Goal: Register for event/course: Sign up to attend an event or enroll in a course

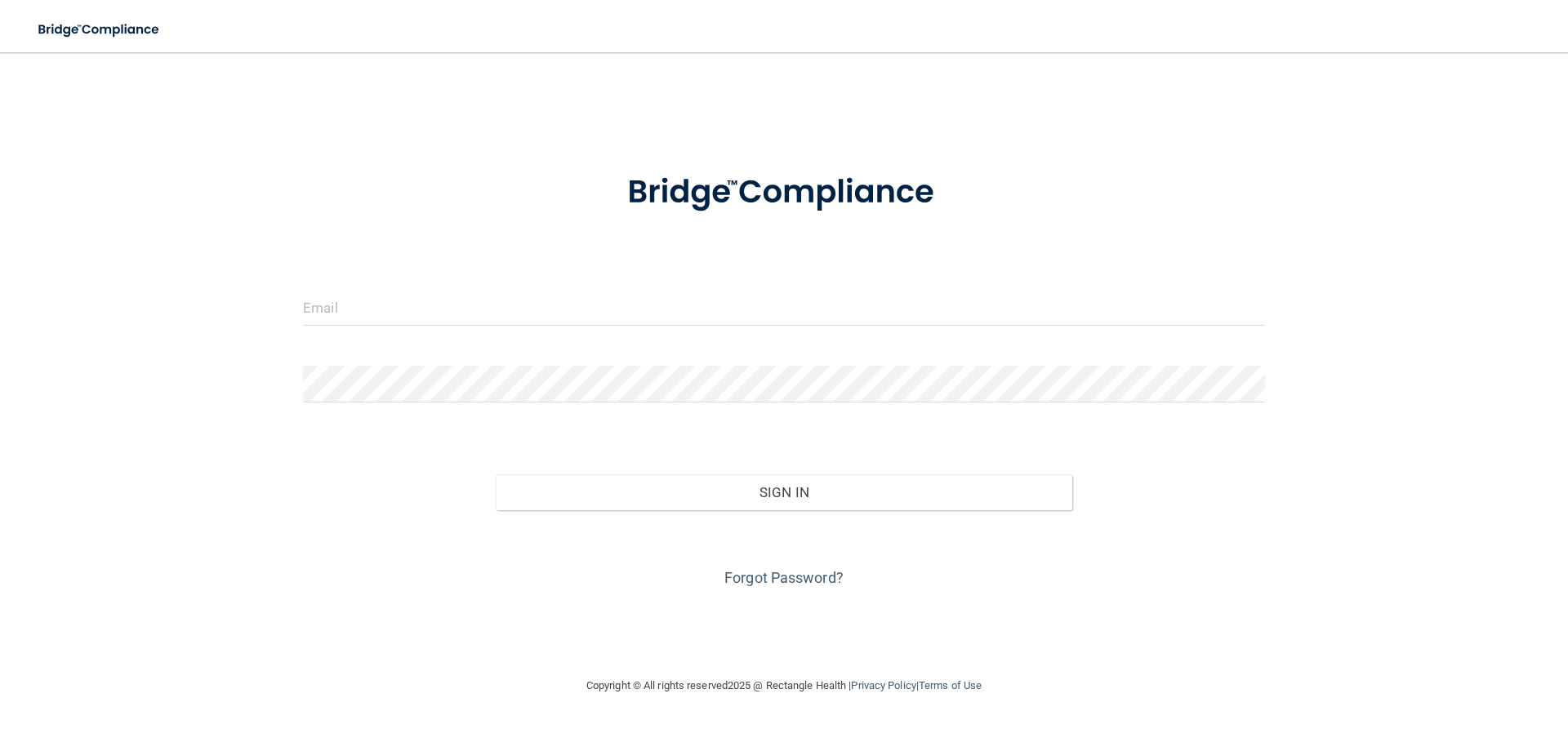
click at [545, 284] on form "Invalid email/password. You don't have permission to access that page. Sign In …" at bounding box center [784, 371] width 962 height 440
click at [521, 311] on input "email" at bounding box center [784, 307] width 962 height 37
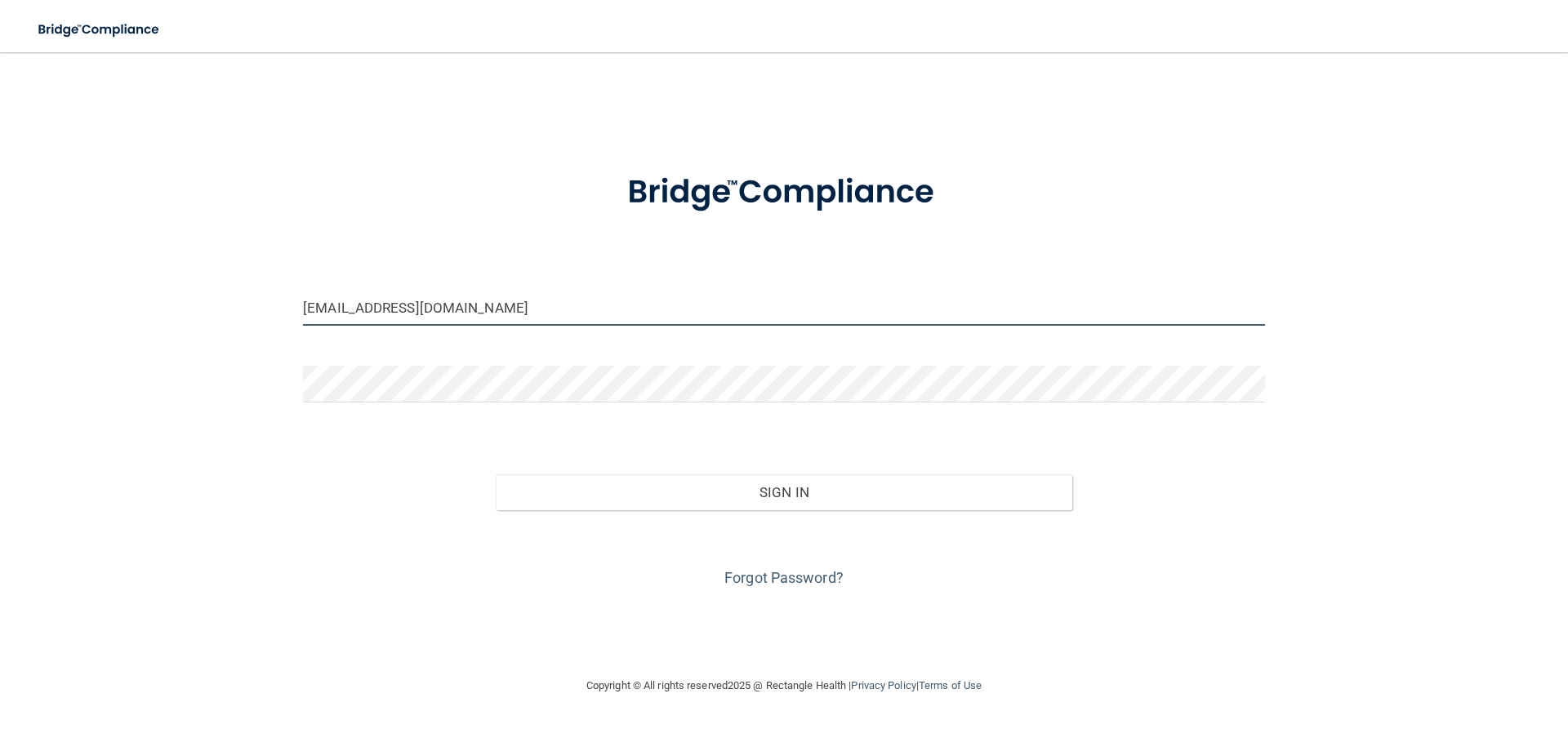
type input "[EMAIL_ADDRESS][DOMAIN_NAME]"
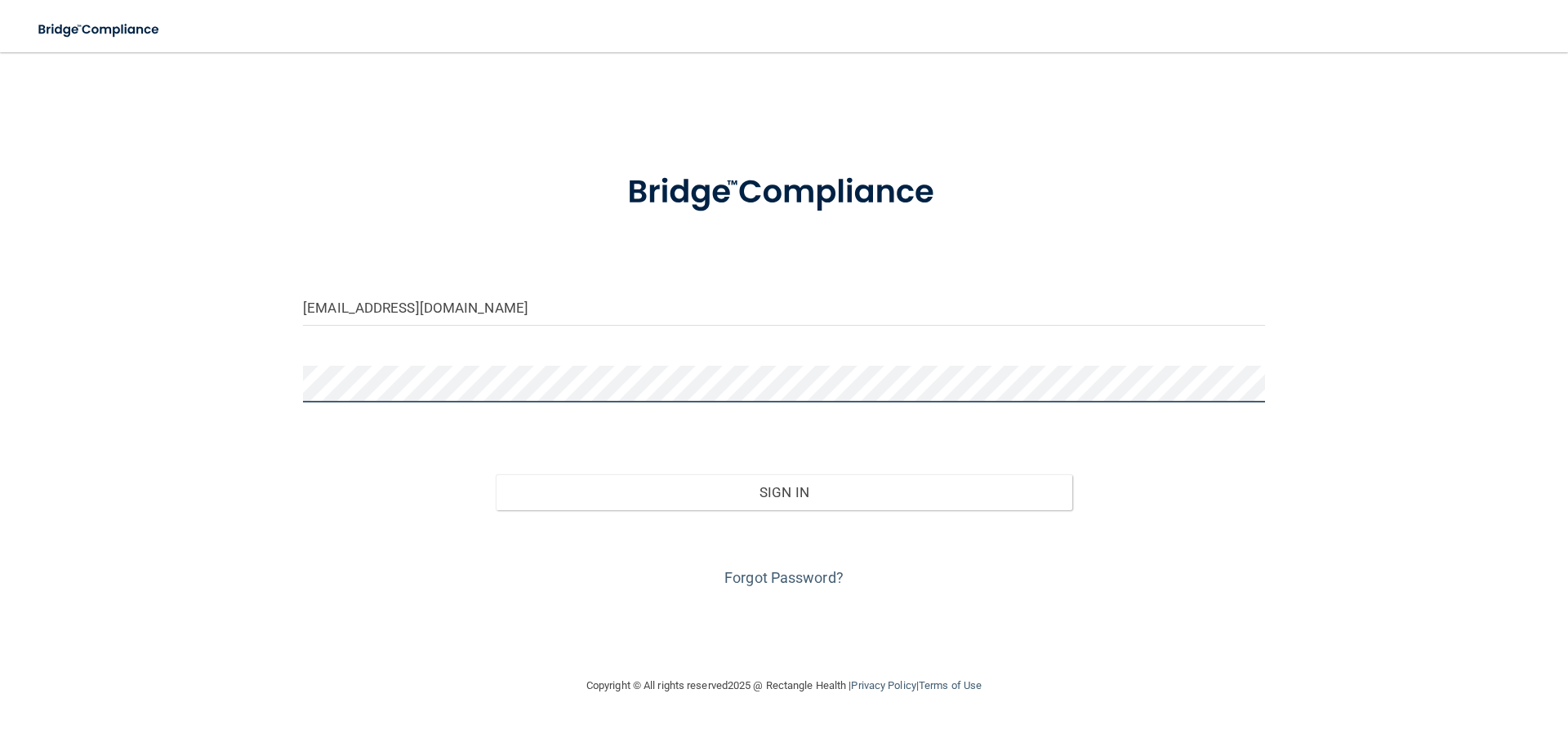
click at [496, 474] on button "Sign In" at bounding box center [784, 491] width 578 height 36
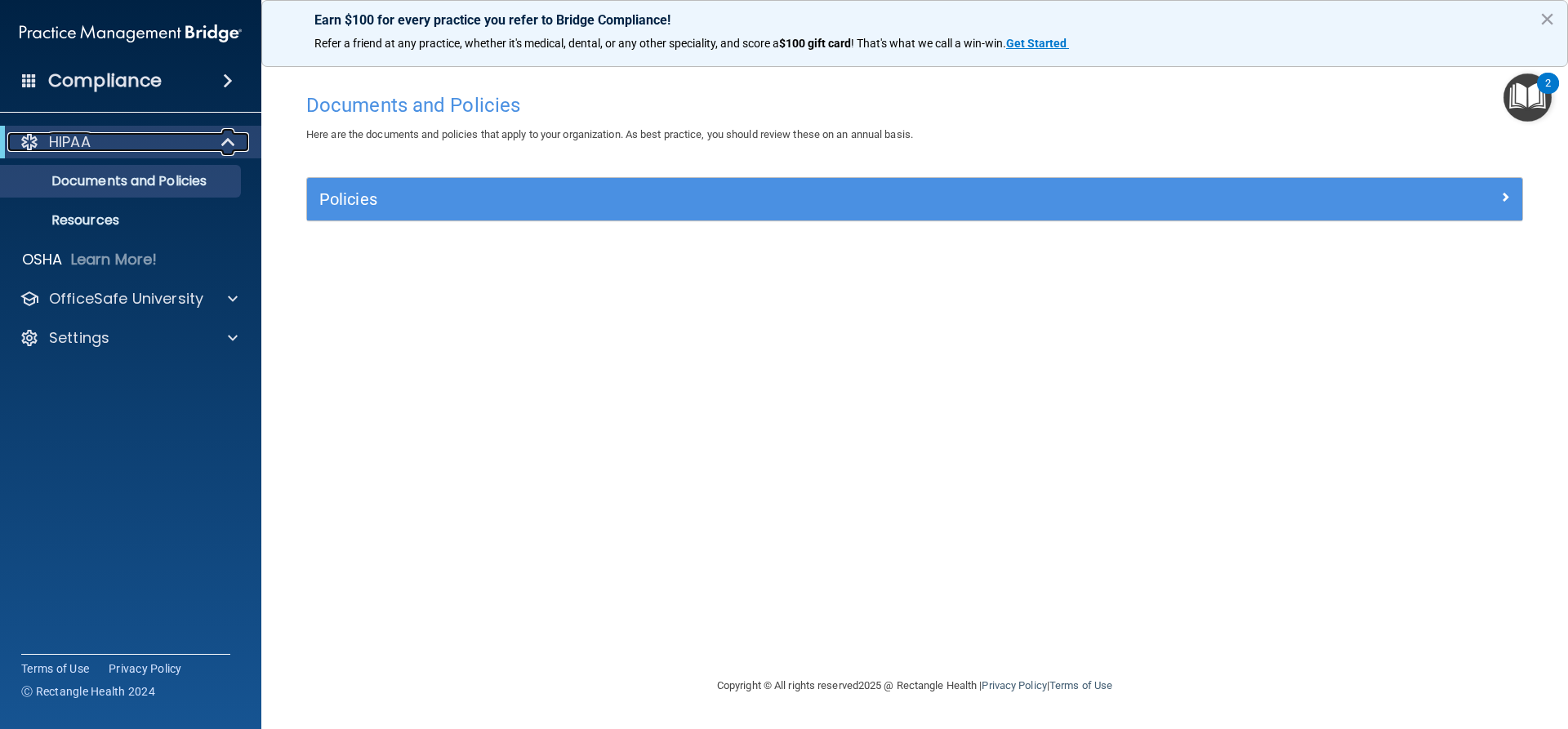
click at [229, 144] on span at bounding box center [230, 142] width 14 height 19
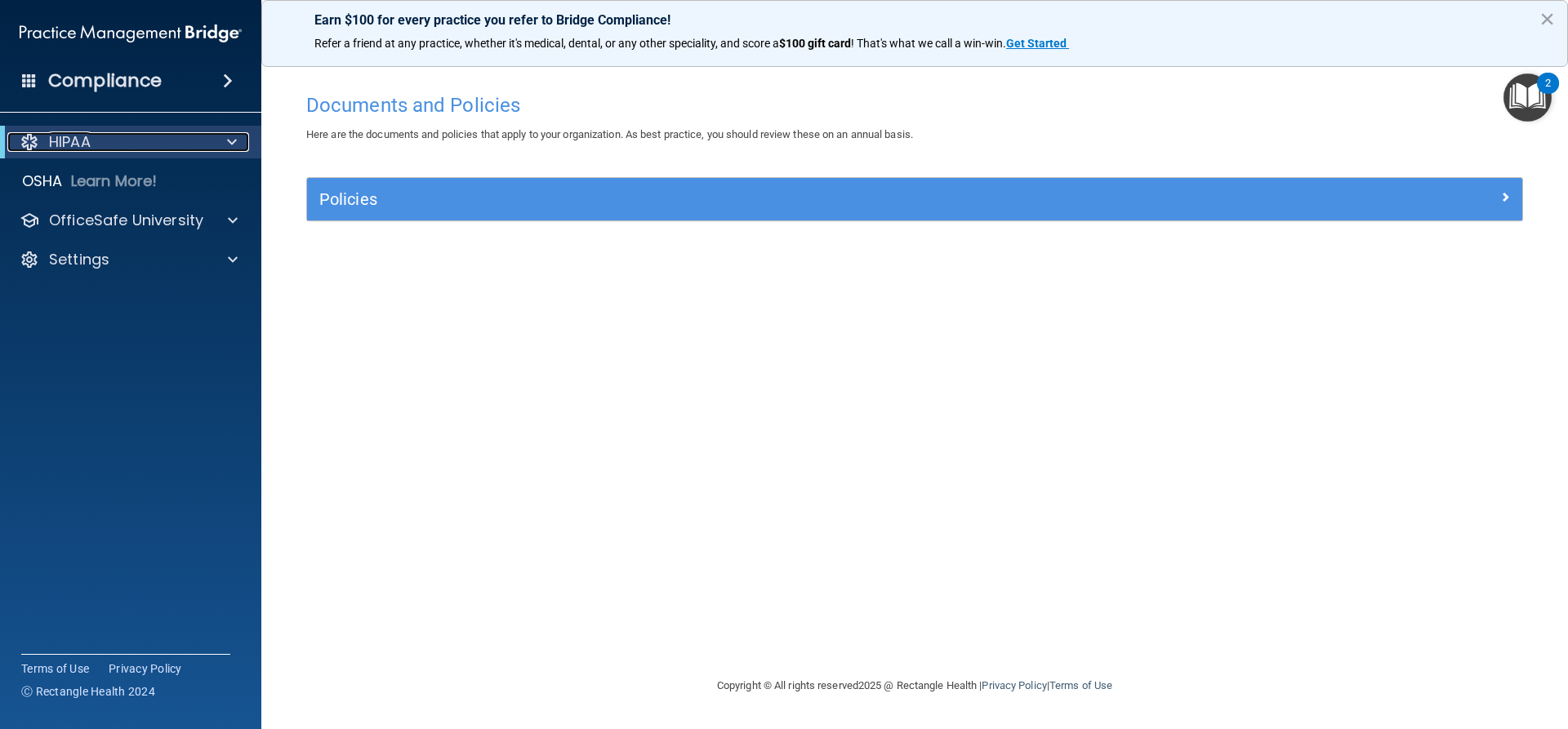
click at [229, 144] on span at bounding box center [232, 142] width 10 height 19
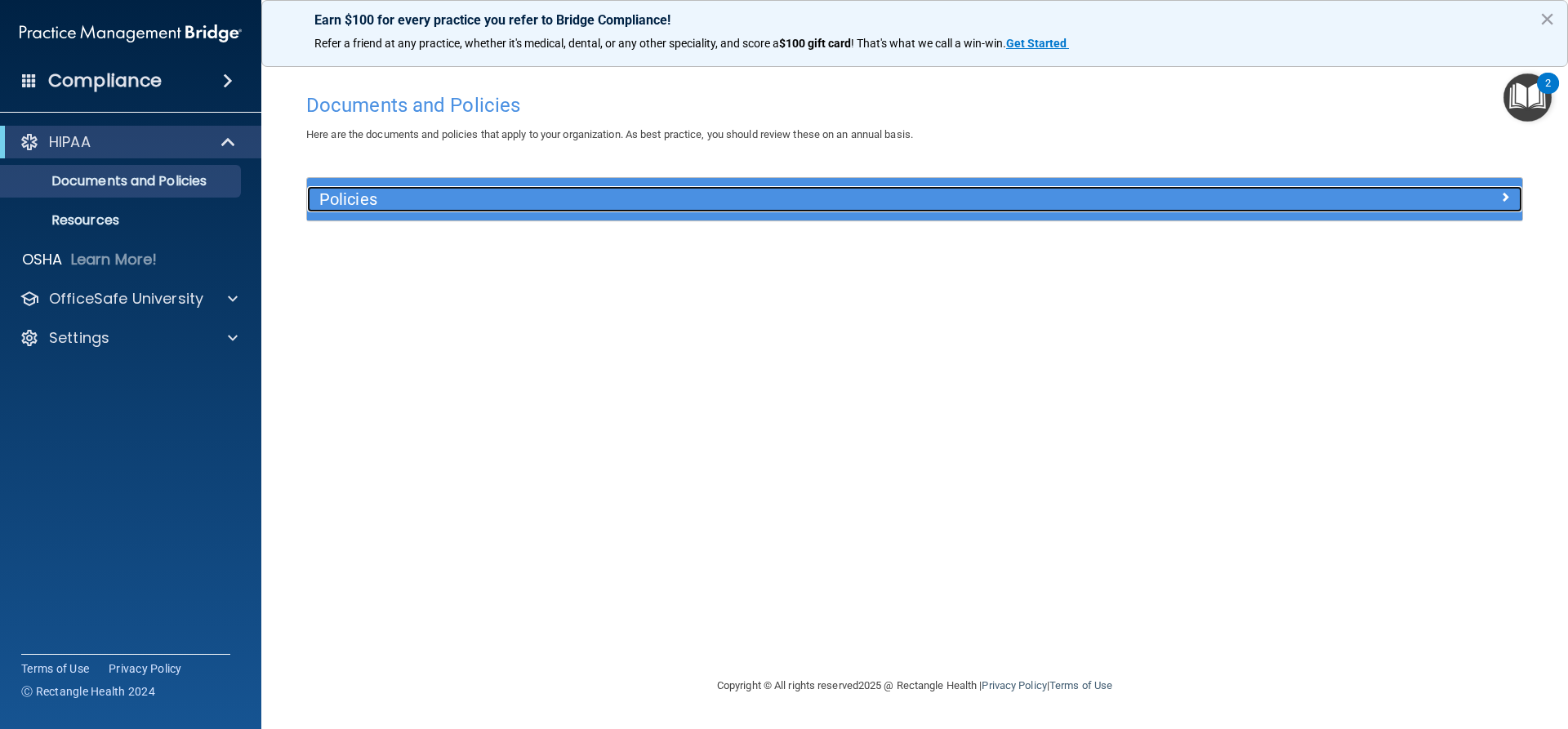
click at [1509, 198] on span at bounding box center [1505, 197] width 10 height 19
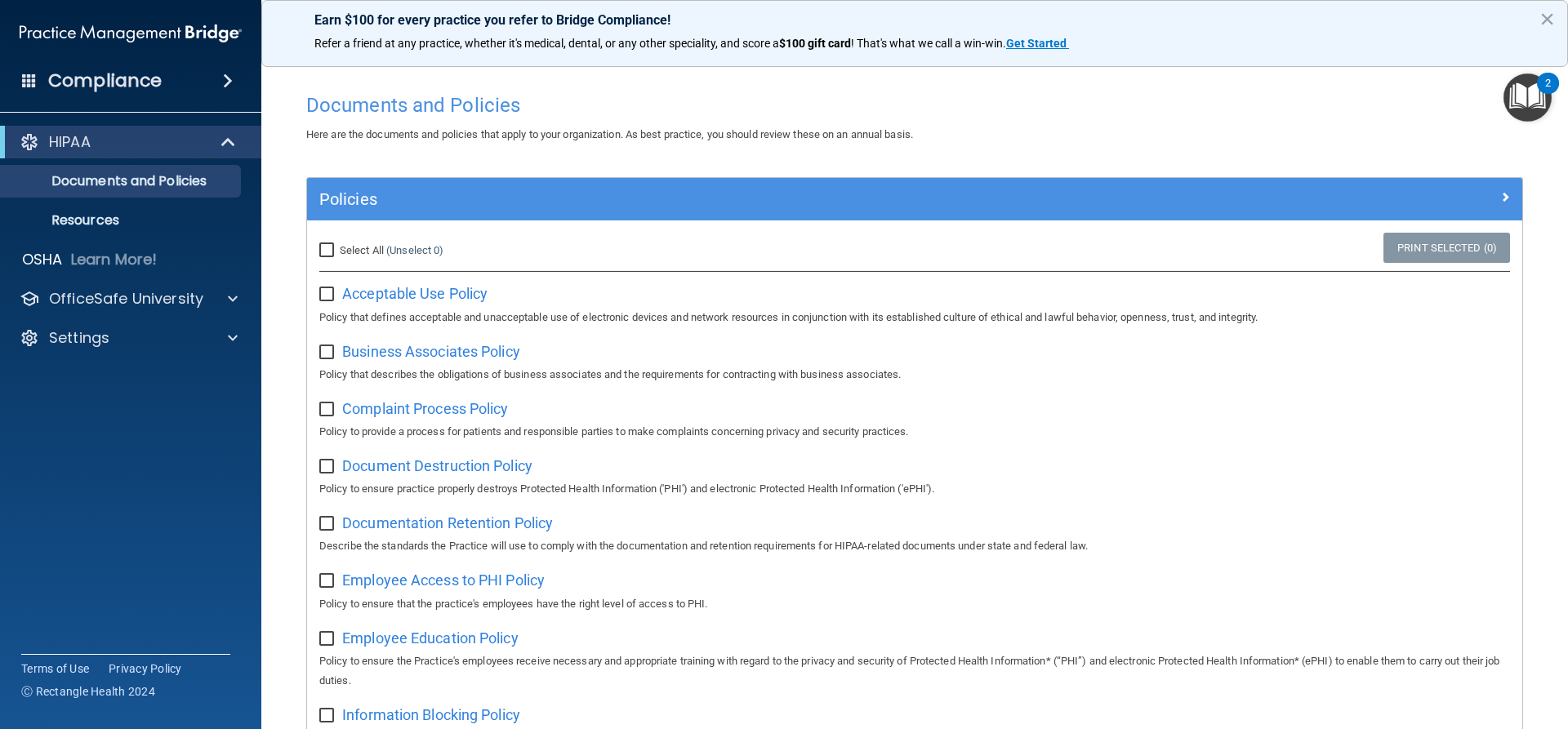
click at [334, 247] on input "Select All (Unselect 0) Unselect All" at bounding box center [328, 251] width 18 height 14
checkbox input "true"
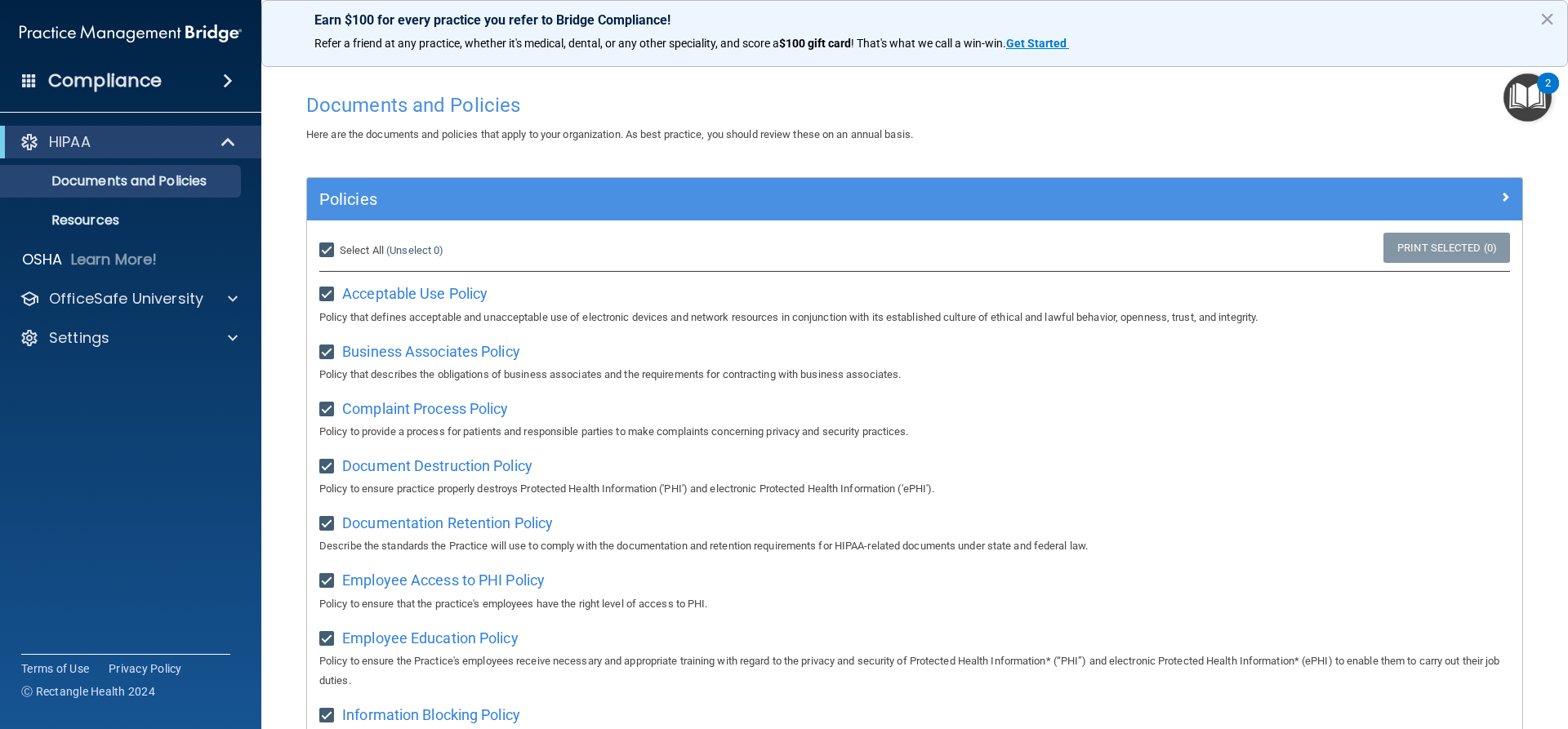
checkbox input "true"
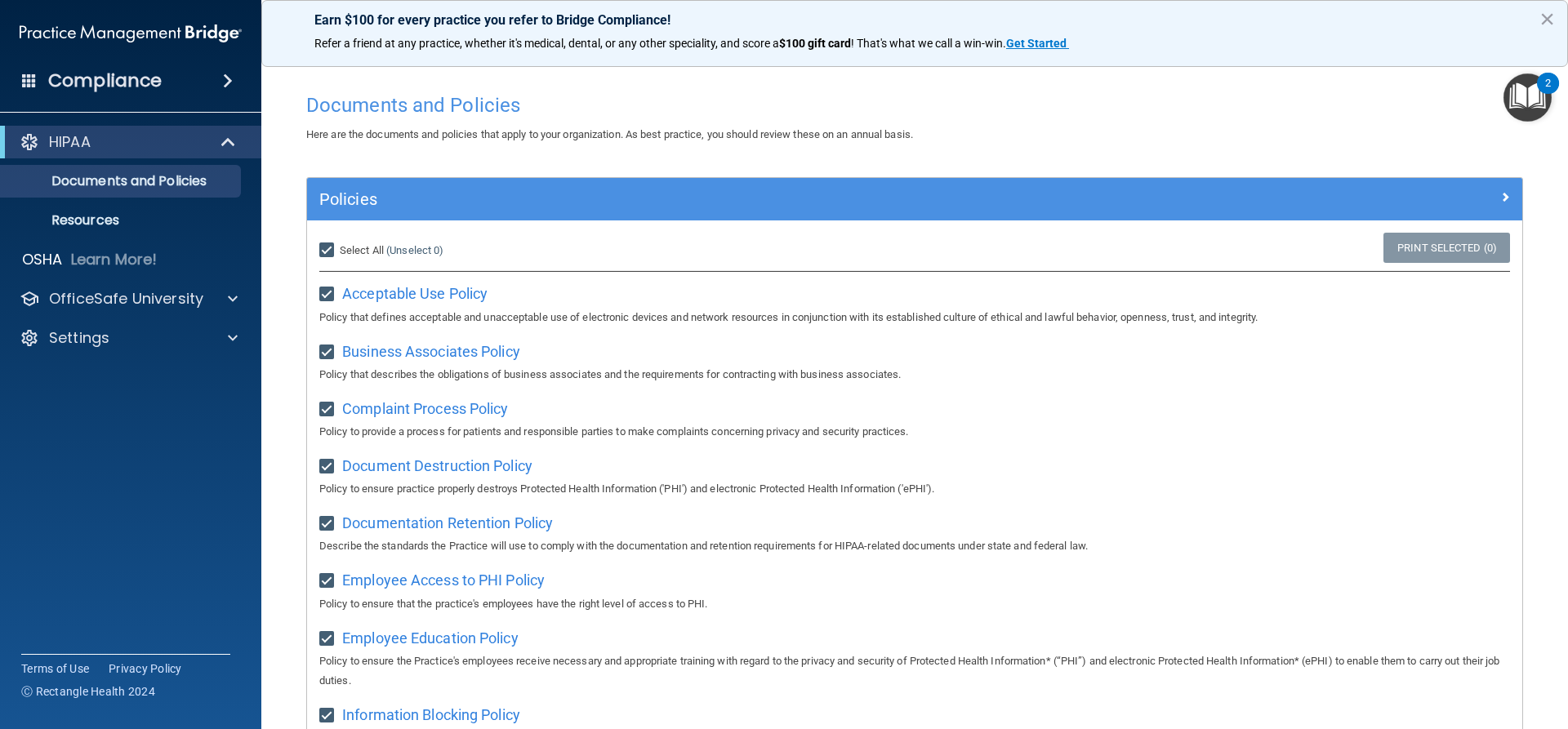
checkbox input "true"
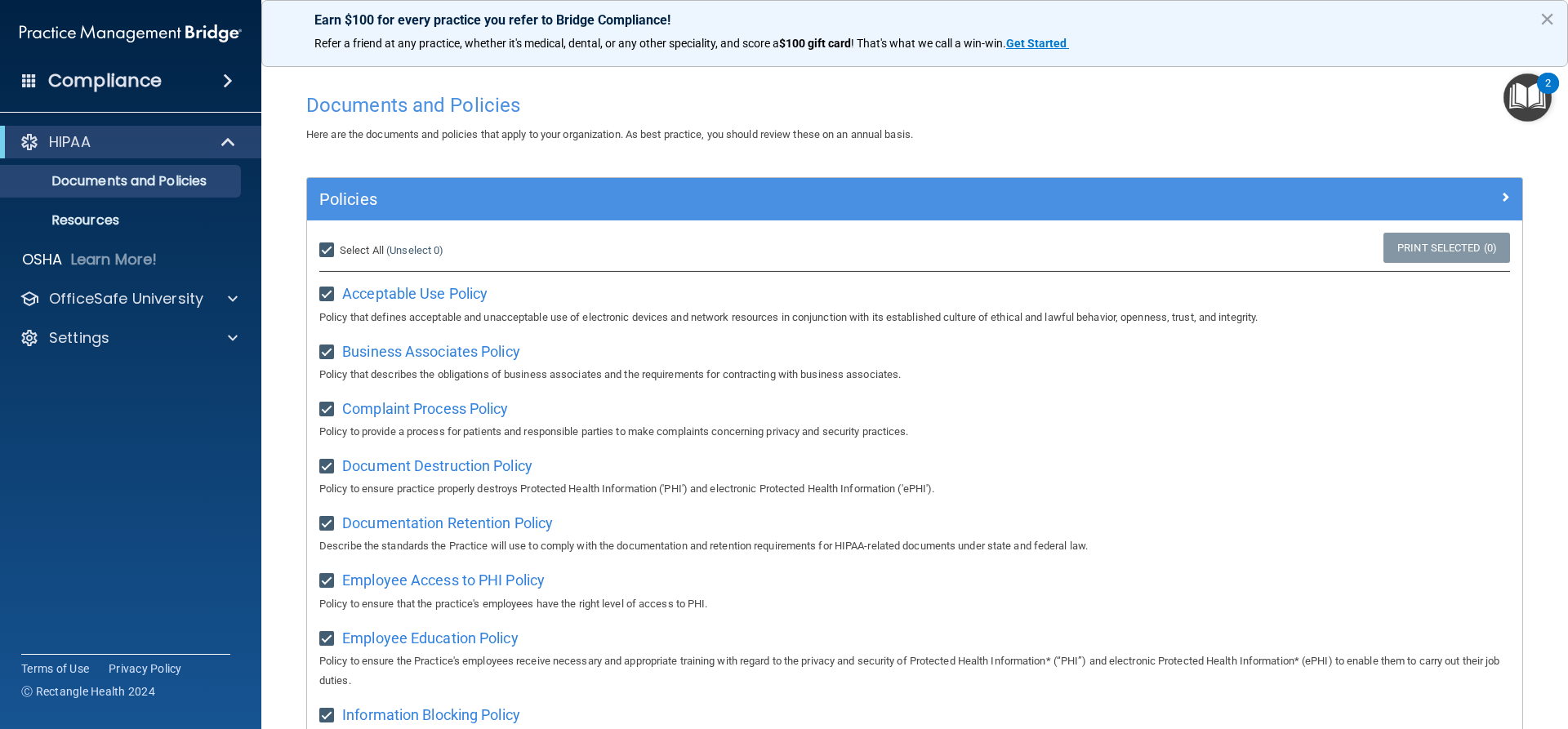
checkbox input "true"
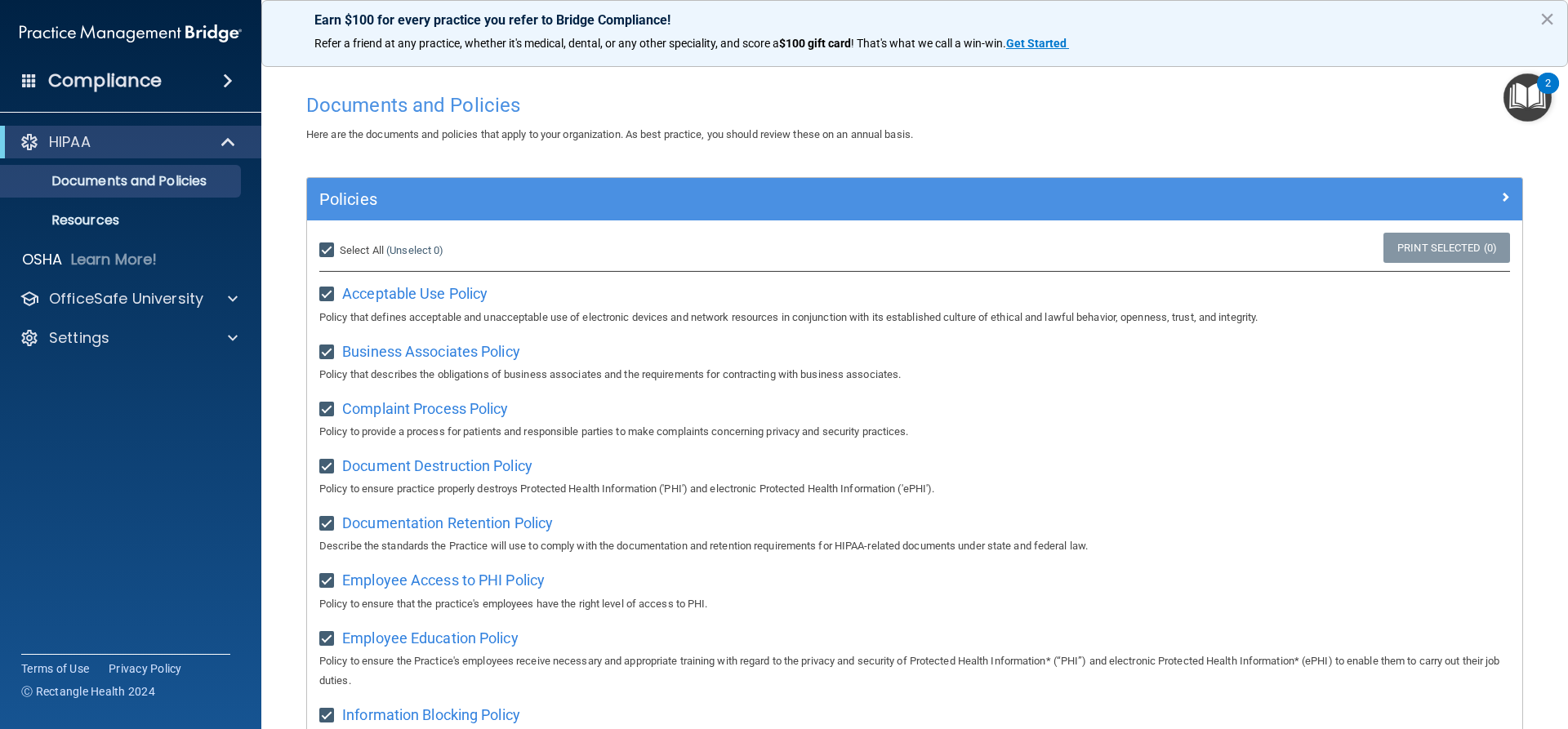
checkbox input "true"
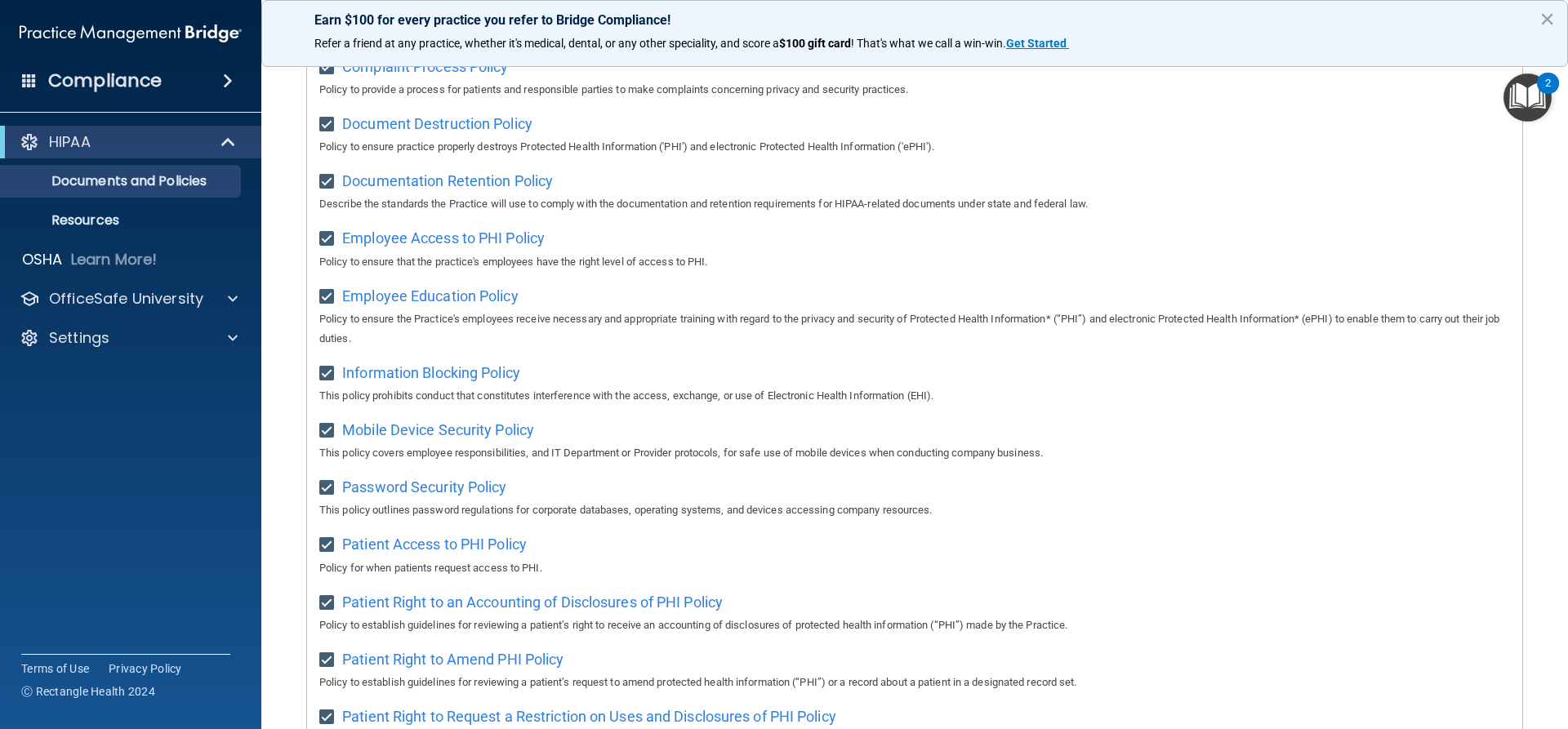
scroll to position [93, 0]
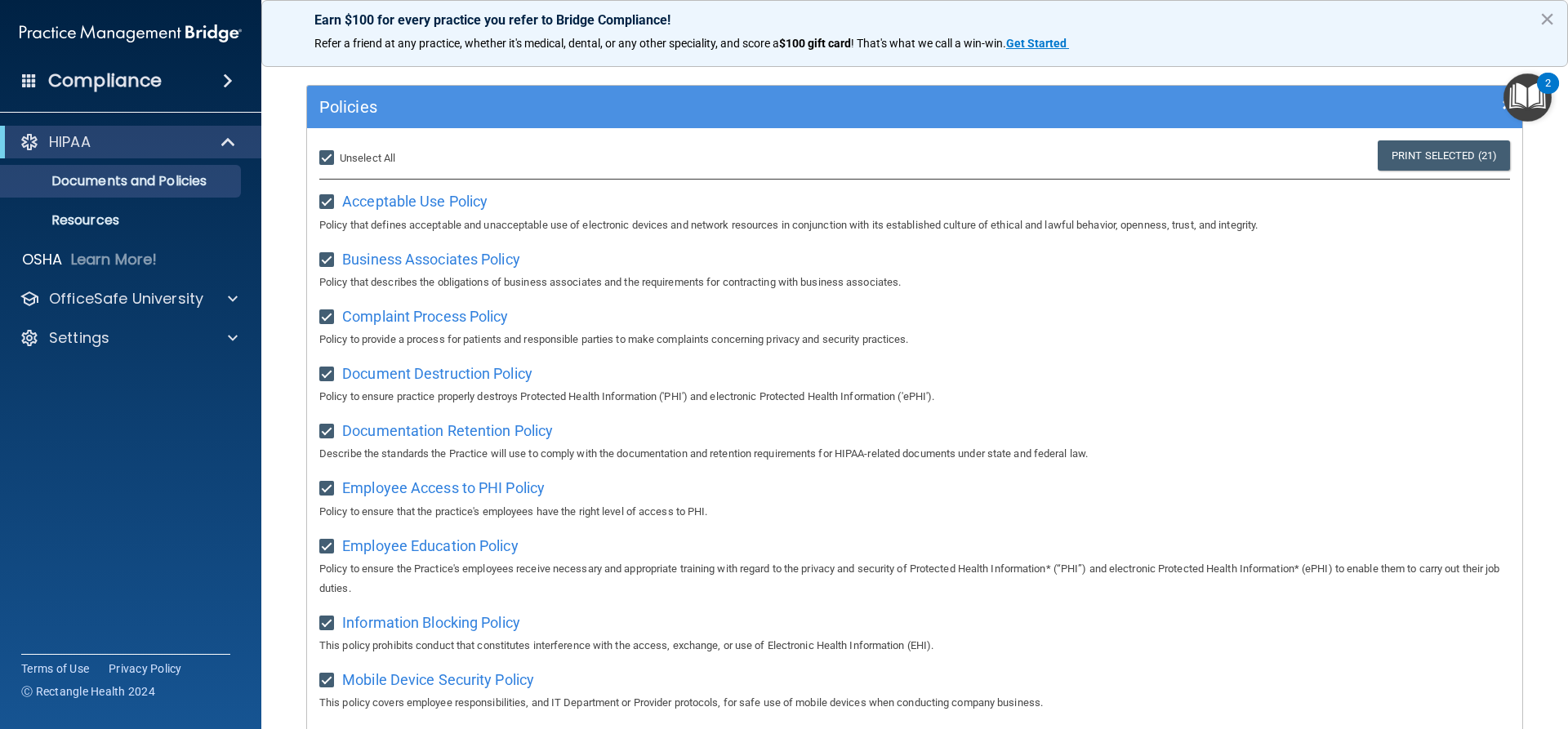
click at [1531, 97] on img "Open Resource Center, 2 new notifications" at bounding box center [1527, 98] width 48 height 48
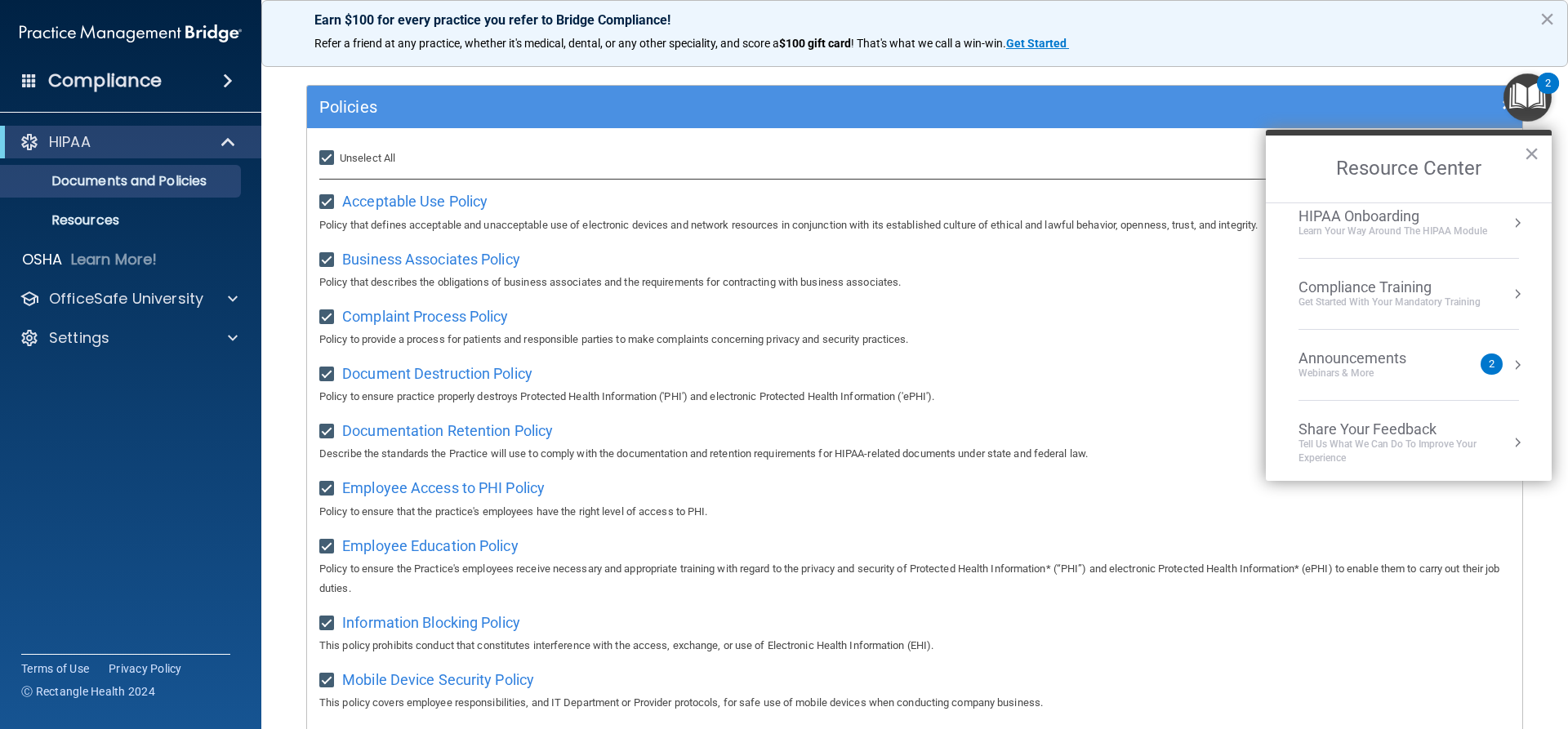
scroll to position [20, 0]
click at [1527, 145] on button "×" at bounding box center [1531, 153] width 15 height 26
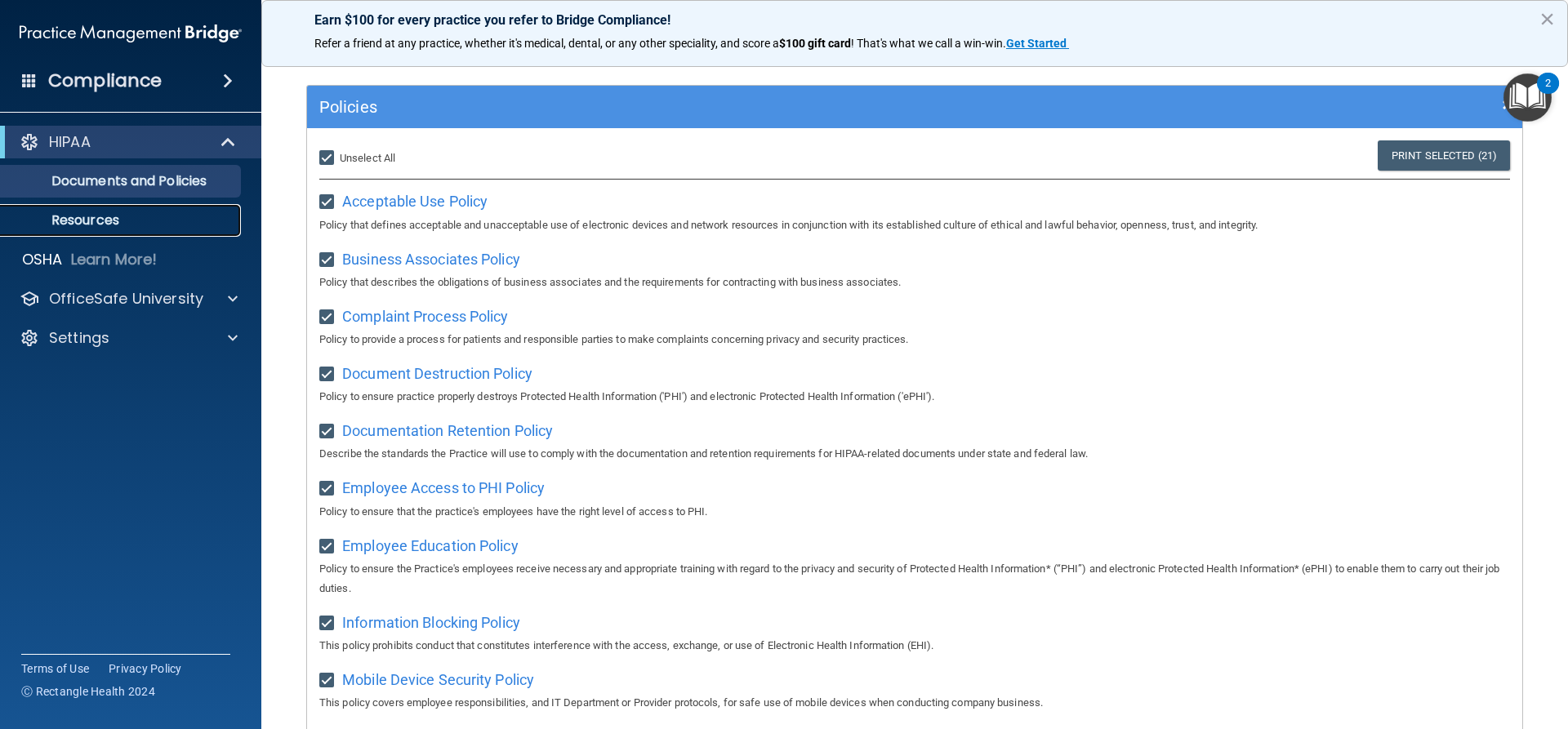
click at [171, 209] on link "Resources" at bounding box center [112, 220] width 257 height 33
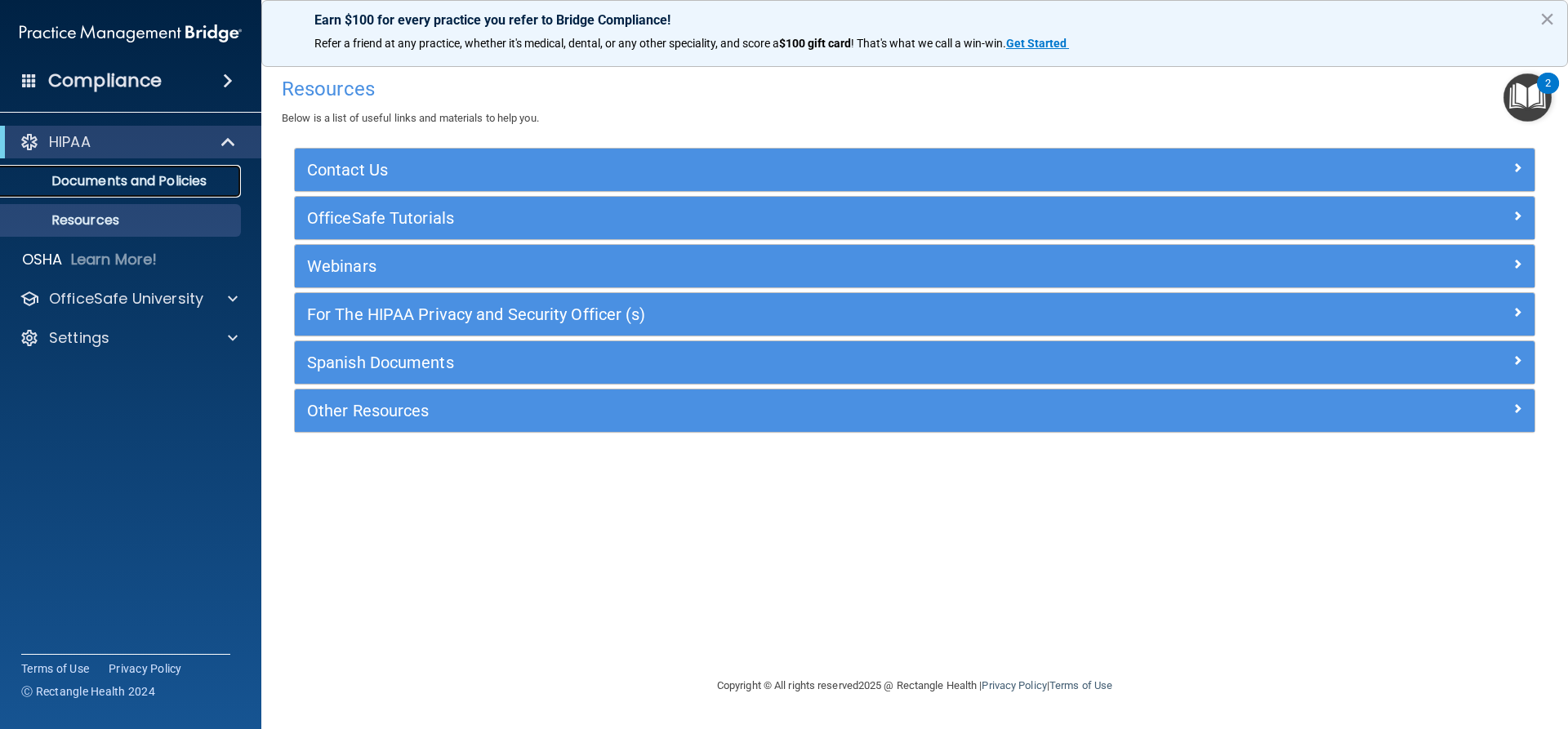
click at [146, 181] on p "Documents and Policies" at bounding box center [122, 181] width 223 height 16
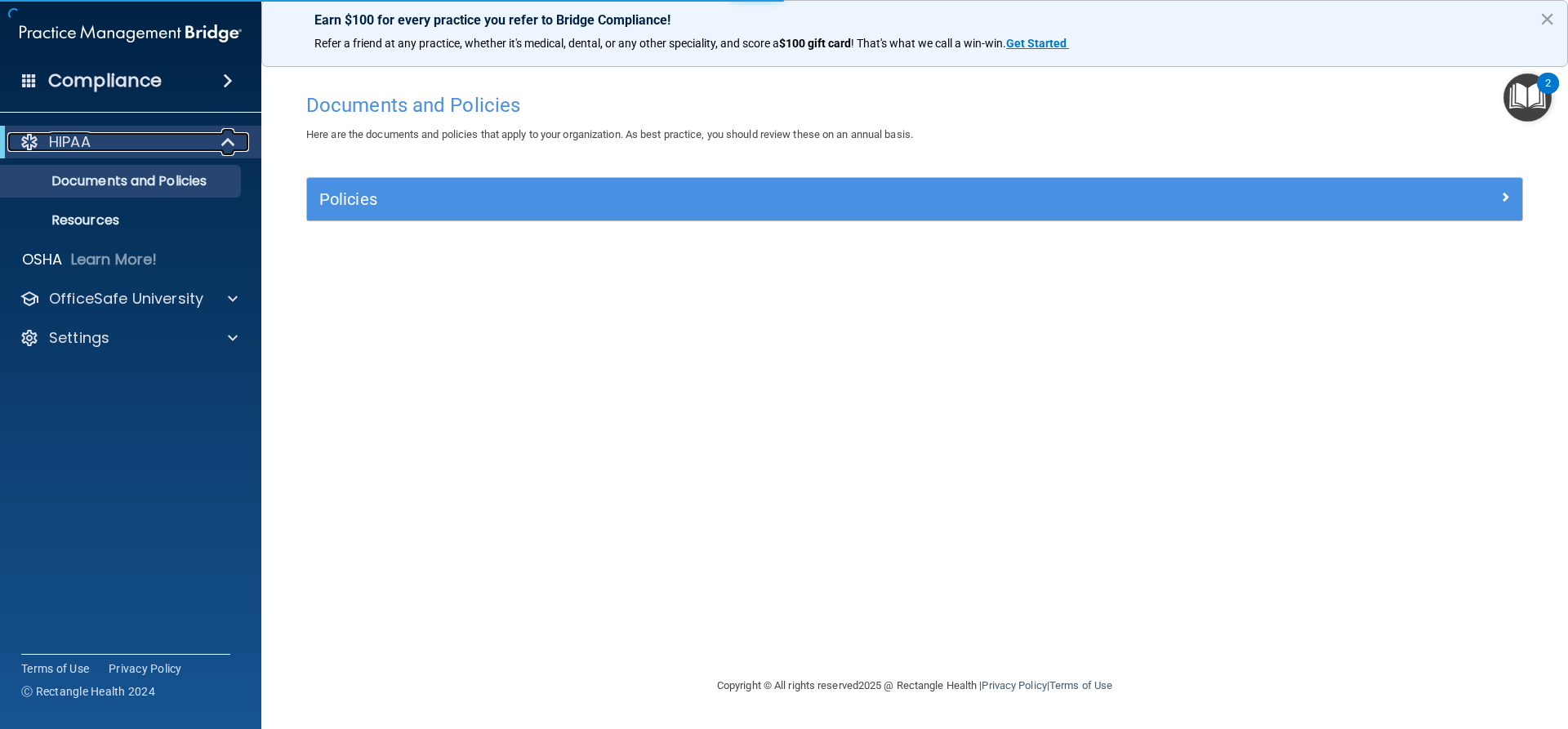
click at [82, 141] on p "HIPAA" at bounding box center [70, 142] width 42 height 19
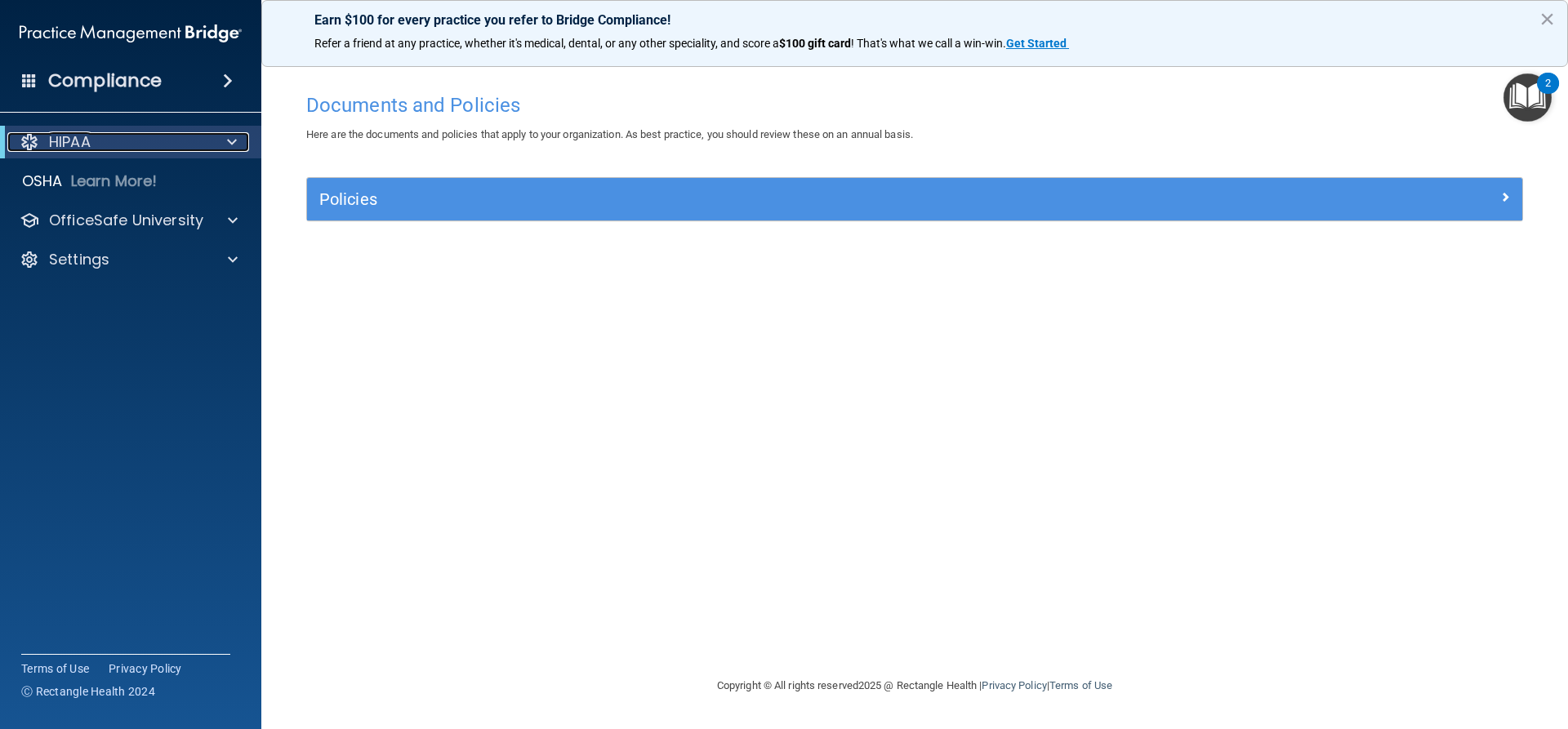
click at [26, 148] on div at bounding box center [29, 142] width 19 height 19
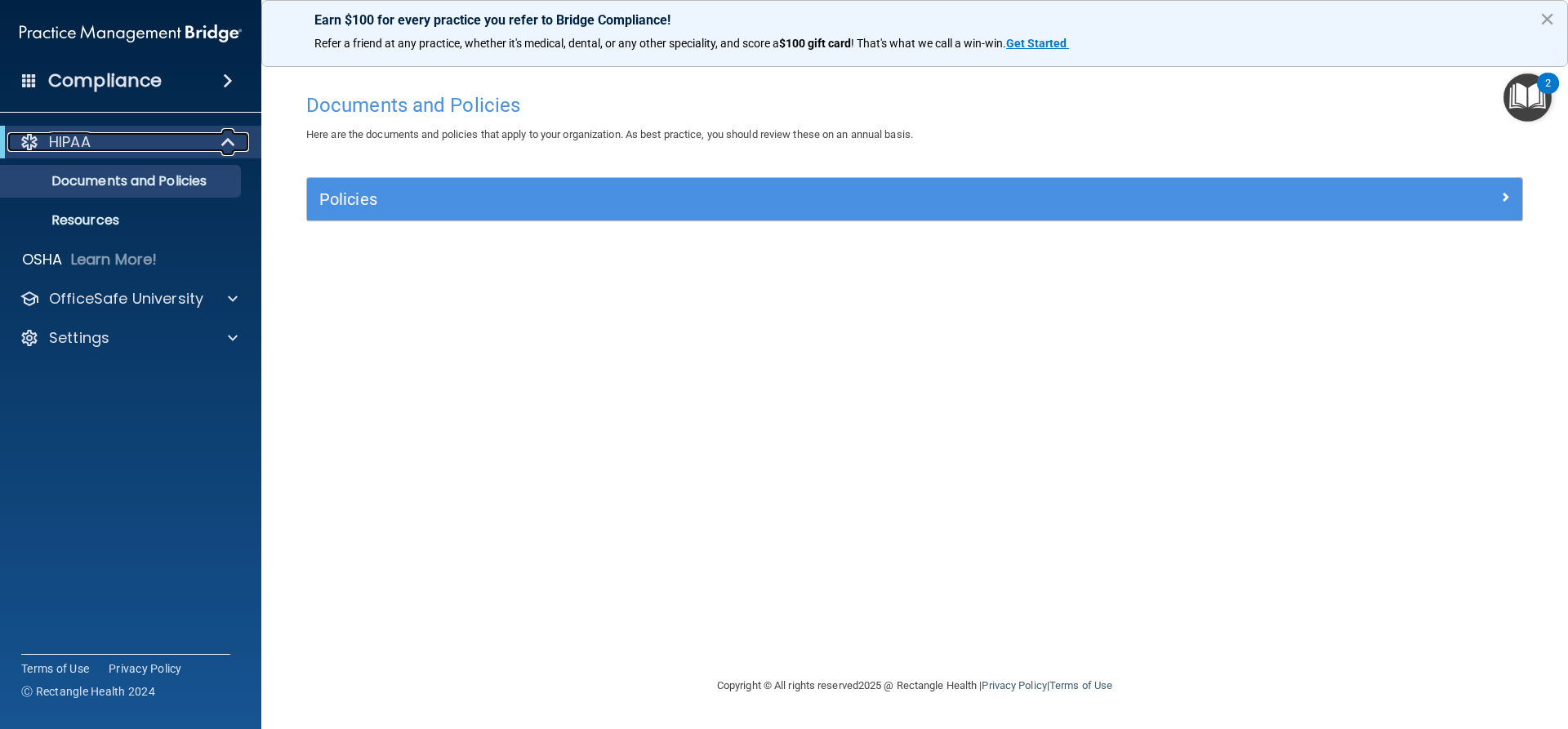
click at [26, 148] on div at bounding box center [29, 142] width 19 height 19
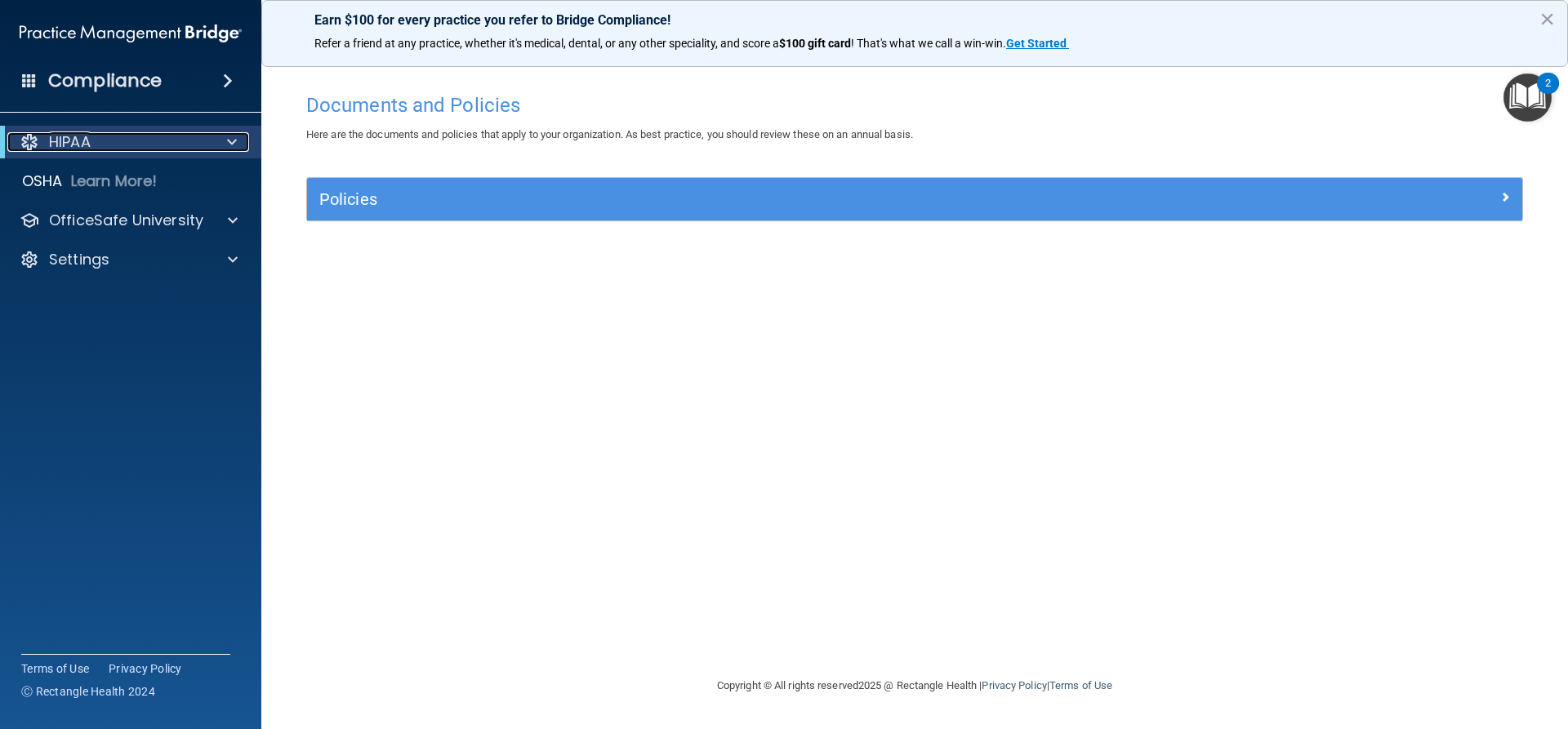
click at [26, 148] on div at bounding box center [29, 142] width 19 height 19
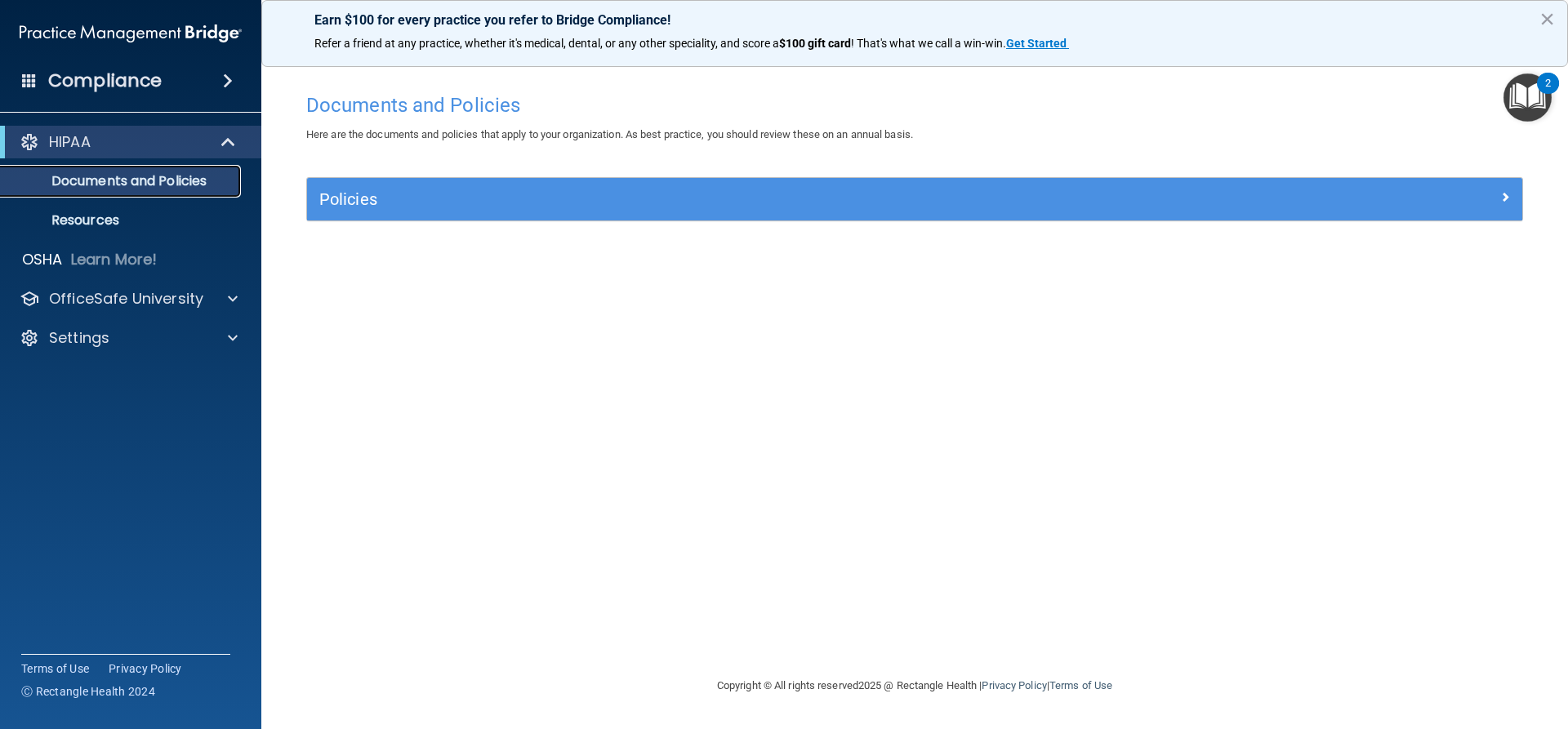
click at [67, 187] on p "Documents and Policies" at bounding box center [122, 181] width 223 height 16
click at [736, 221] on div "Policies Select All (Unselect 0) Unselect All Print Selected (0) Acceptable Use…" at bounding box center [914, 199] width 1216 height 44
click at [731, 216] on div "Policies" at bounding box center [915, 199] width 1215 height 42
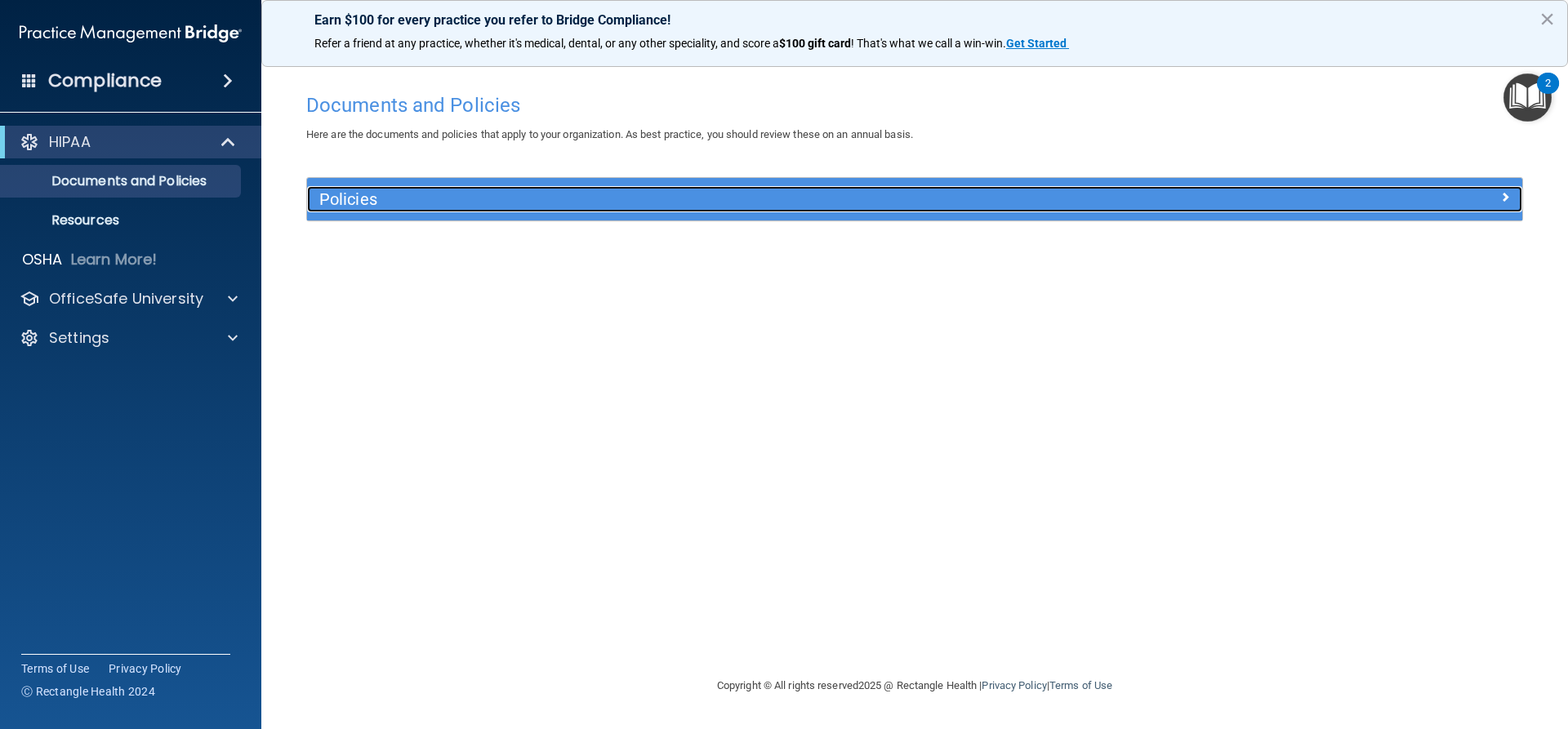
click at [728, 209] on div "Policies" at bounding box center [762, 199] width 911 height 26
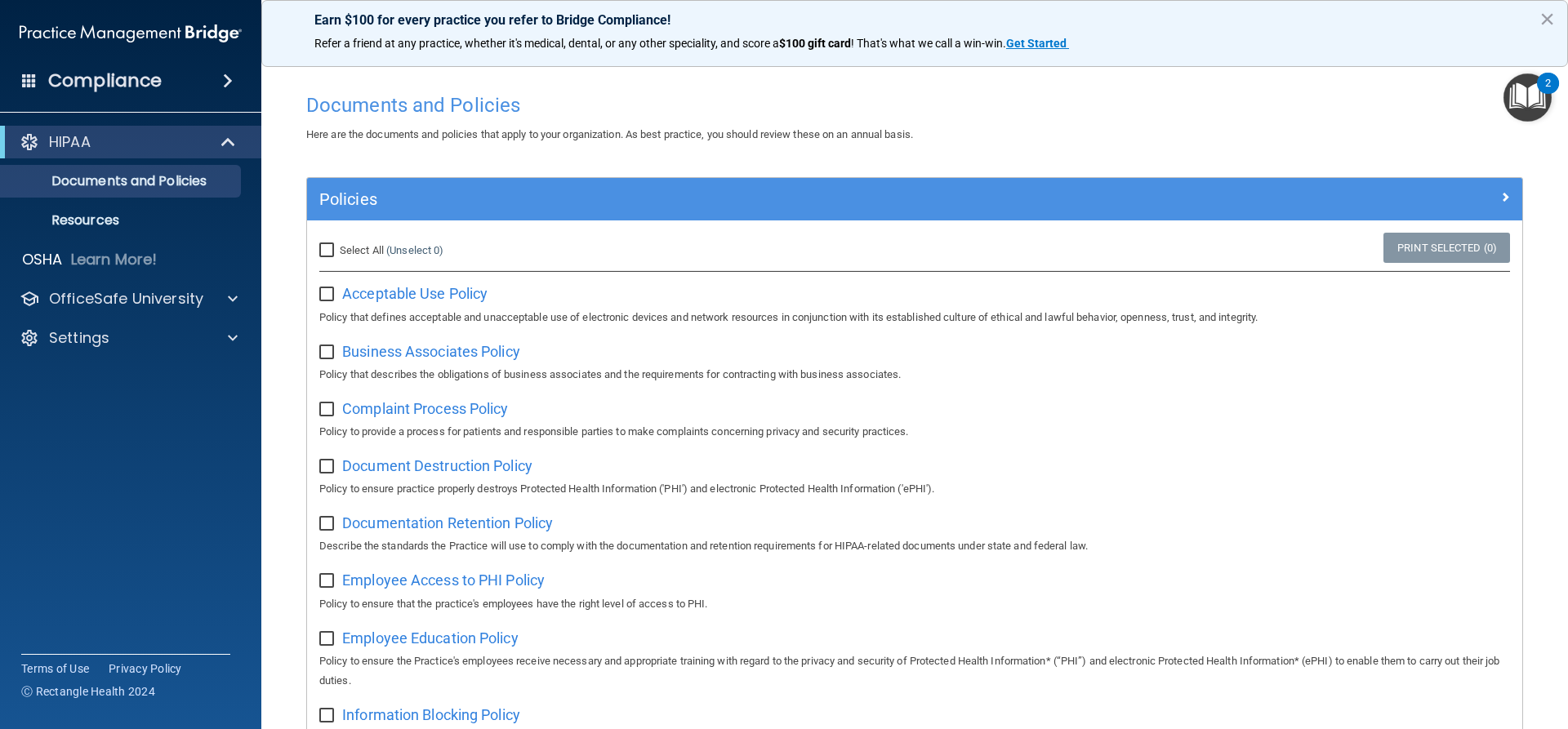
click at [334, 248] on input "Select All (Unselect 0) Unselect All" at bounding box center [328, 251] width 18 height 14
checkbox input "true"
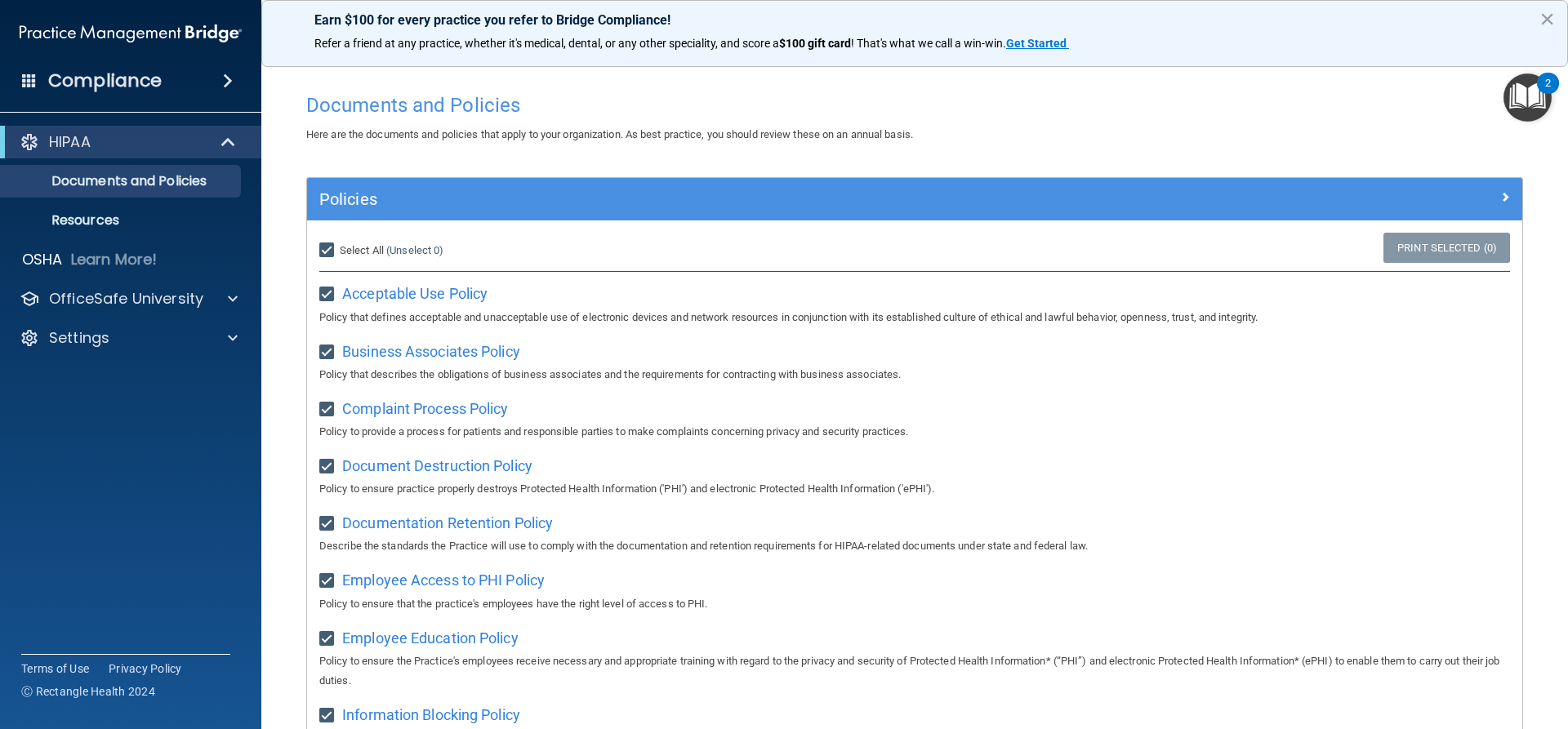
checkbox input "true"
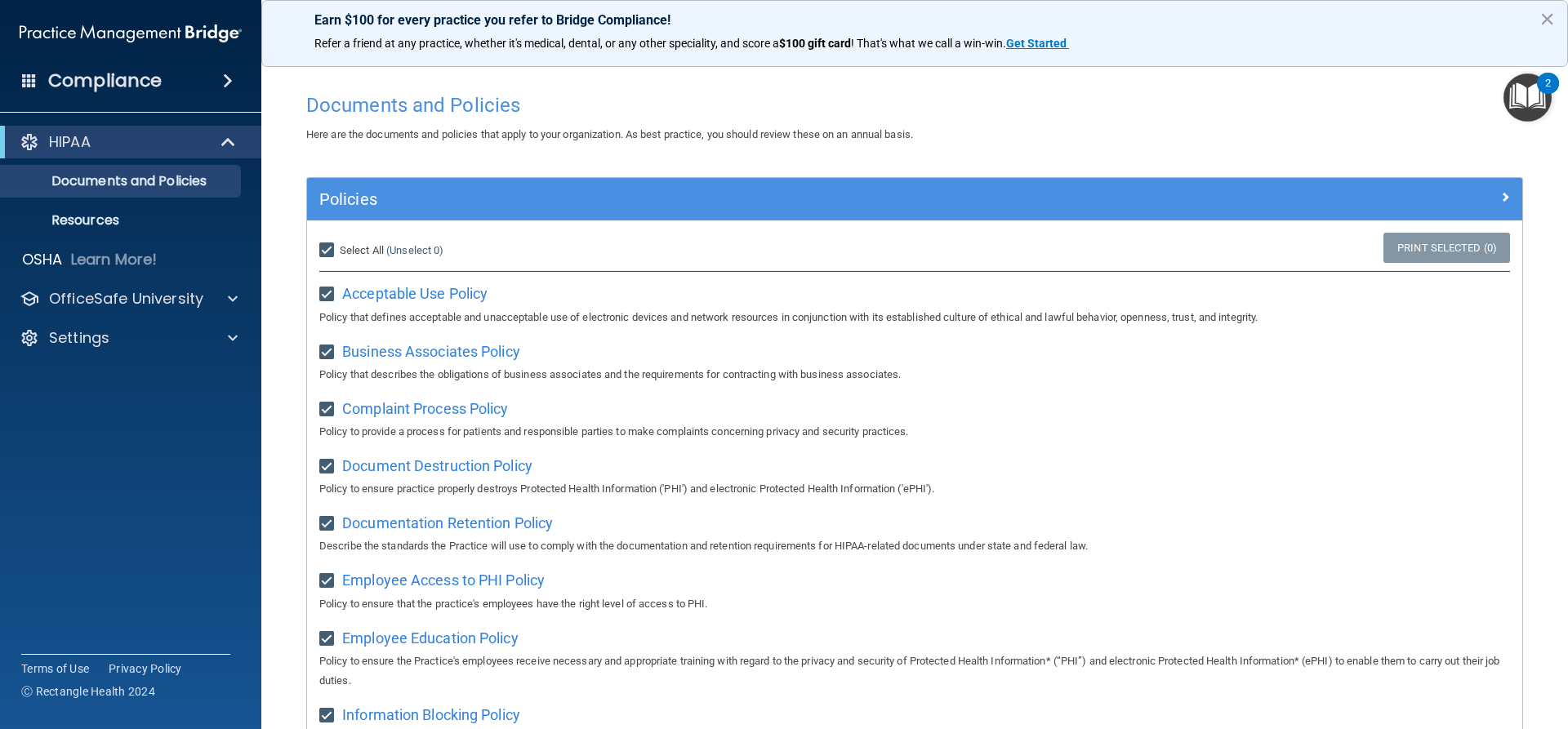
checkbox input "true"
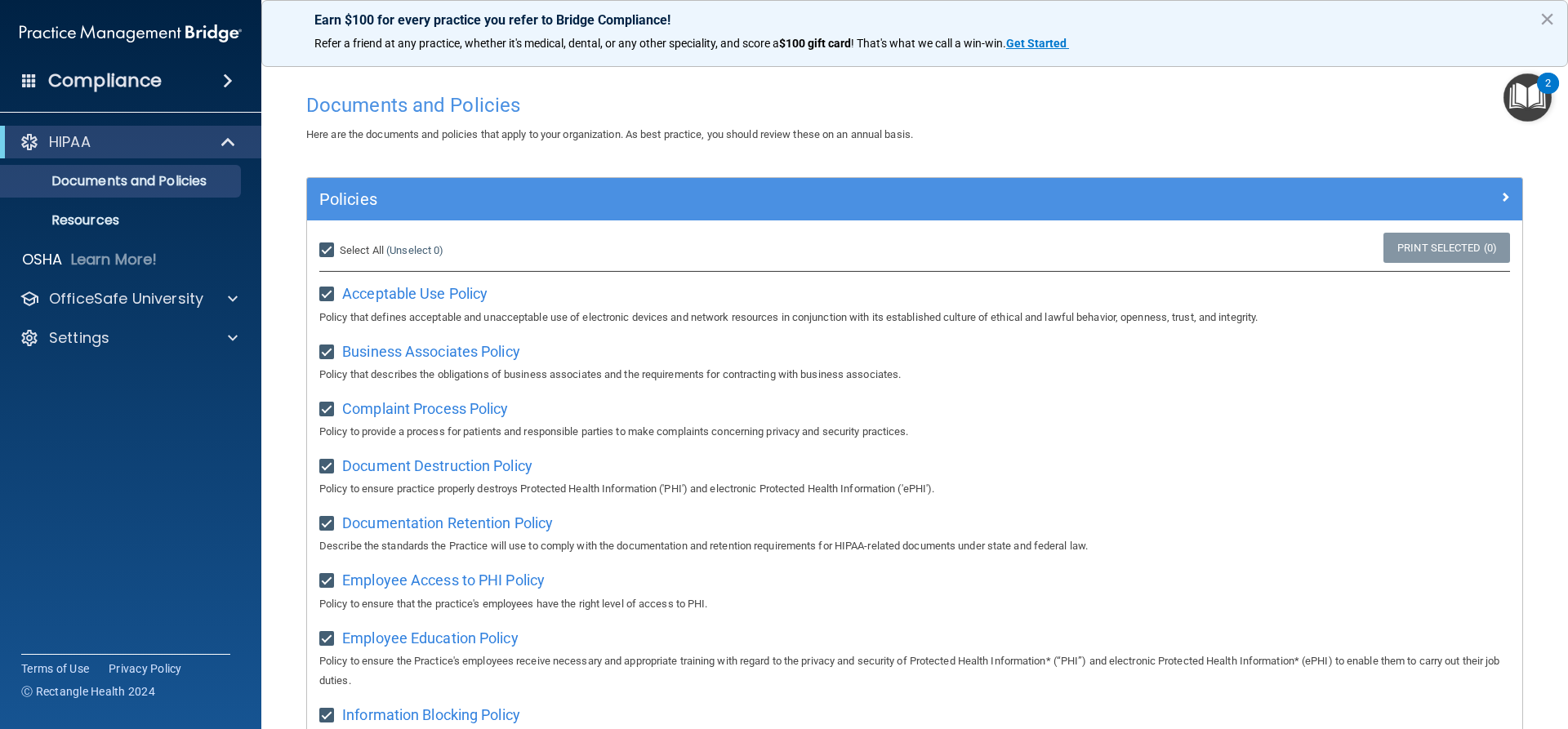
checkbox input "true"
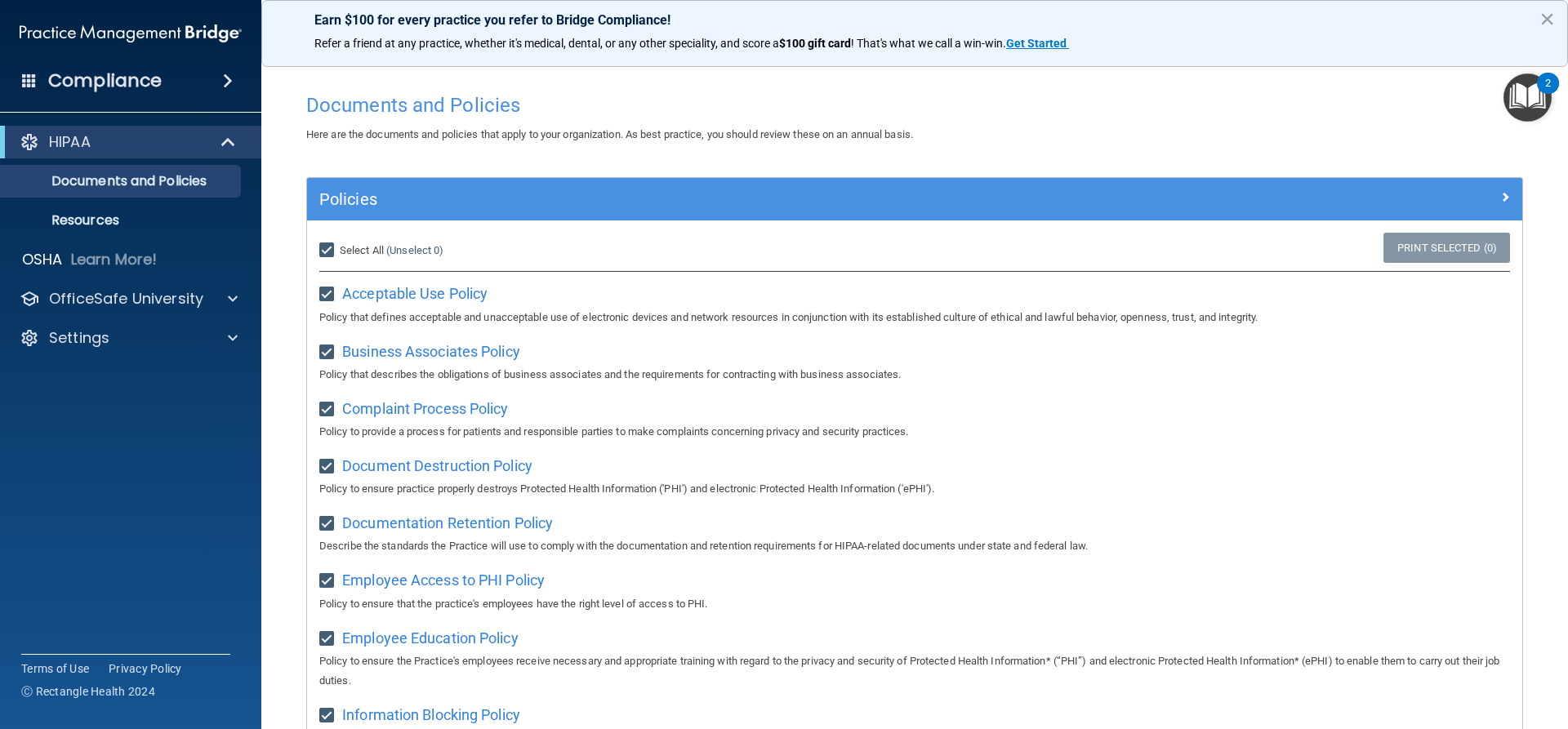
checkbox input "true"
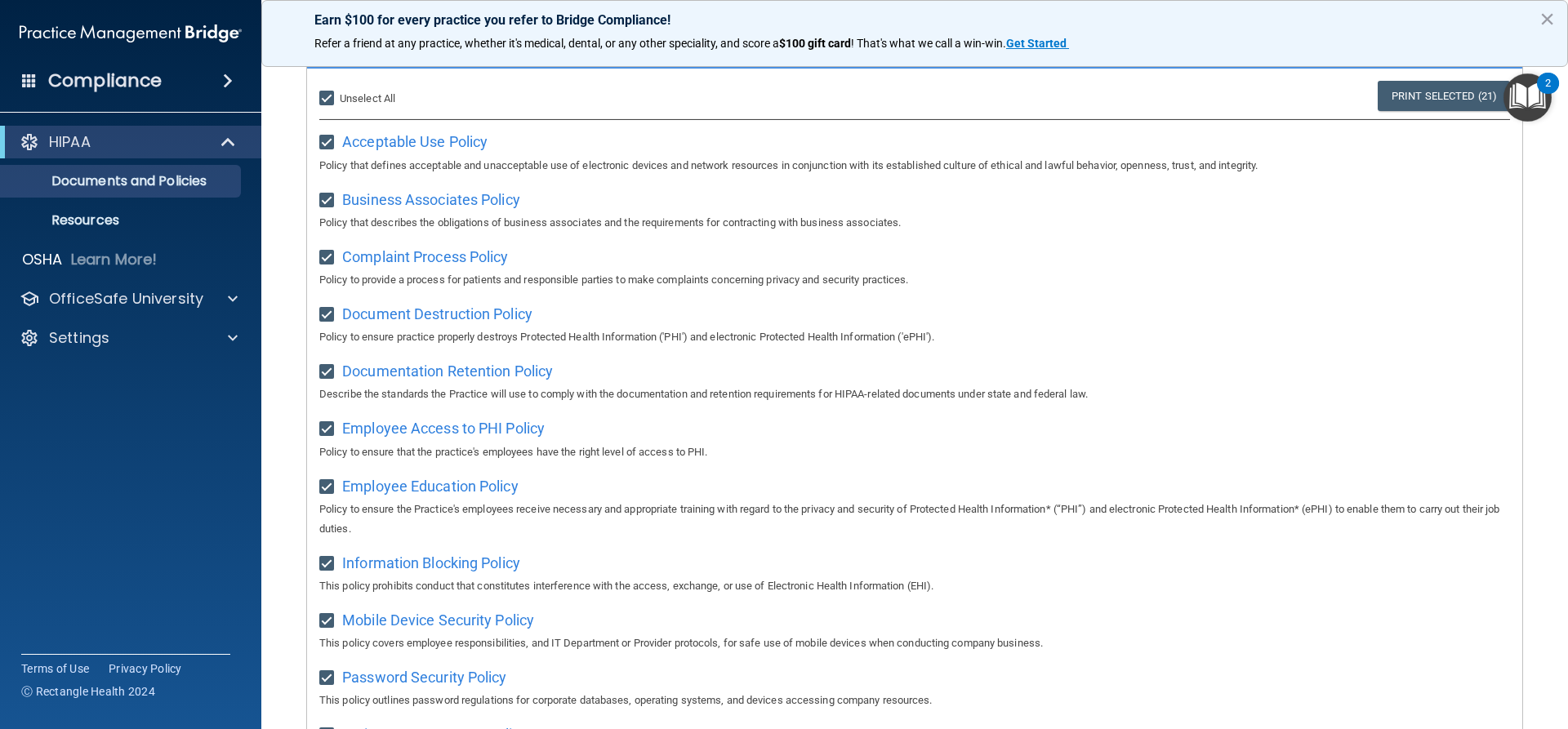
scroll to position [11, 0]
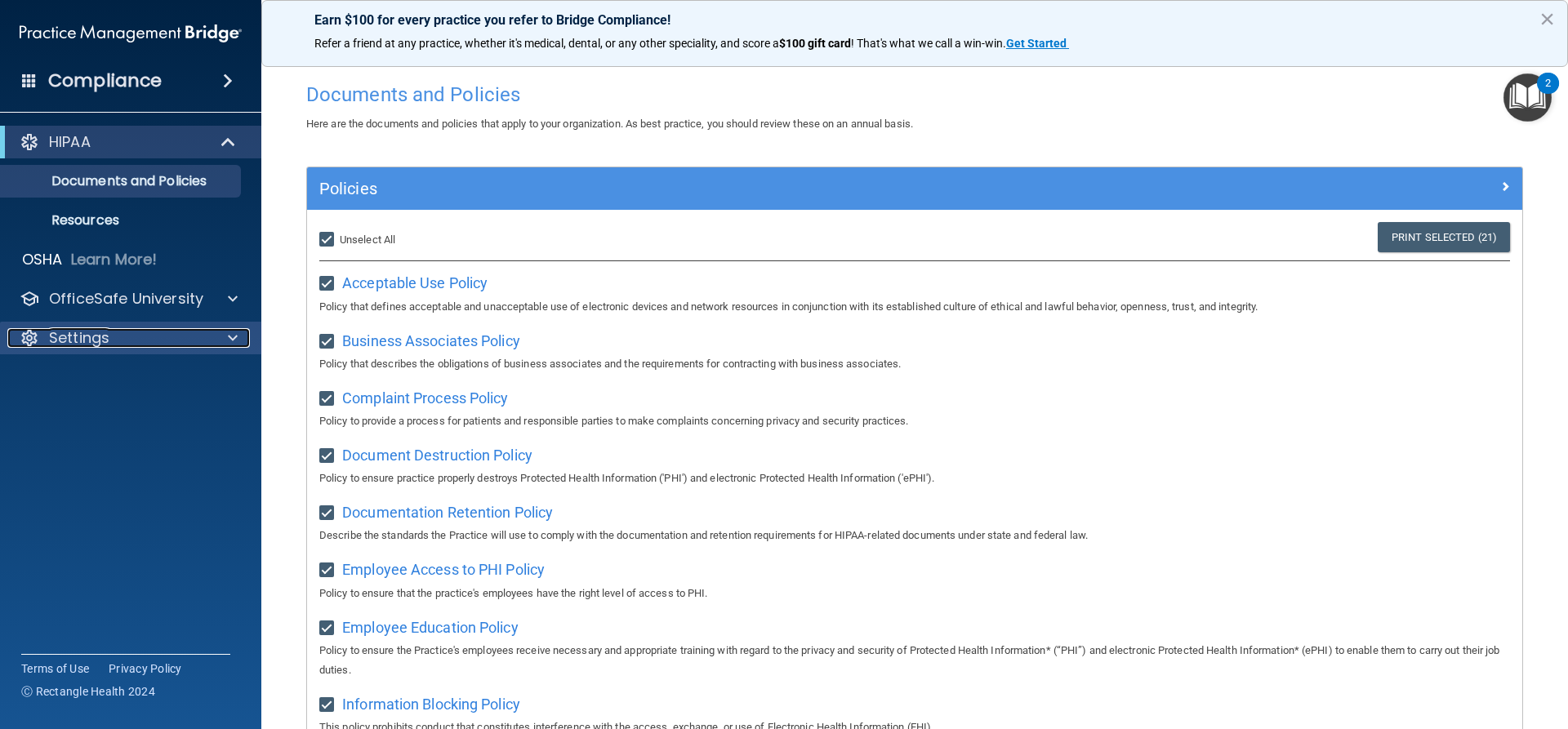
click at [232, 340] on span at bounding box center [233, 338] width 10 height 19
click at [236, 310] on div "OfficeSafe University" at bounding box center [130, 298] width 262 height 33
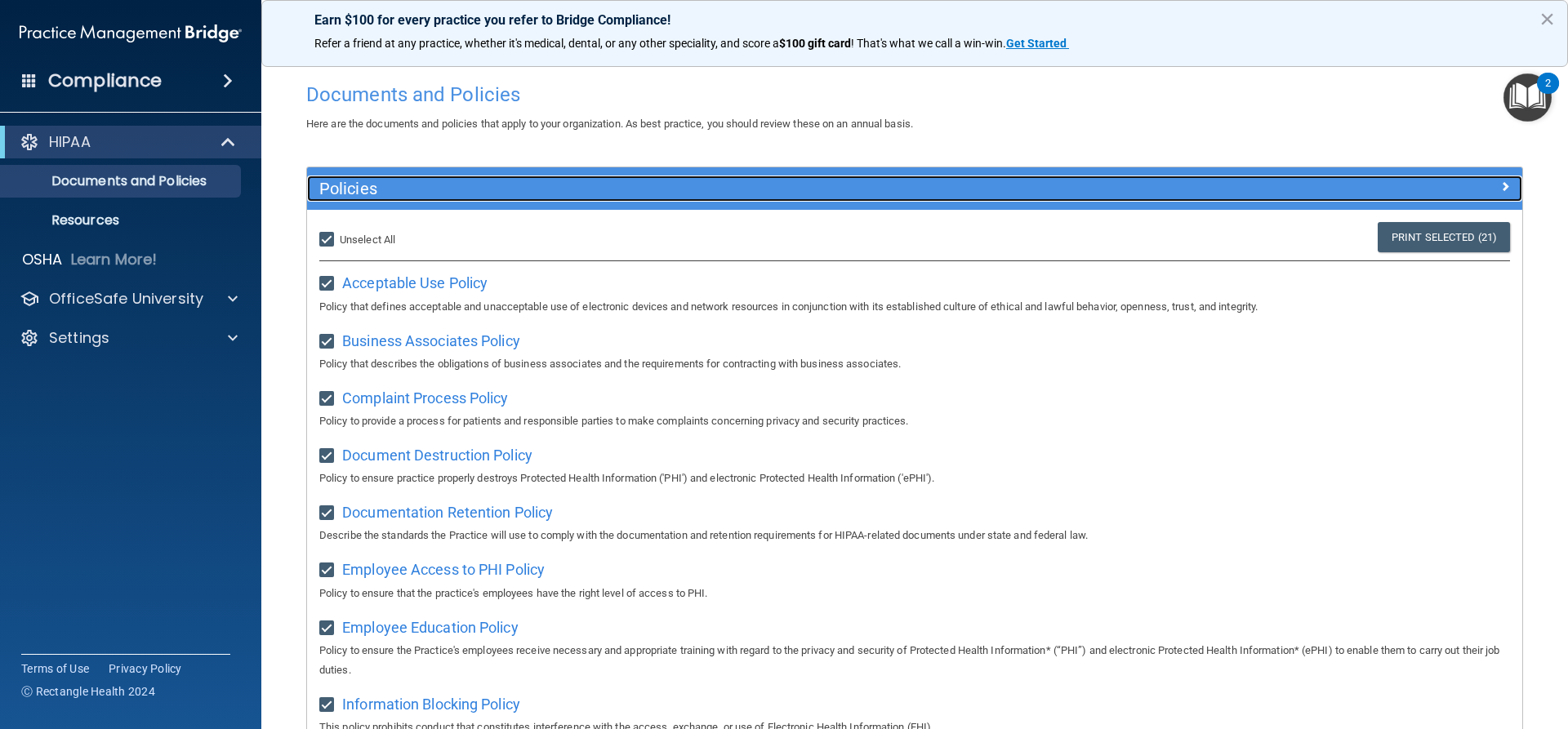
click at [1500, 181] on span at bounding box center [1505, 186] width 10 height 19
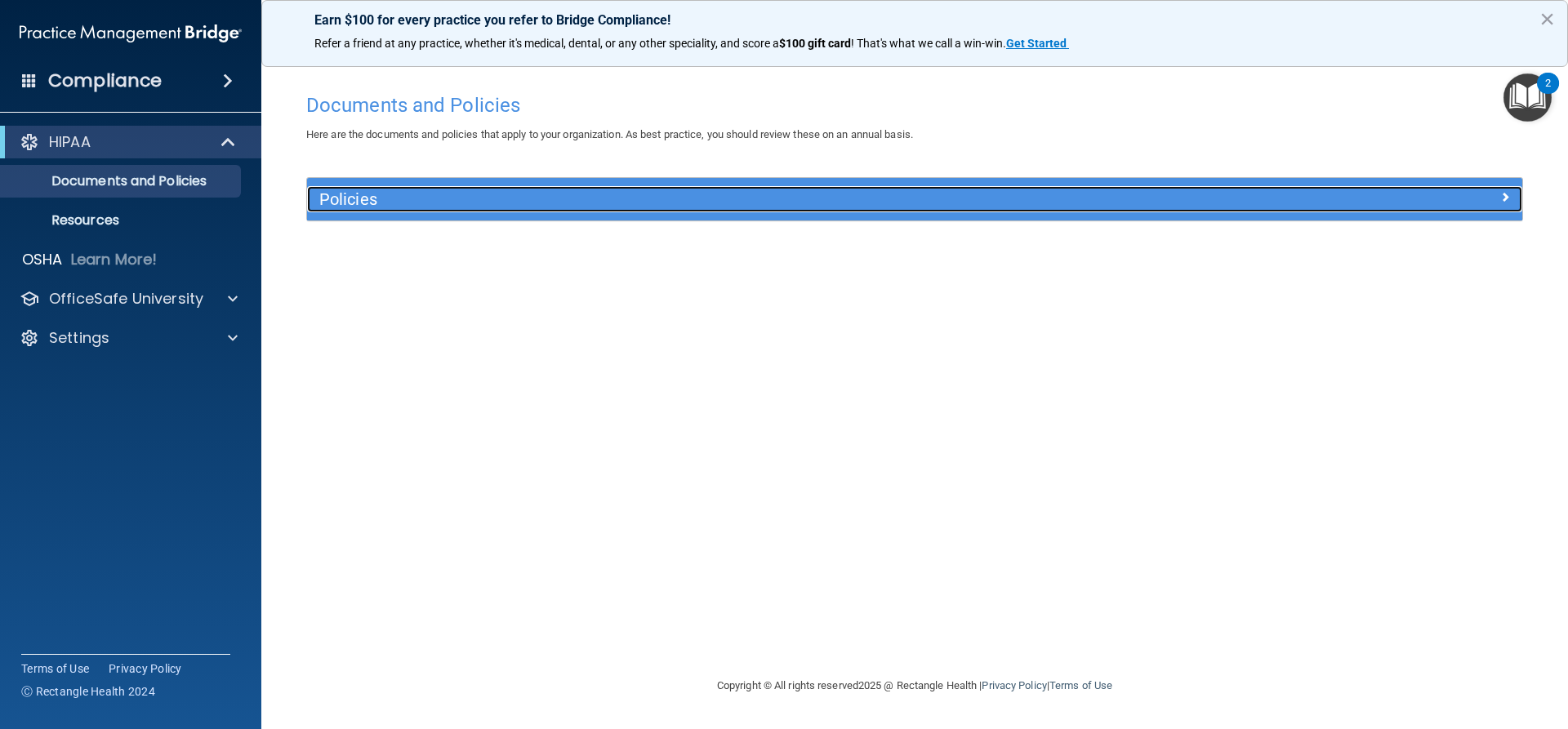
scroll to position [0, 0]
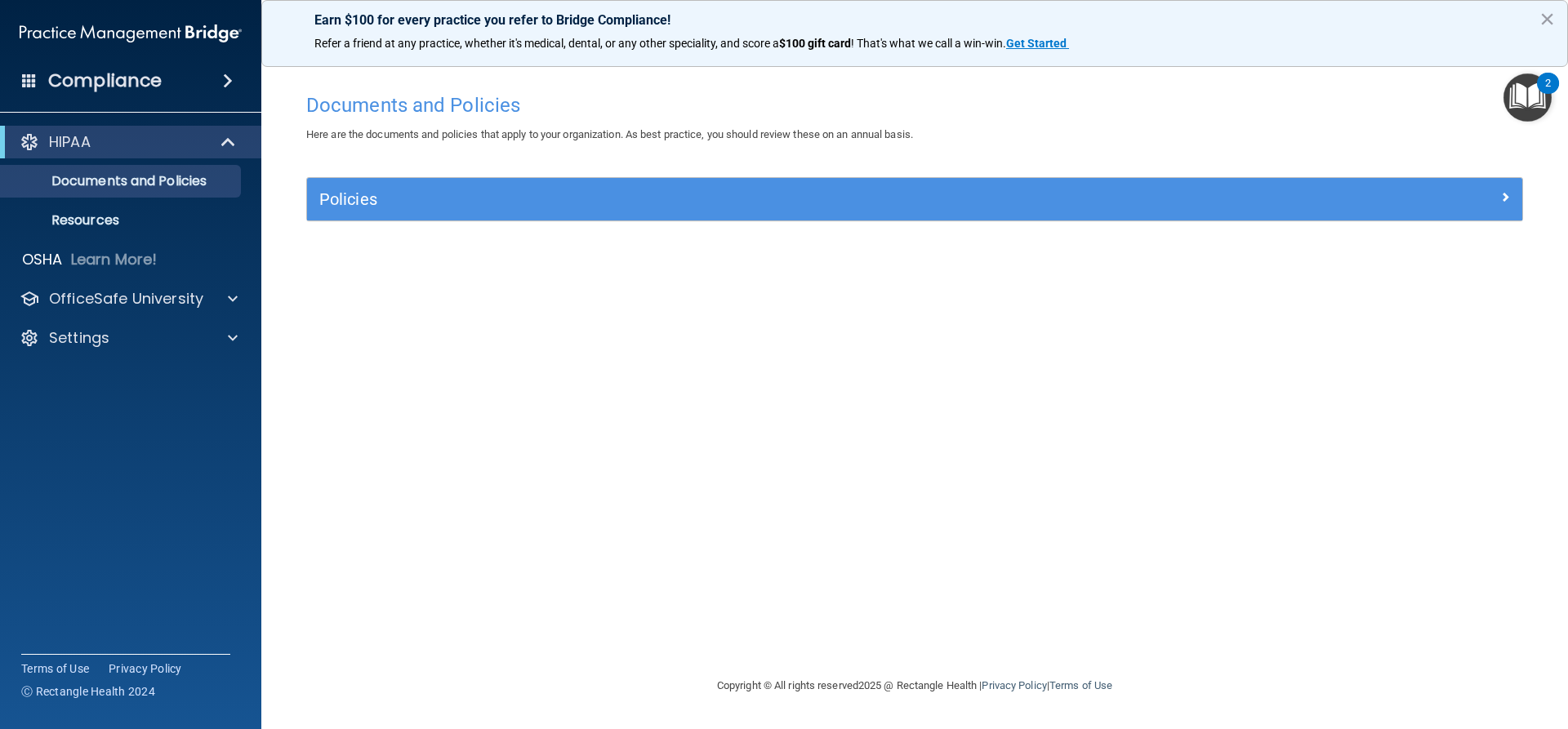
drag, startPoint x: 921, startPoint y: 179, endPoint x: 919, endPoint y: 193, distance: 14.1
click at [921, 178] on div "Policies" at bounding box center [915, 199] width 1215 height 42
click at [137, 309] on div "OfficeSafe University" at bounding box center [130, 298] width 262 height 33
click at [233, 298] on span at bounding box center [233, 298] width 10 height 19
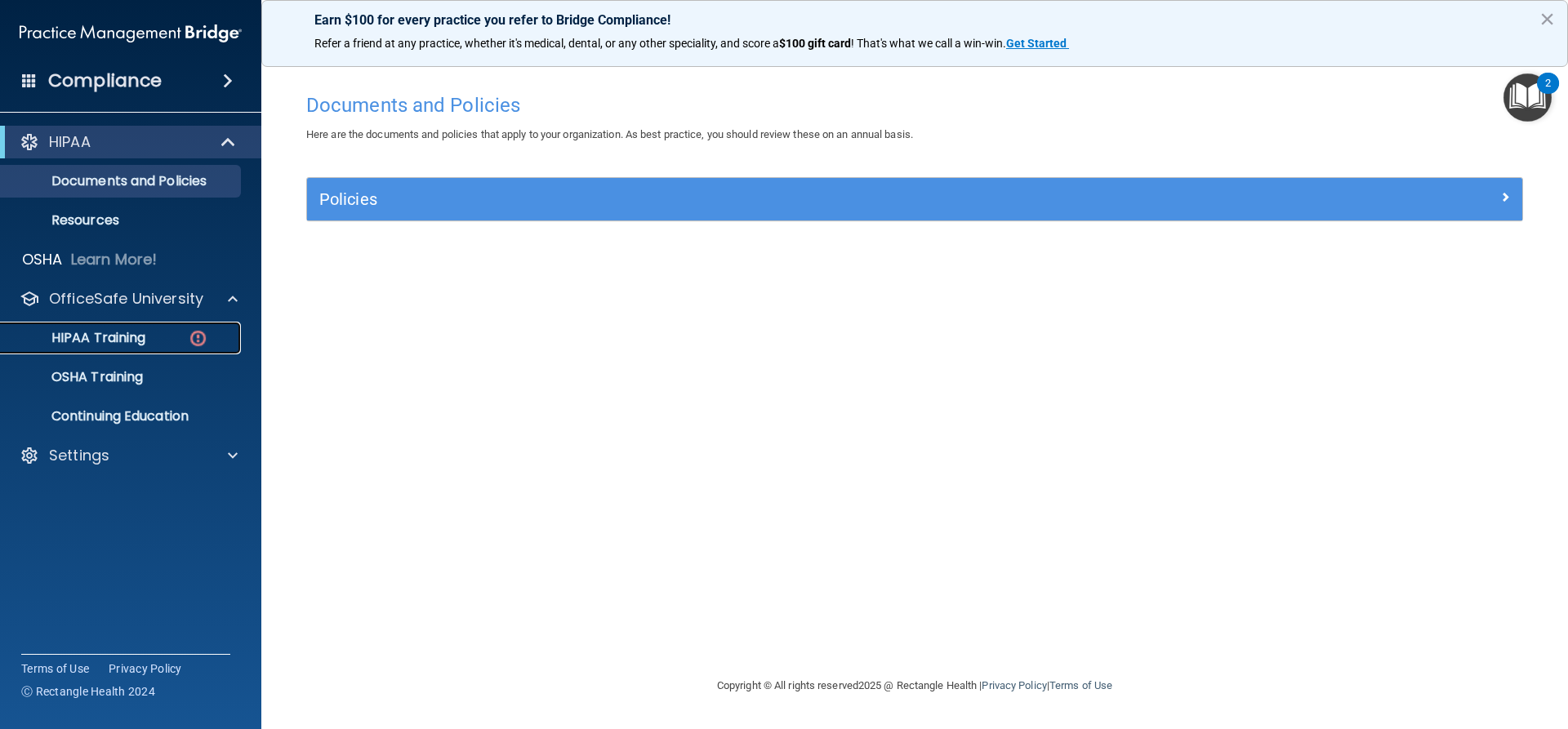
click at [154, 335] on div "HIPAA Training" at bounding box center [122, 337] width 223 height 16
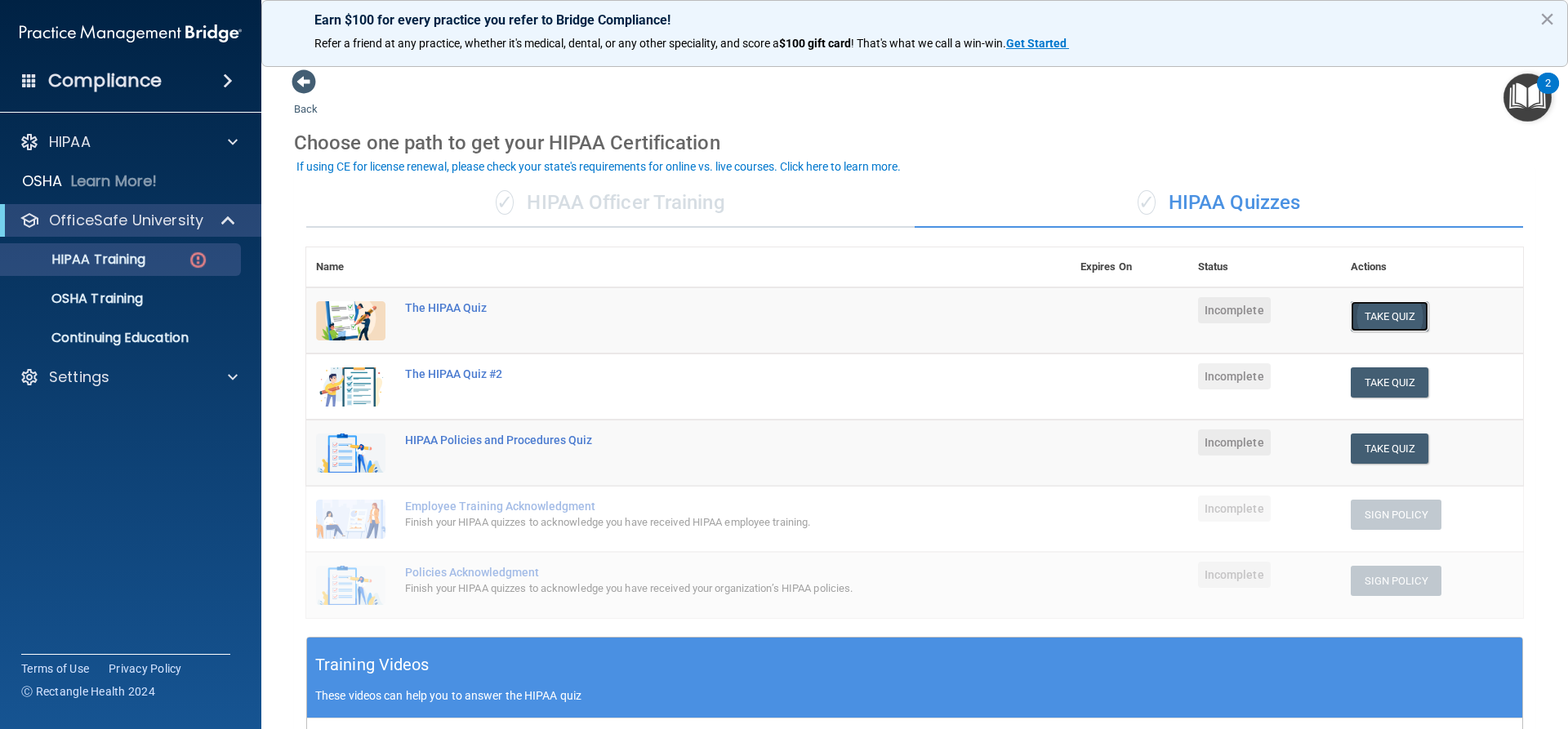
click at [1365, 319] on button "Take Quiz" at bounding box center [1389, 316] width 78 height 30
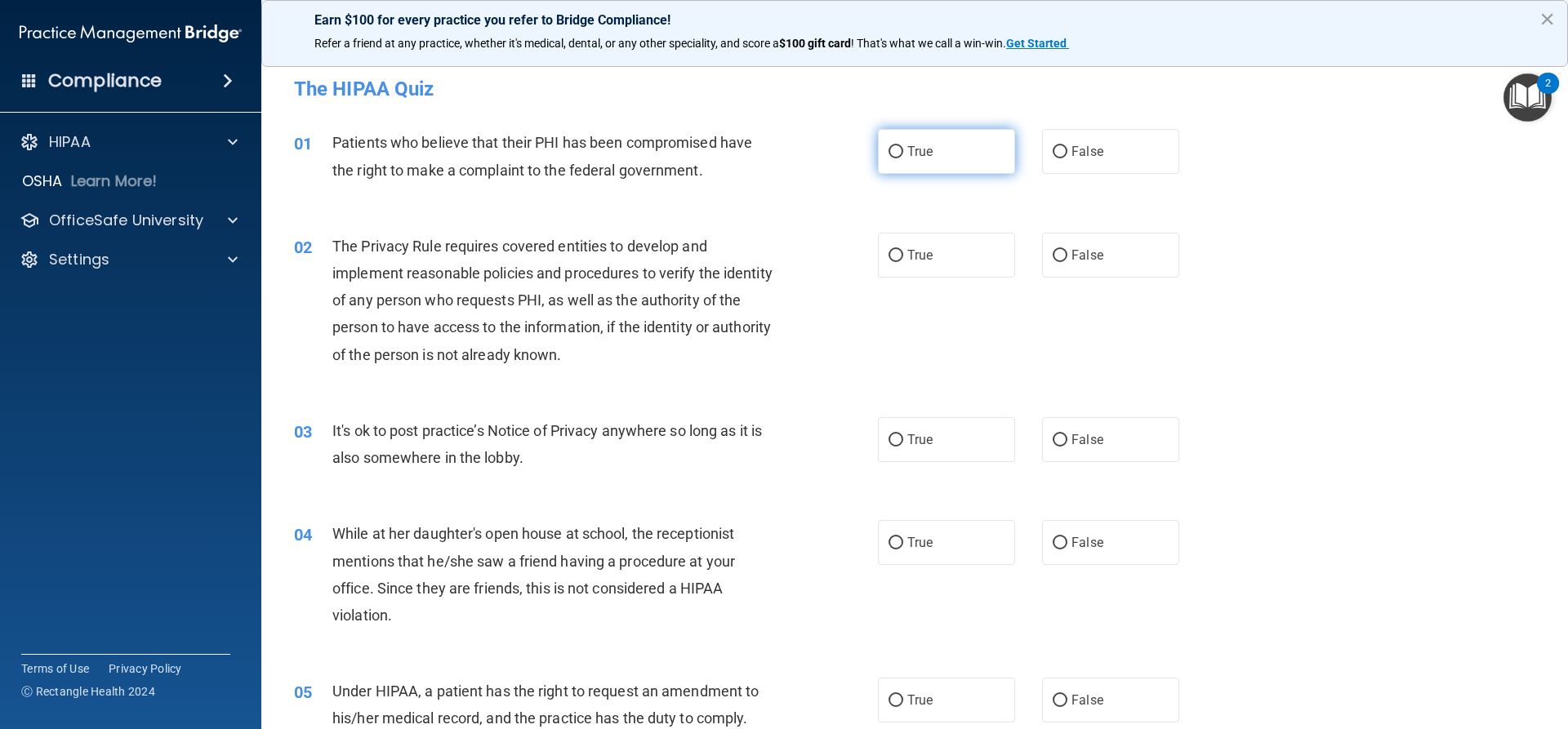
click at [889, 154] on input "True" at bounding box center [896, 152] width 14 height 13
radio input "true"
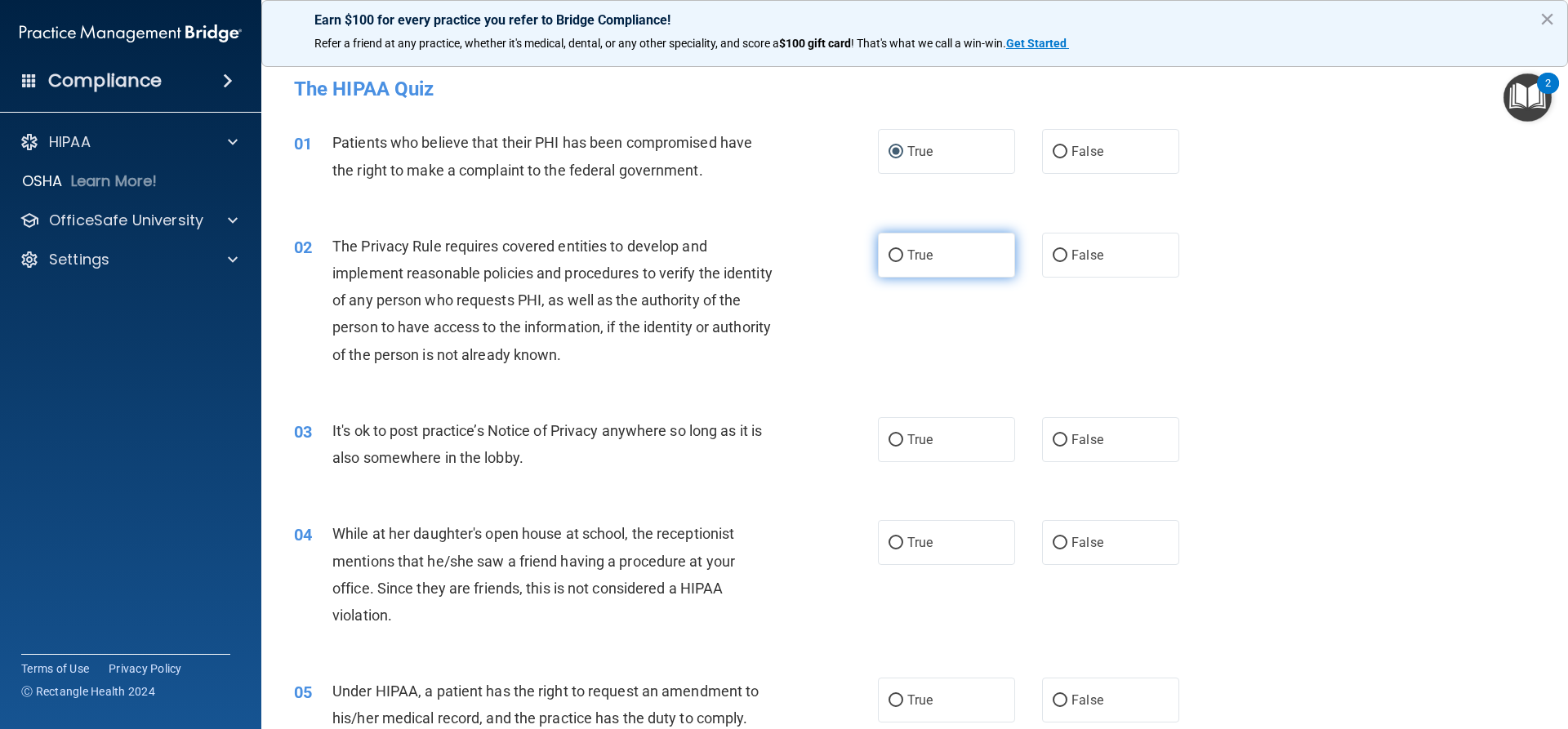
click at [936, 261] on label "True" at bounding box center [947, 255] width 137 height 44
click at [903, 261] on input "True" at bounding box center [896, 256] width 14 height 13
radio input "true"
click at [1096, 435] on label "False" at bounding box center [1110, 439] width 137 height 44
click at [1068, 435] on input "False" at bounding box center [1059, 440] width 14 height 13
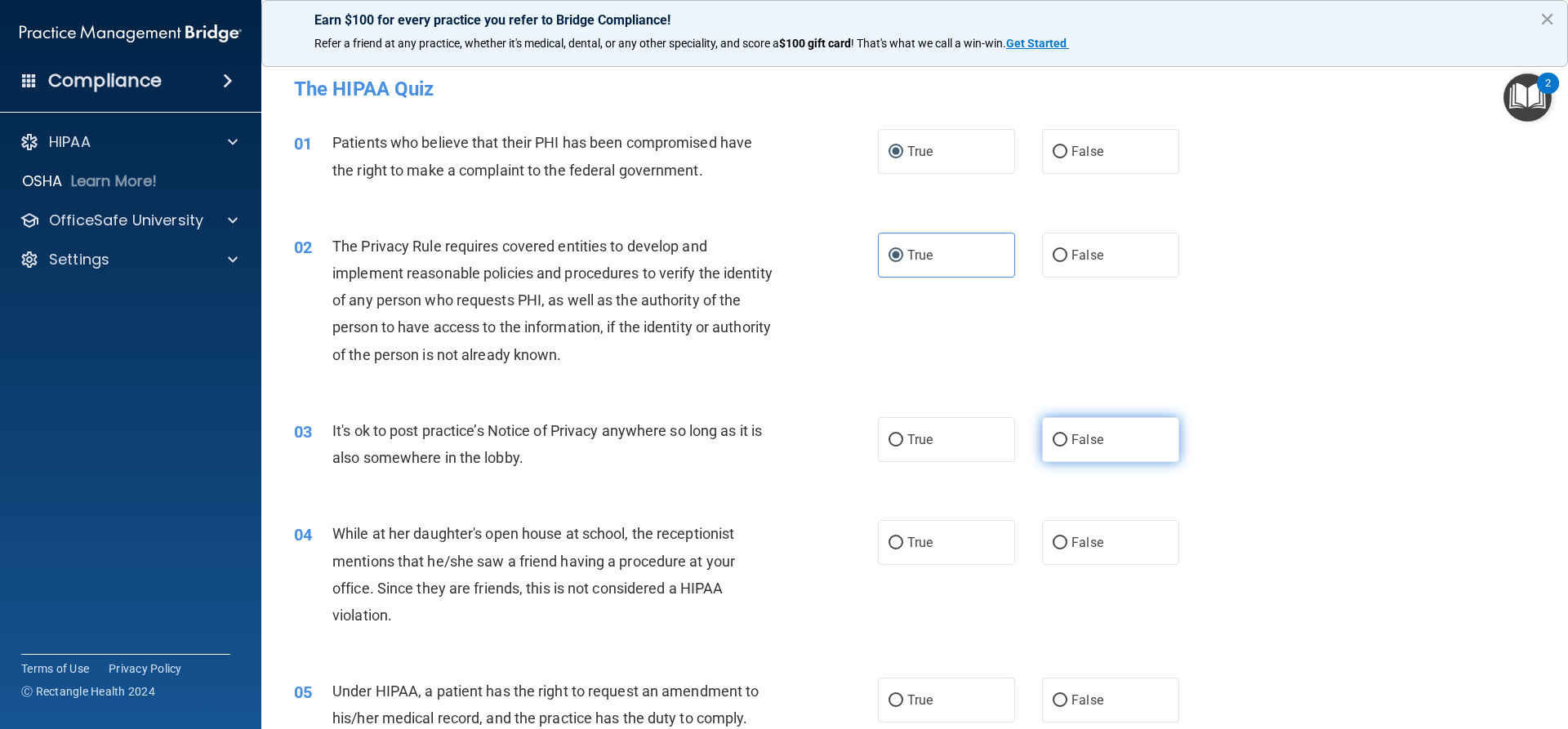
radio input "true"
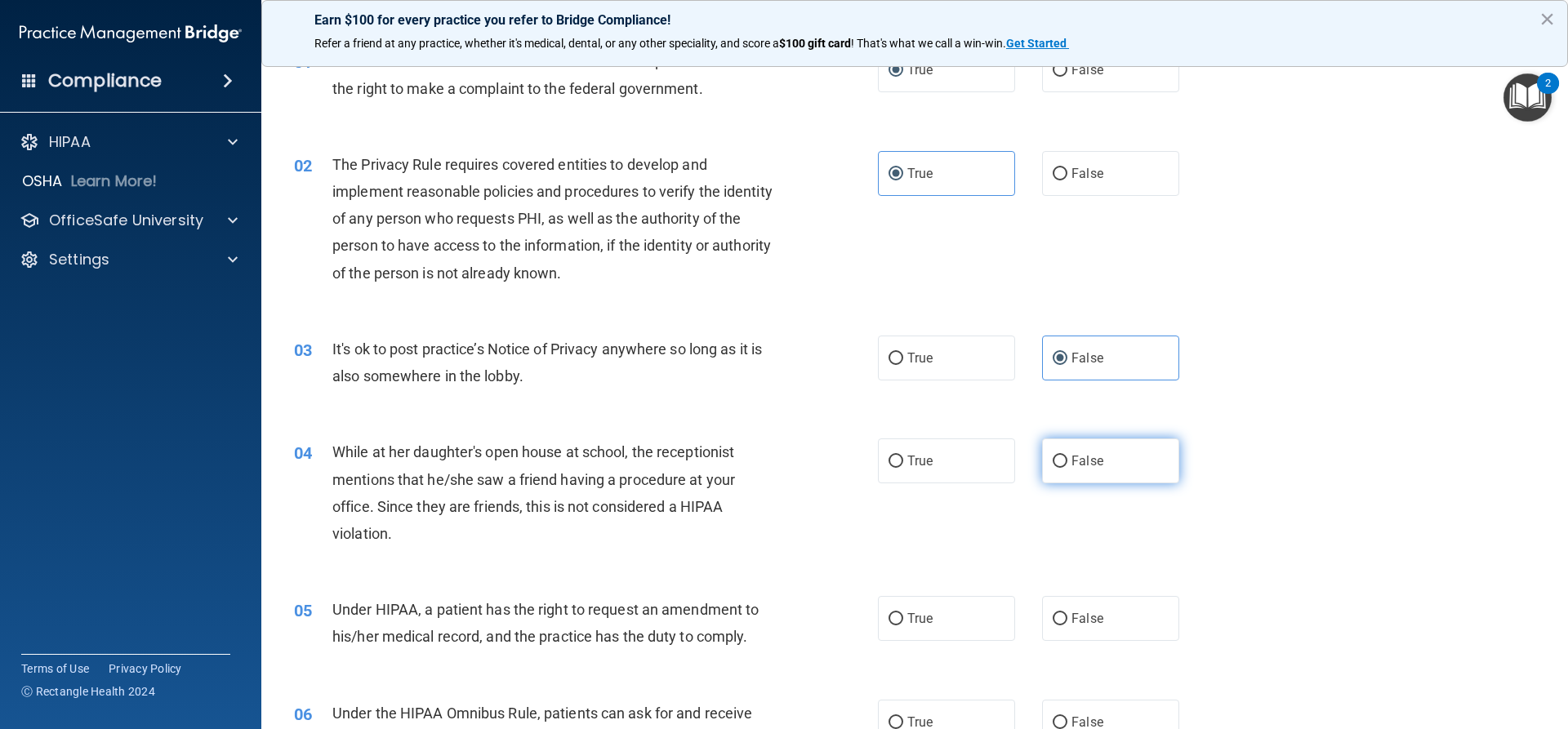
click at [1141, 462] on label "False" at bounding box center [1110, 461] width 137 height 44
click at [1068, 462] on input "False" at bounding box center [1059, 462] width 14 height 13
radio input "true"
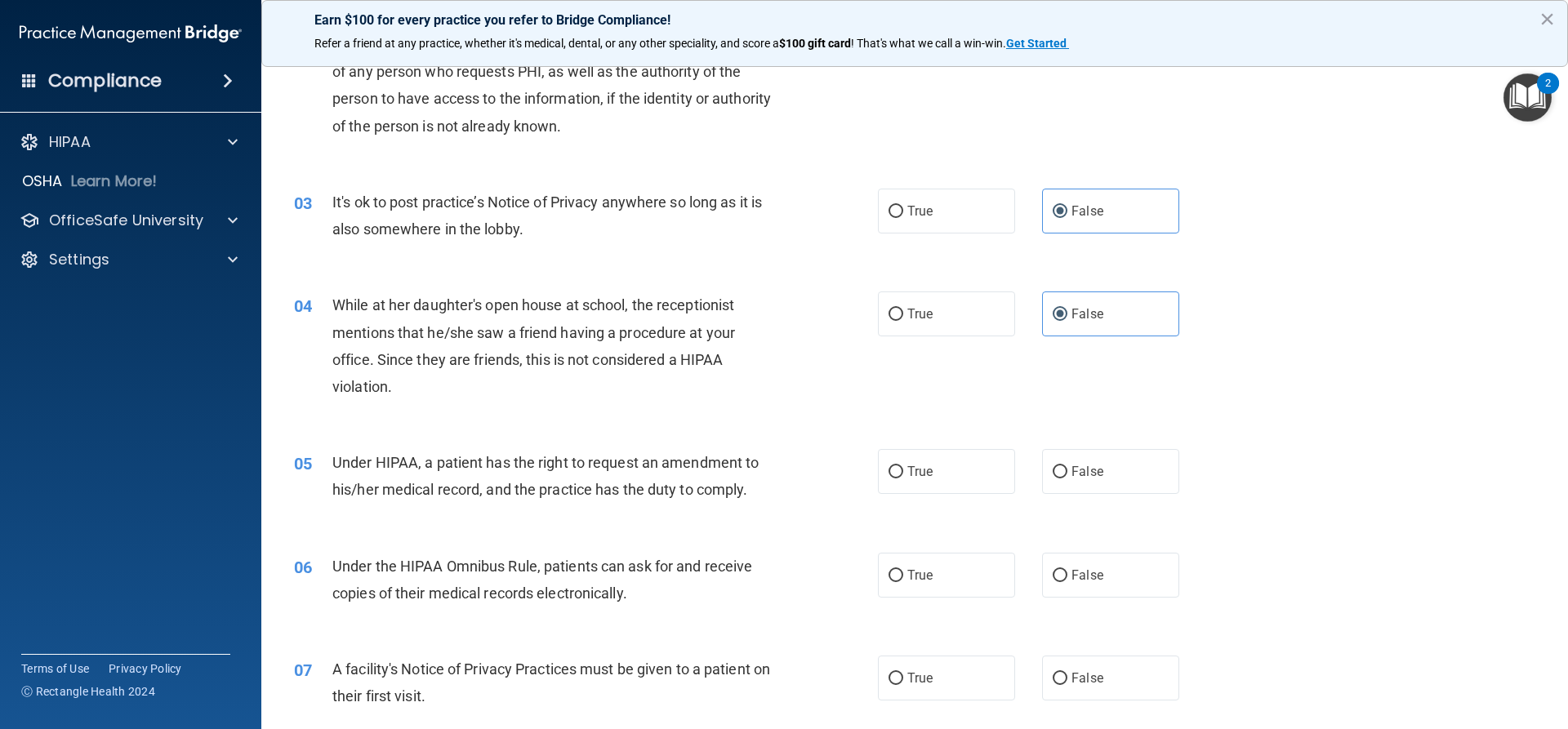
scroll to position [245, 0]
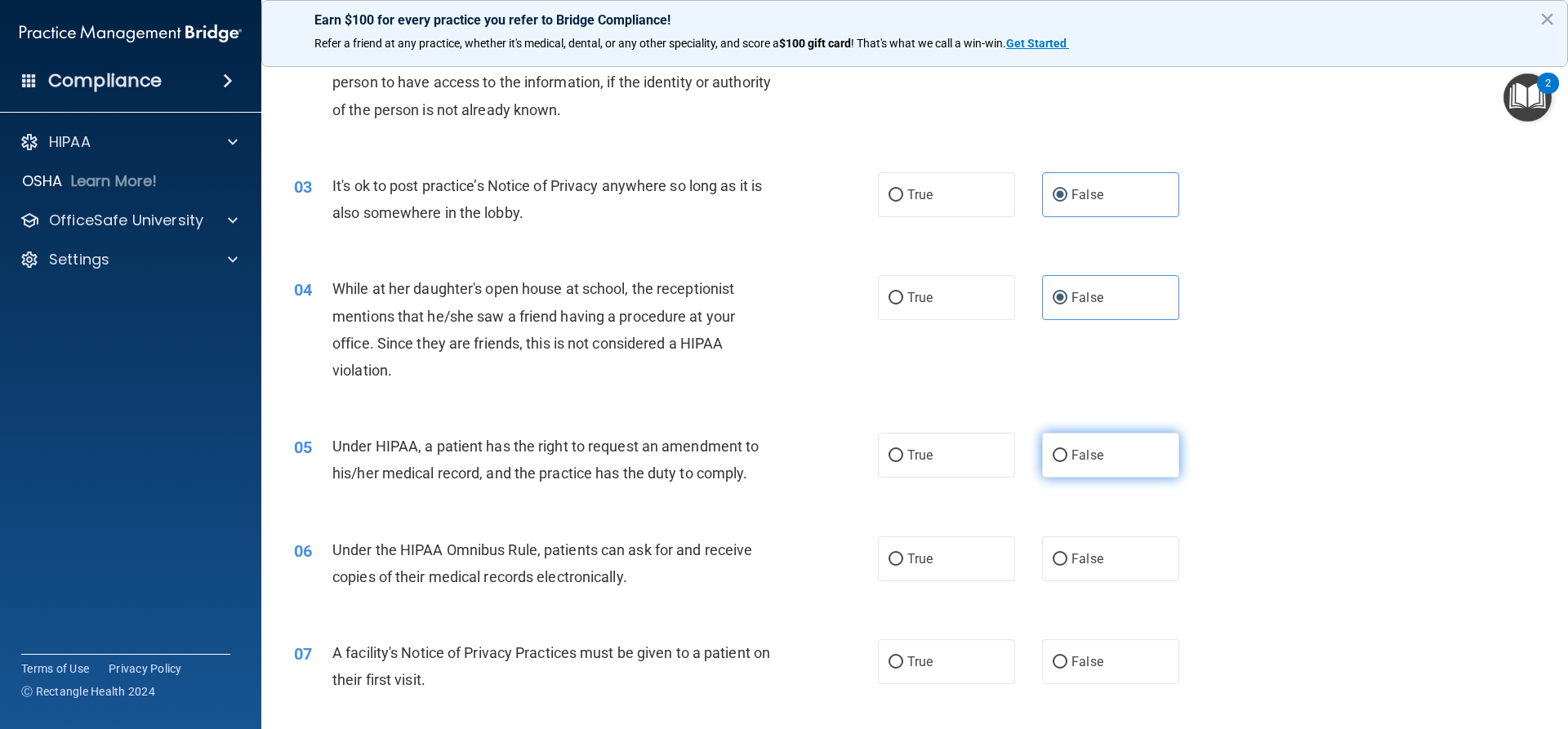
click at [1057, 439] on label "False" at bounding box center [1110, 455] width 137 height 44
click at [1057, 450] on input "False" at bounding box center [1059, 456] width 14 height 13
radio input "true"
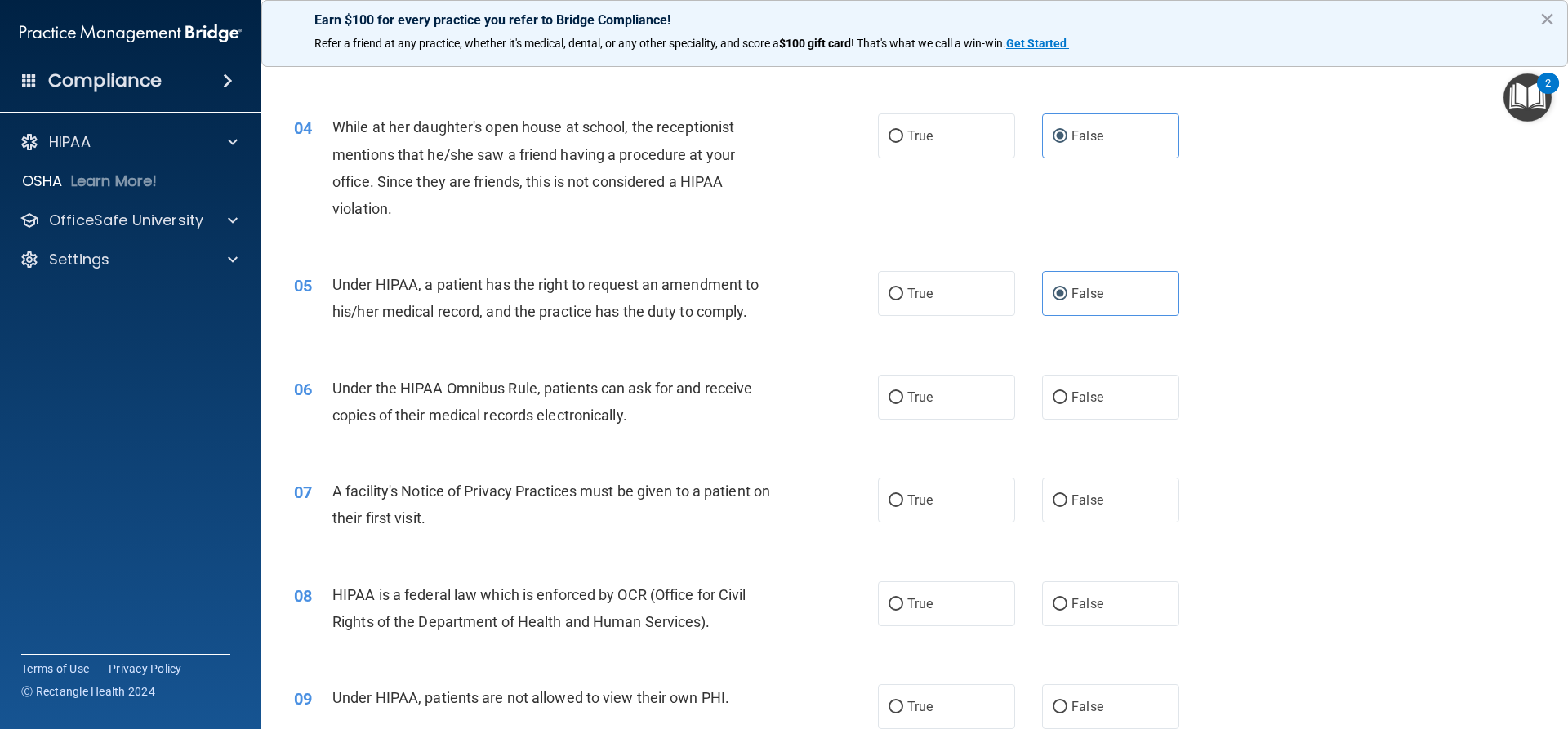
scroll to position [408, 0]
click at [898, 404] on label "True" at bounding box center [947, 395] width 137 height 44
click at [898, 403] on input "True" at bounding box center [896, 396] width 14 height 13
radio input "true"
click at [907, 497] on span "True" at bounding box center [920, 498] width 25 height 15
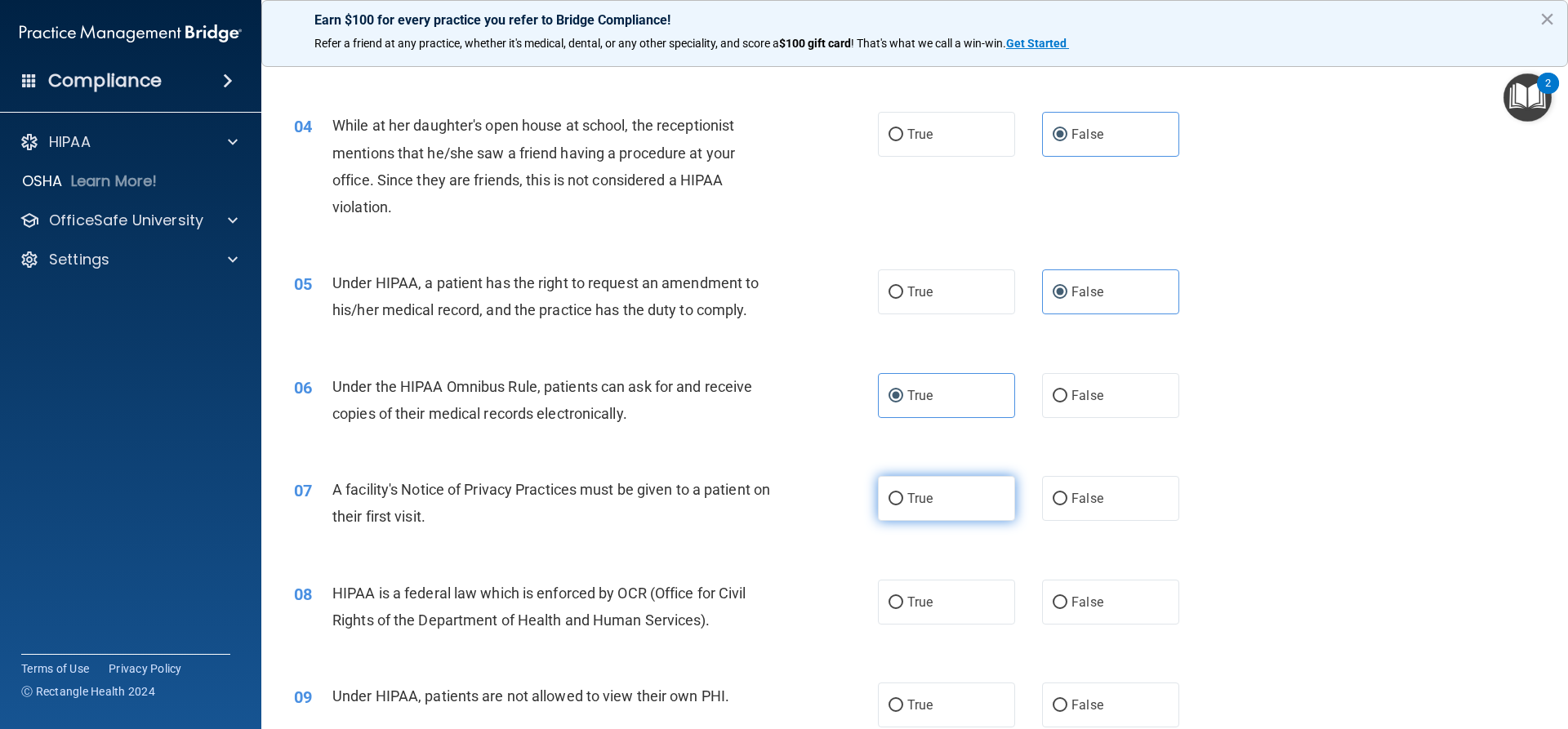
click at [903, 497] on input "True" at bounding box center [896, 499] width 14 height 13
radio input "true"
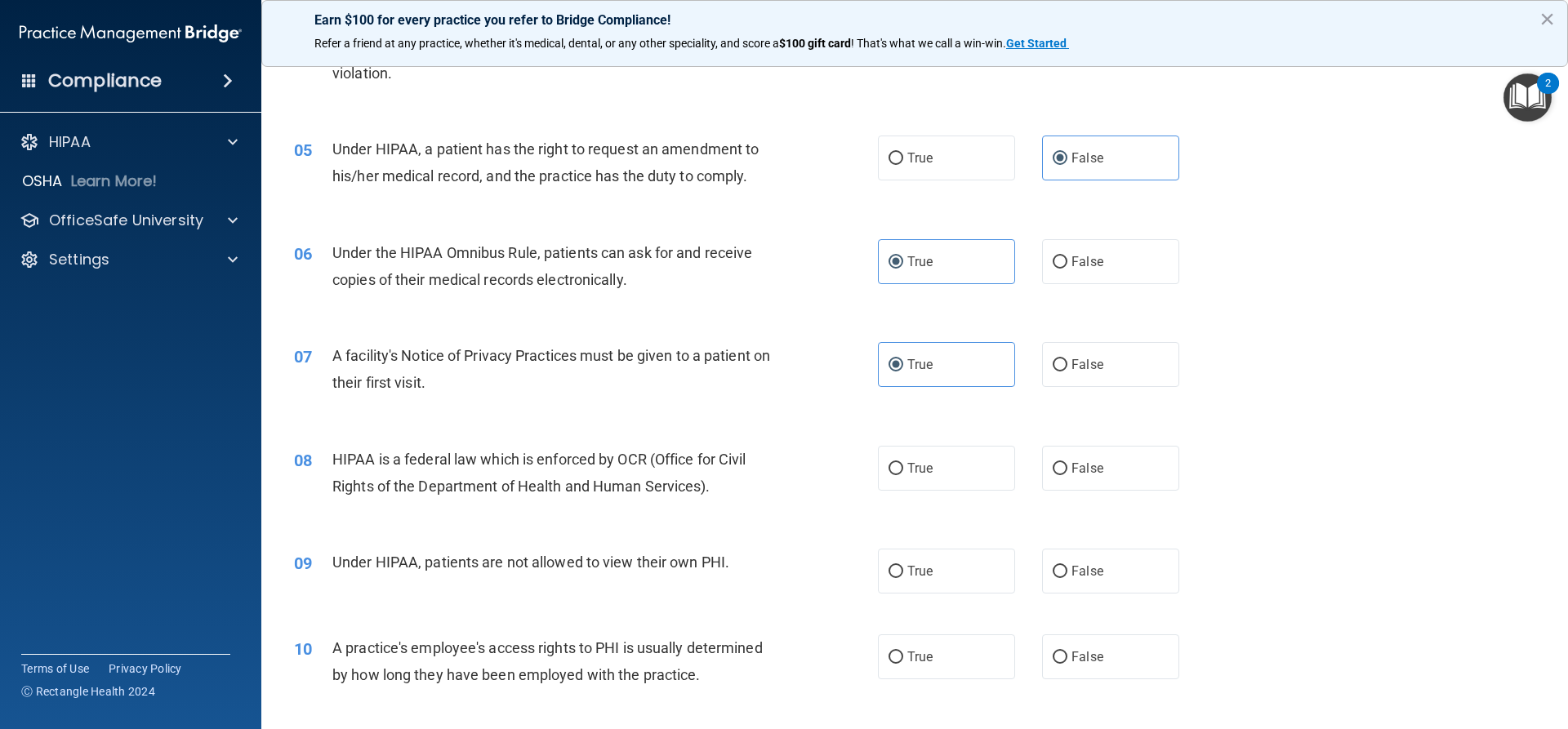
scroll to position [572, 0]
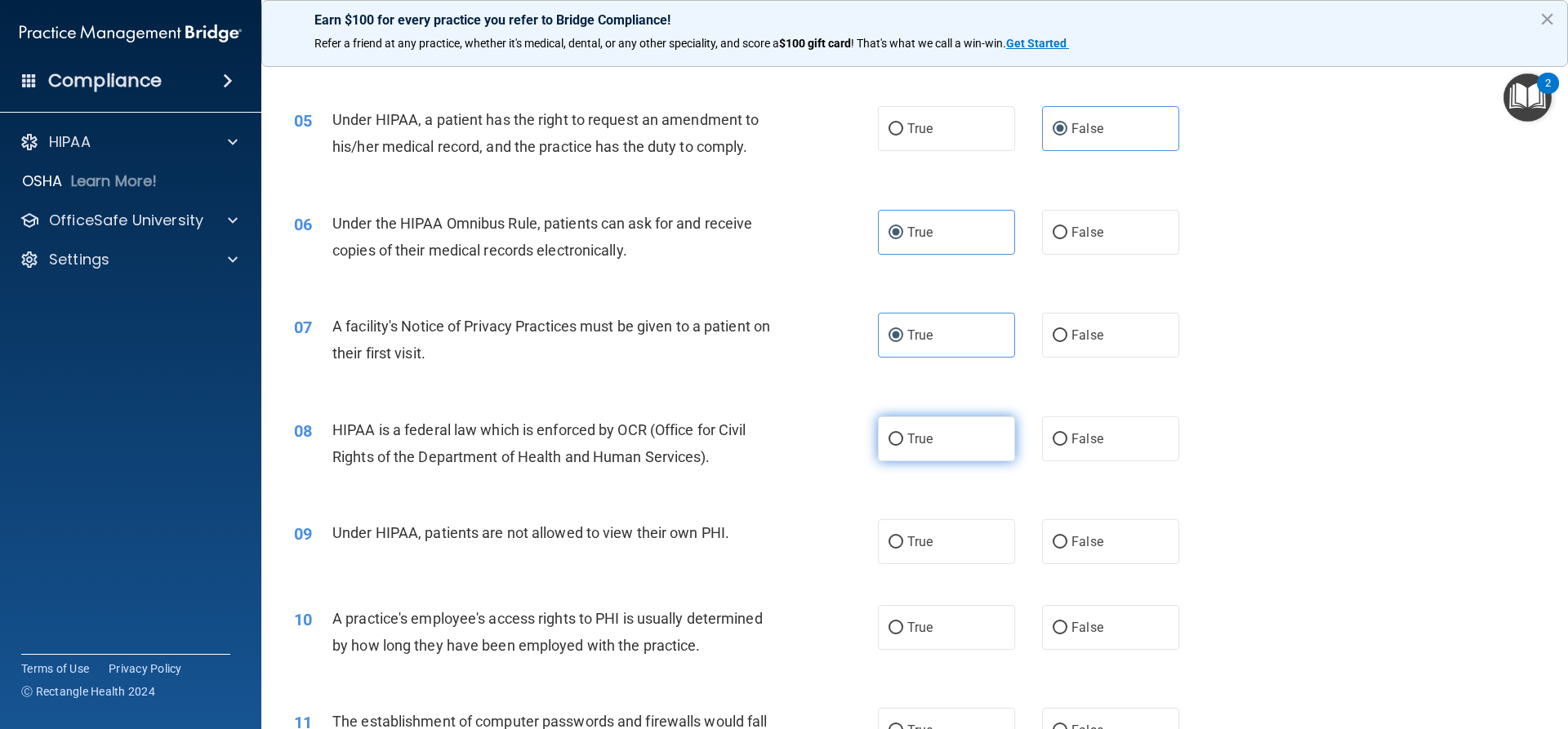
click at [923, 440] on span "True" at bounding box center [920, 438] width 25 height 15
click at [903, 440] on input "True" at bounding box center [896, 439] width 14 height 13
radio input "true"
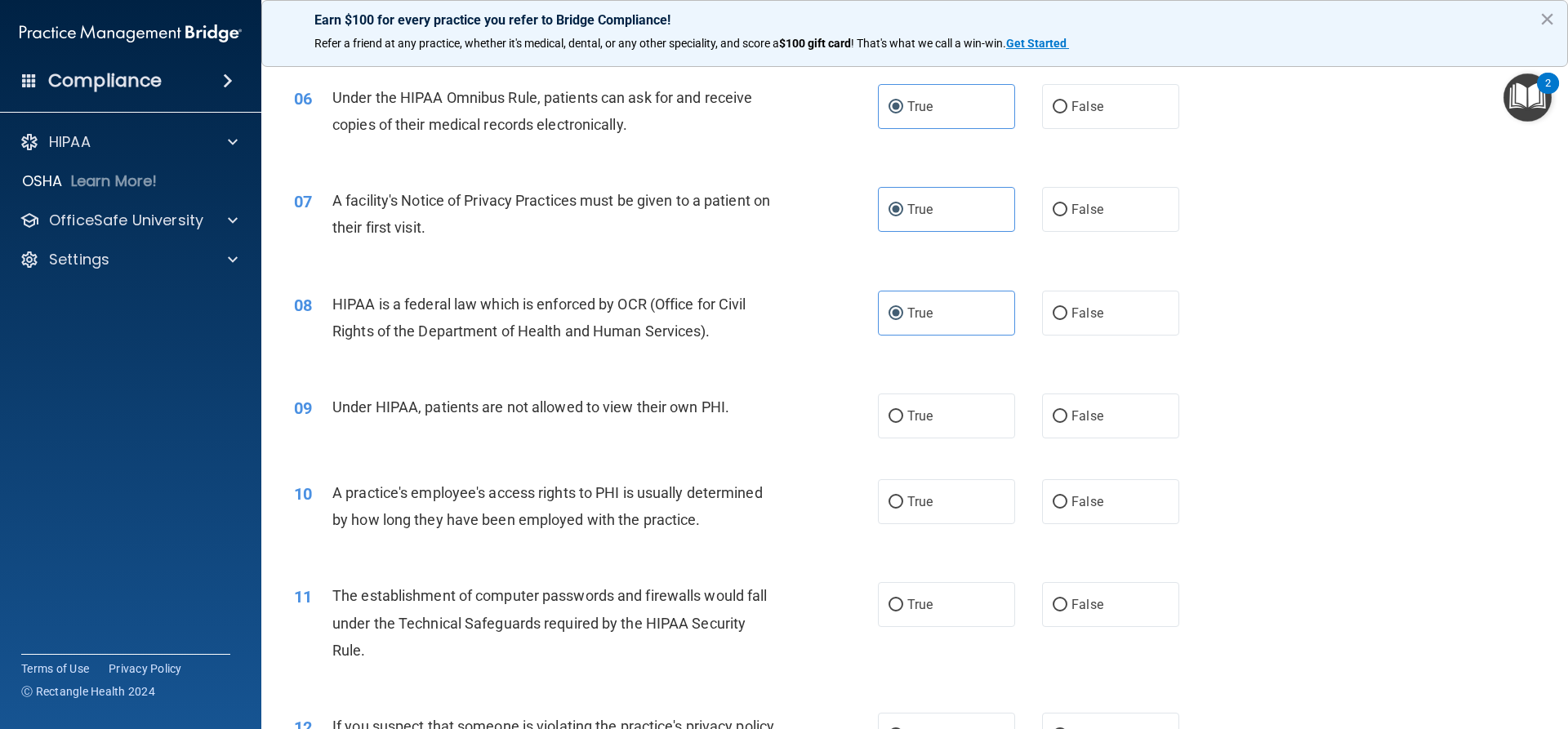
scroll to position [735, 0]
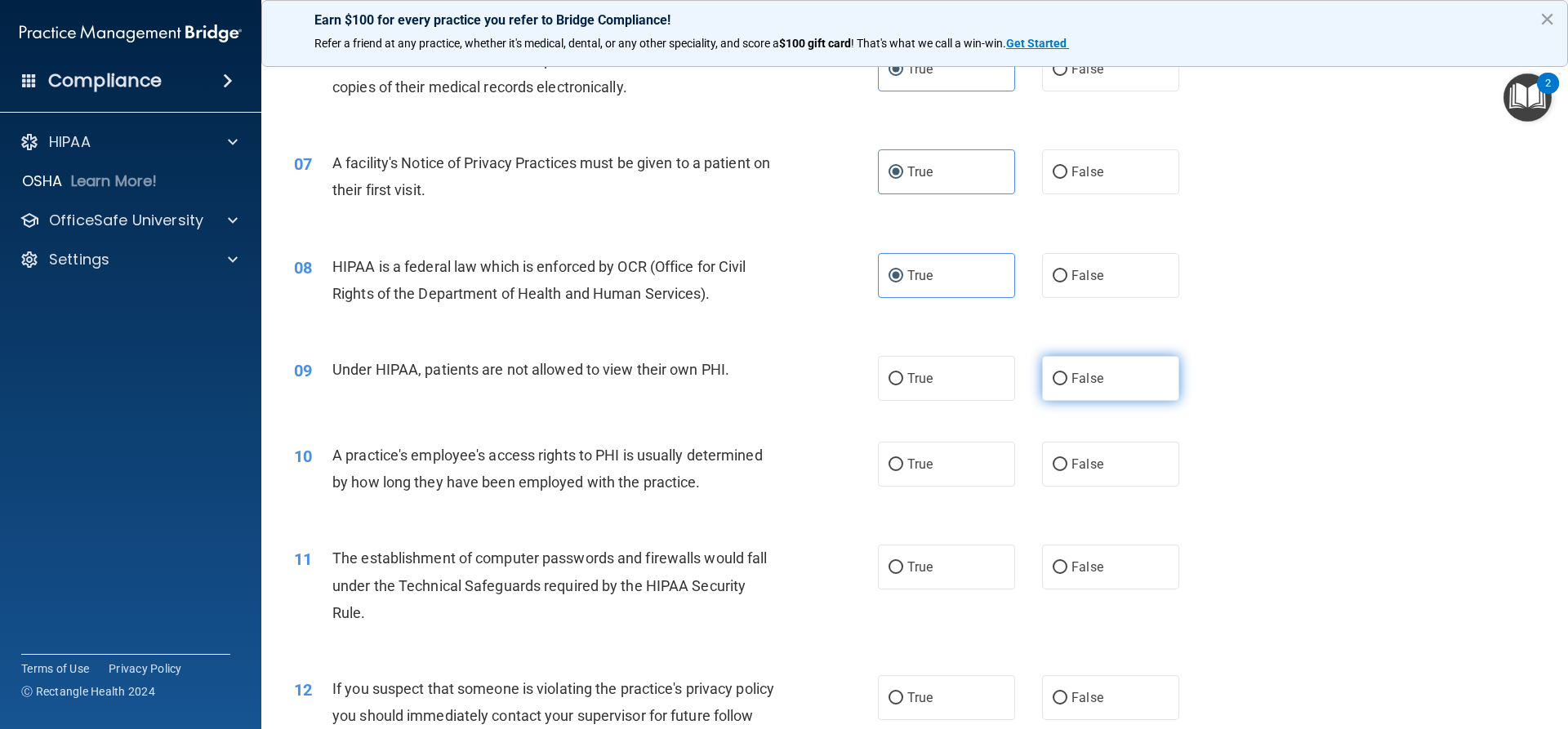
click at [1071, 385] on span "False" at bounding box center [1087, 379] width 32 height 15
click at [1068, 385] on input "False" at bounding box center [1059, 379] width 14 height 13
radio input "true"
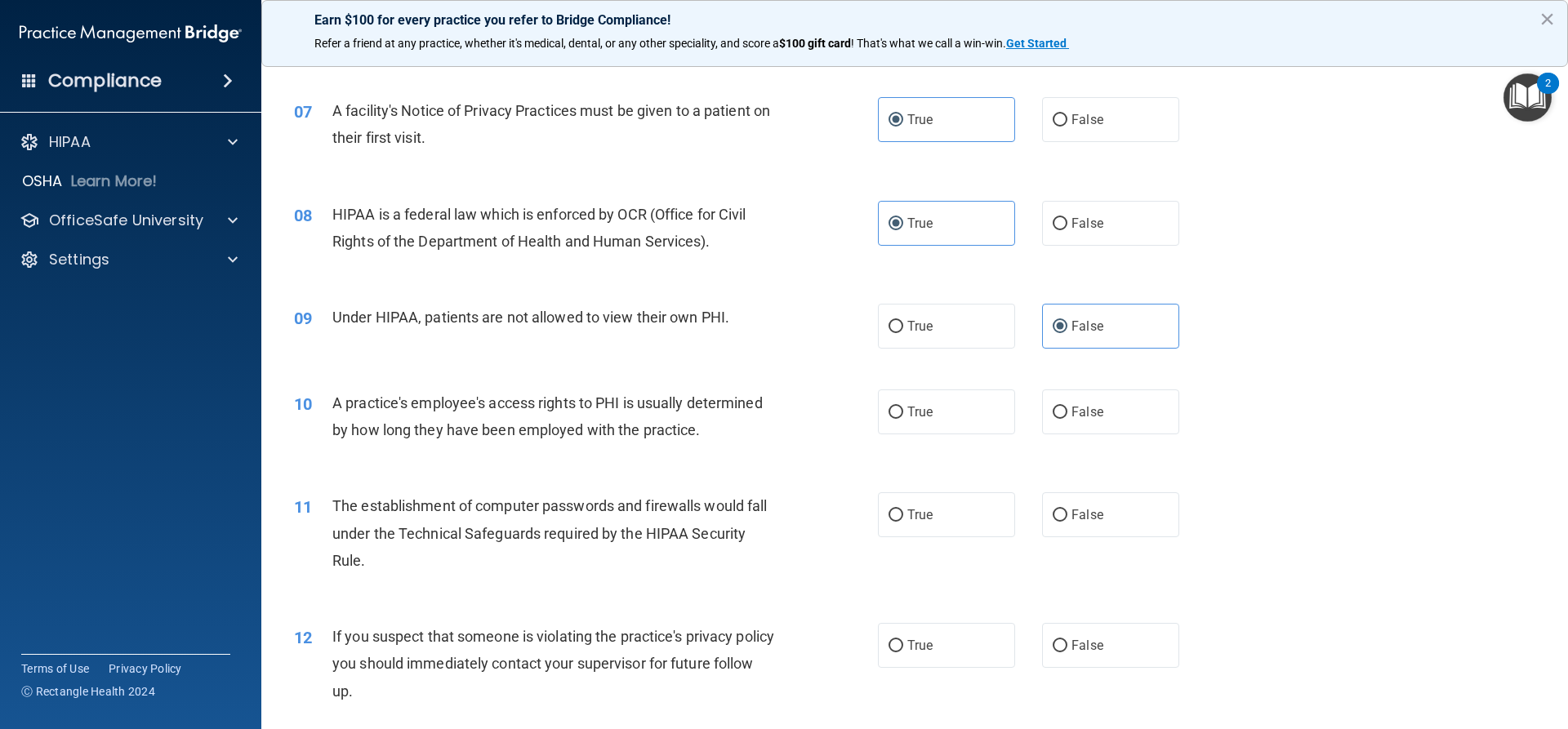
scroll to position [816, 0]
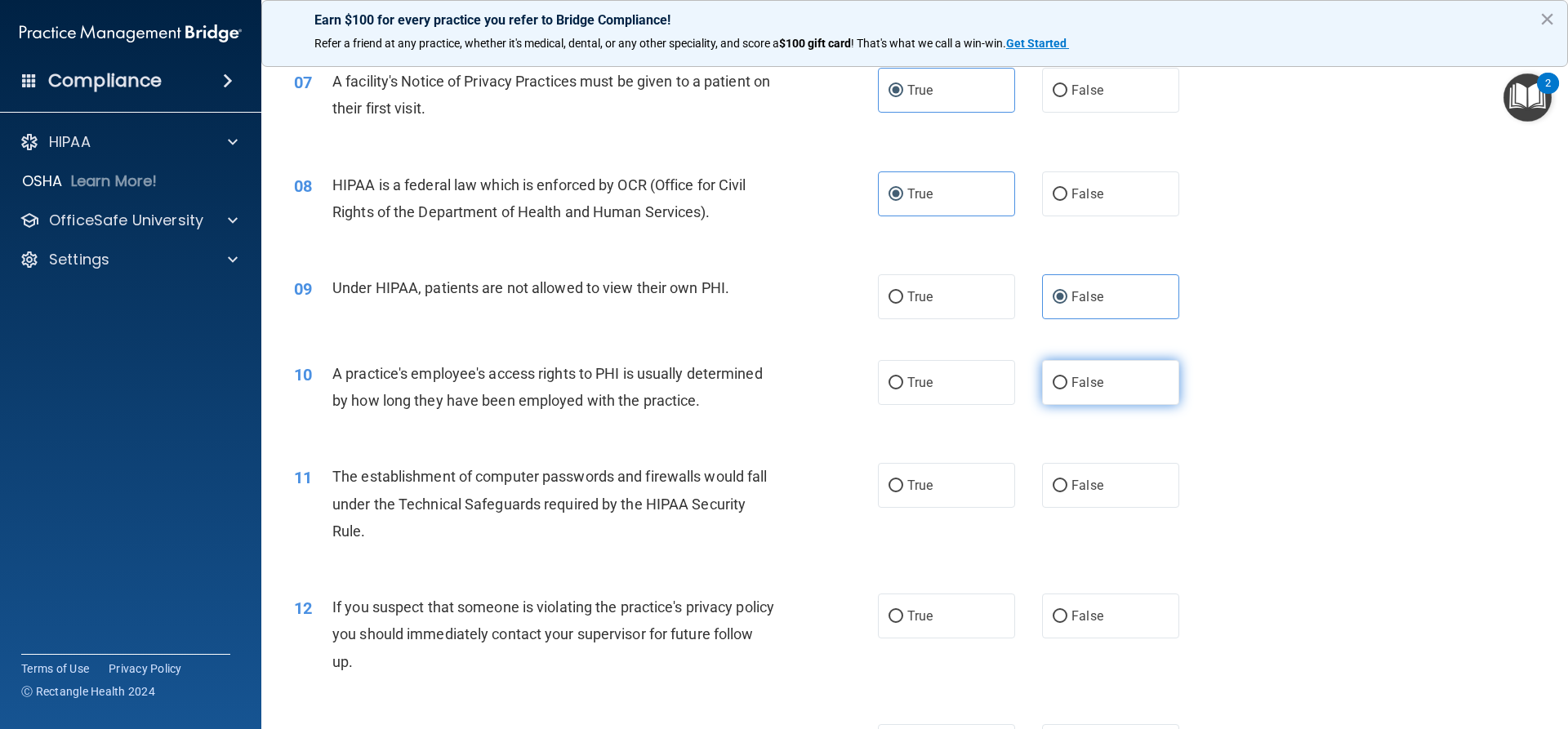
click at [1056, 394] on label "False" at bounding box center [1110, 382] width 137 height 44
click at [1056, 389] on input "False" at bounding box center [1059, 382] width 14 height 13
radio input "true"
drag, startPoint x: 949, startPoint y: 476, endPoint x: 1322, endPoint y: 487, distance: 373.2
click at [954, 476] on label "True" at bounding box center [947, 485] width 137 height 44
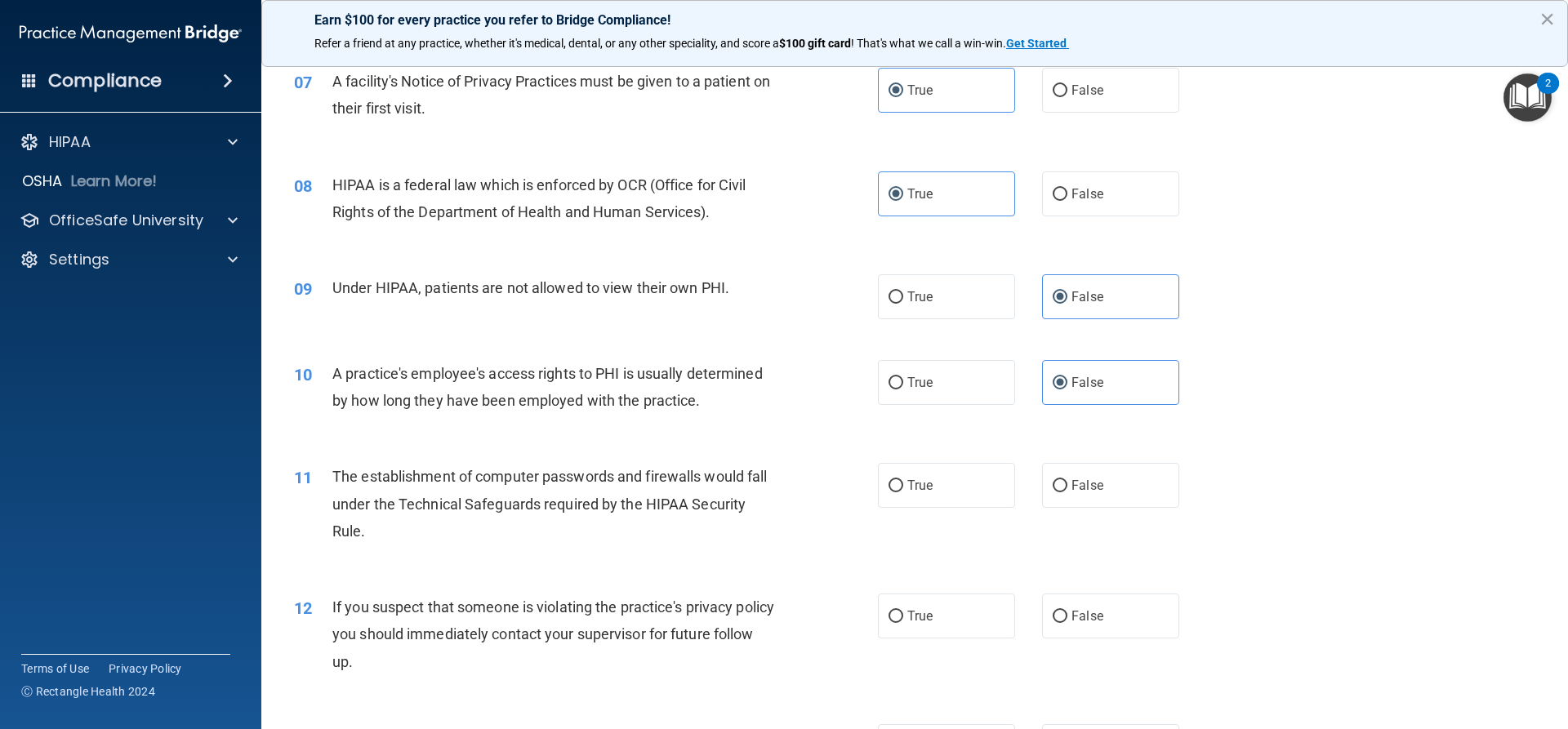
click at [903, 480] on input "True" at bounding box center [896, 486] width 14 height 13
radio input "true"
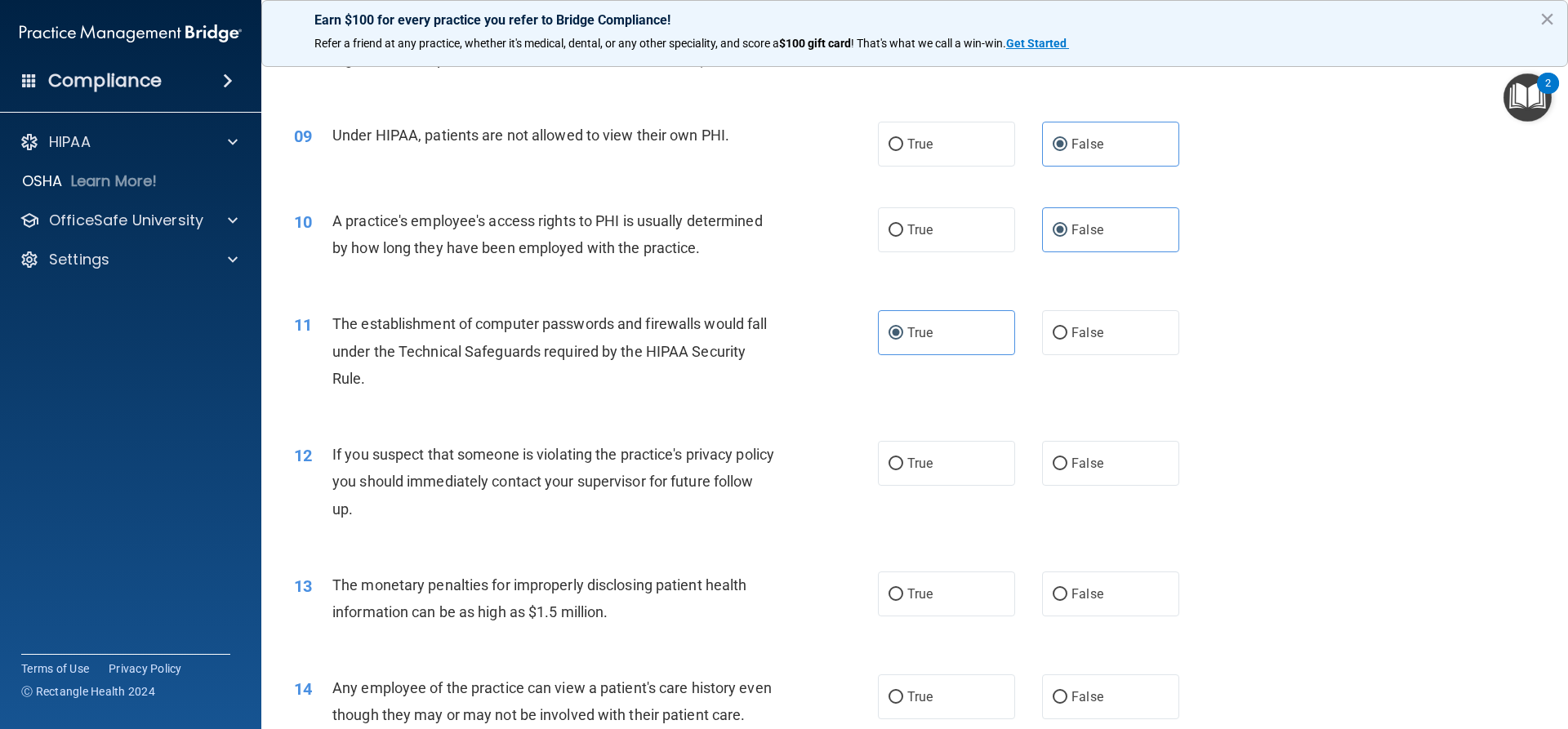
scroll to position [979, 0]
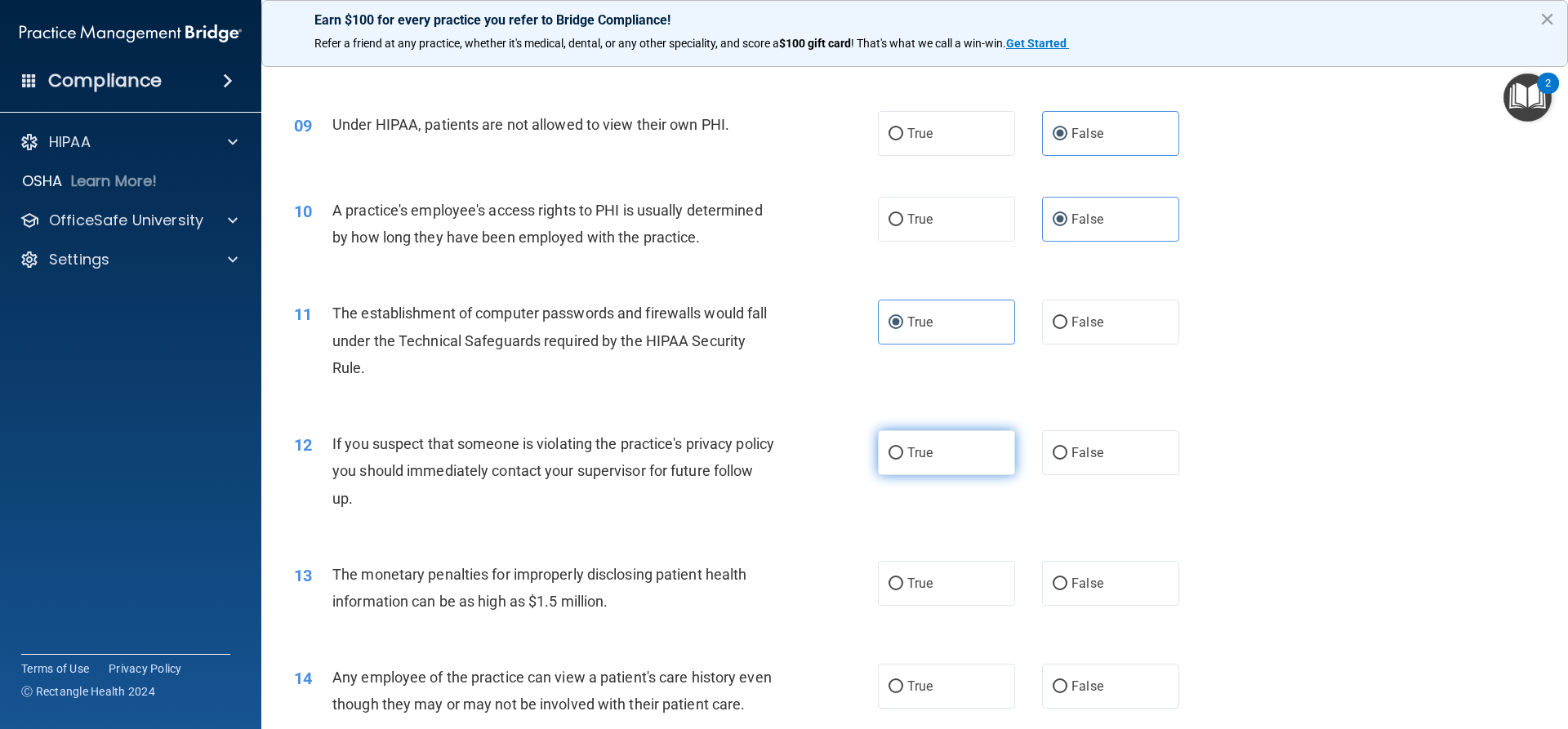
click at [933, 458] on label "True" at bounding box center [947, 452] width 137 height 44
click at [903, 458] on input "True" at bounding box center [896, 453] width 14 height 13
radio input "true"
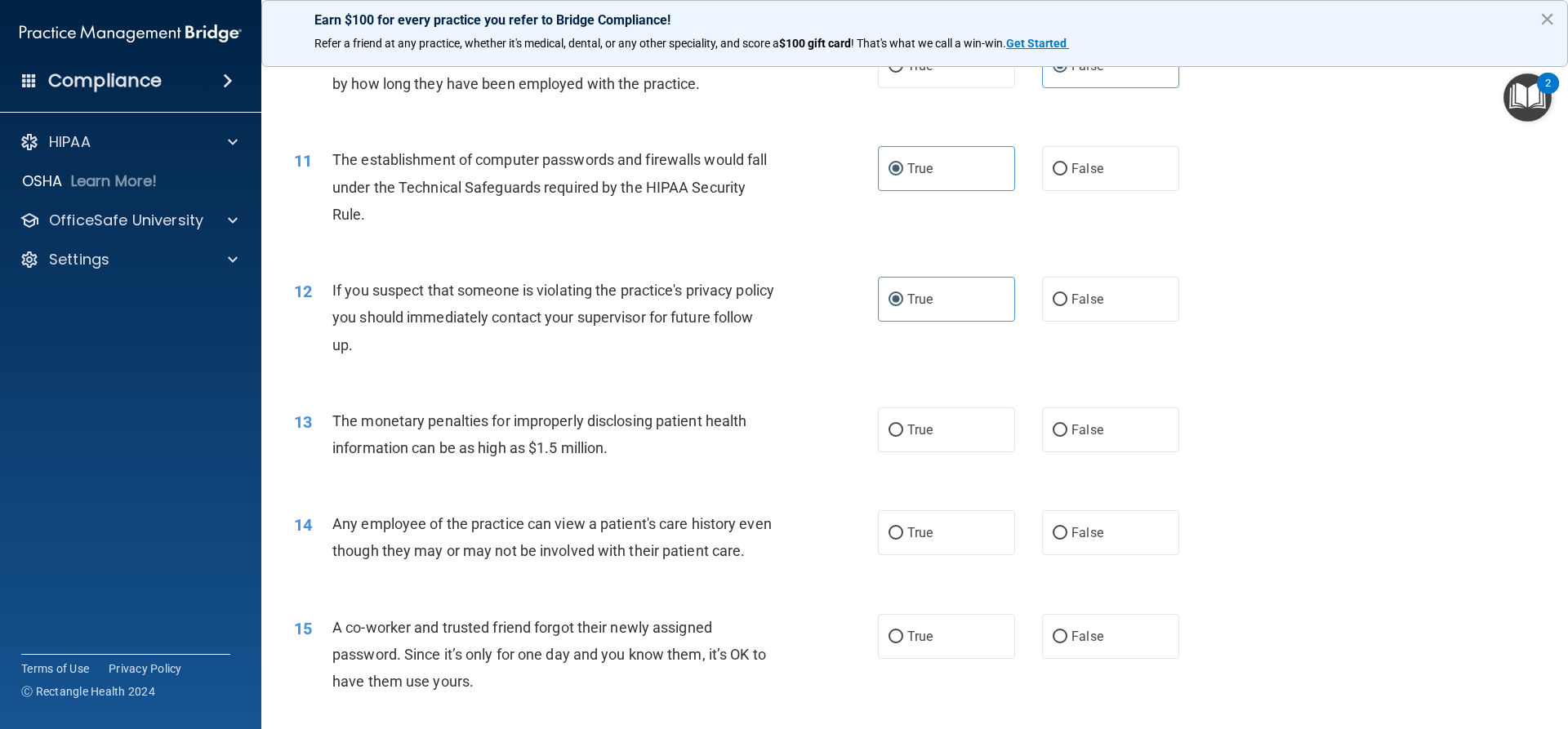
scroll to position [1142, 0]
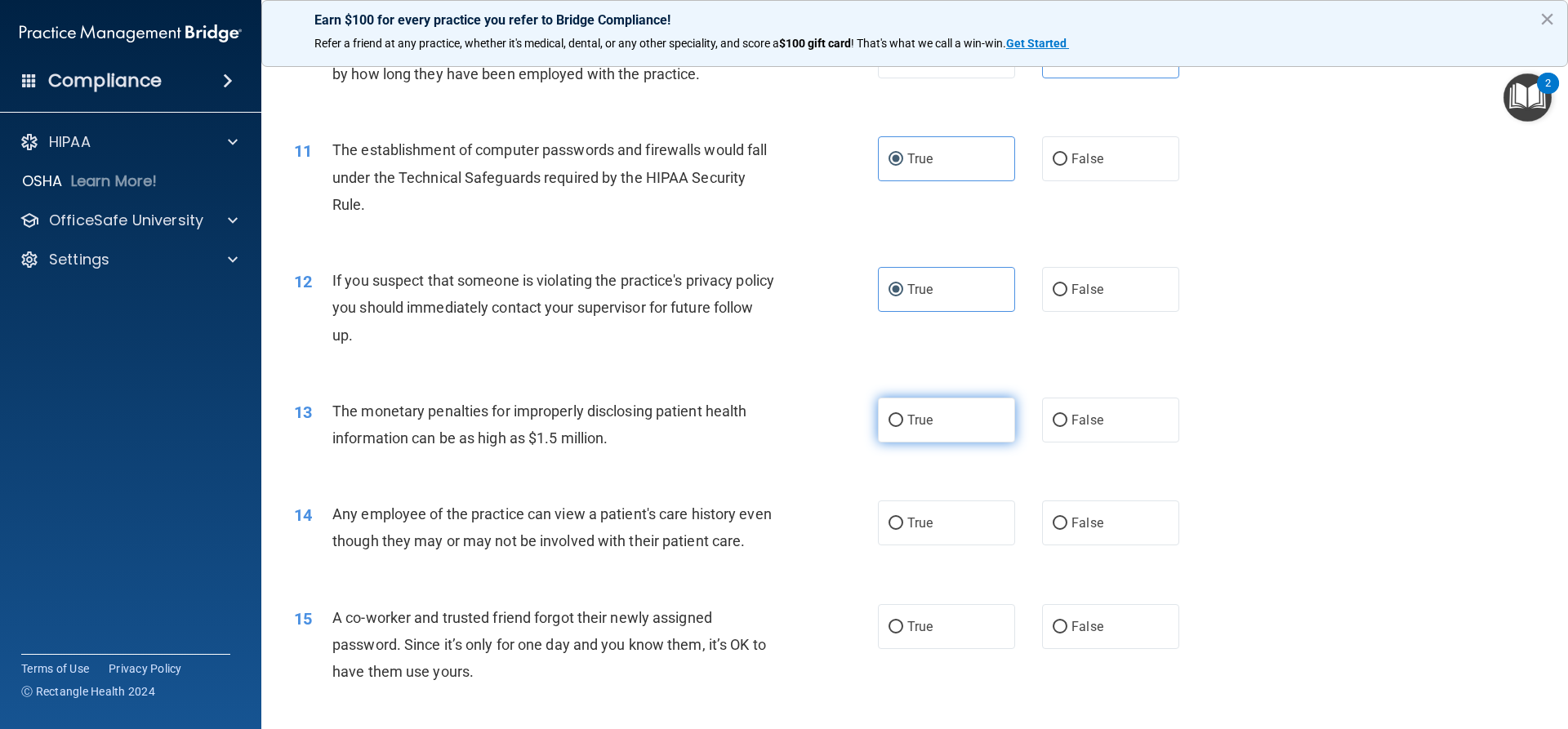
click at [897, 421] on input "True" at bounding box center [896, 420] width 14 height 13
radio input "true"
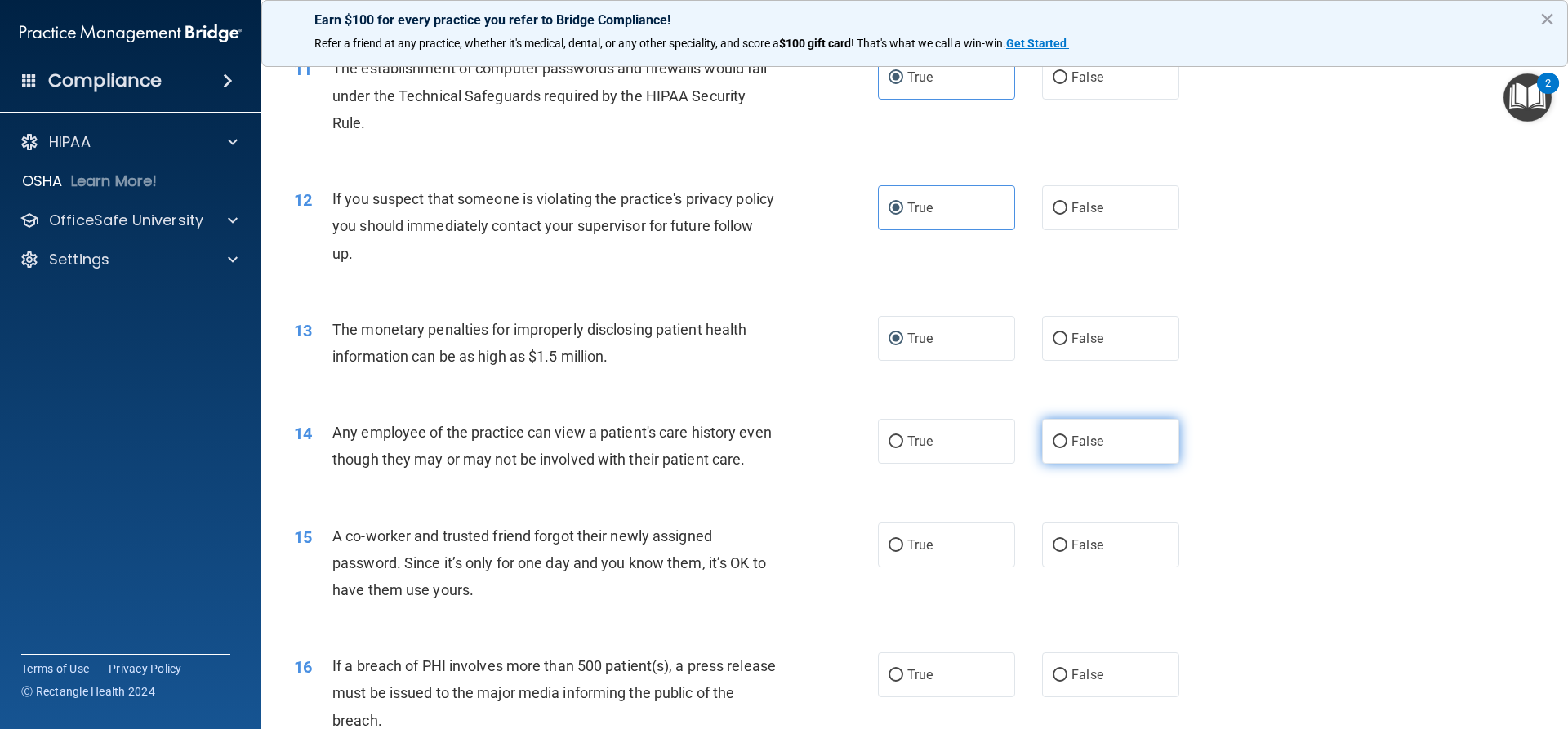
click at [1112, 437] on label "False" at bounding box center [1110, 441] width 137 height 44
click at [1068, 437] on input "False" at bounding box center [1059, 441] width 14 height 13
radio input "true"
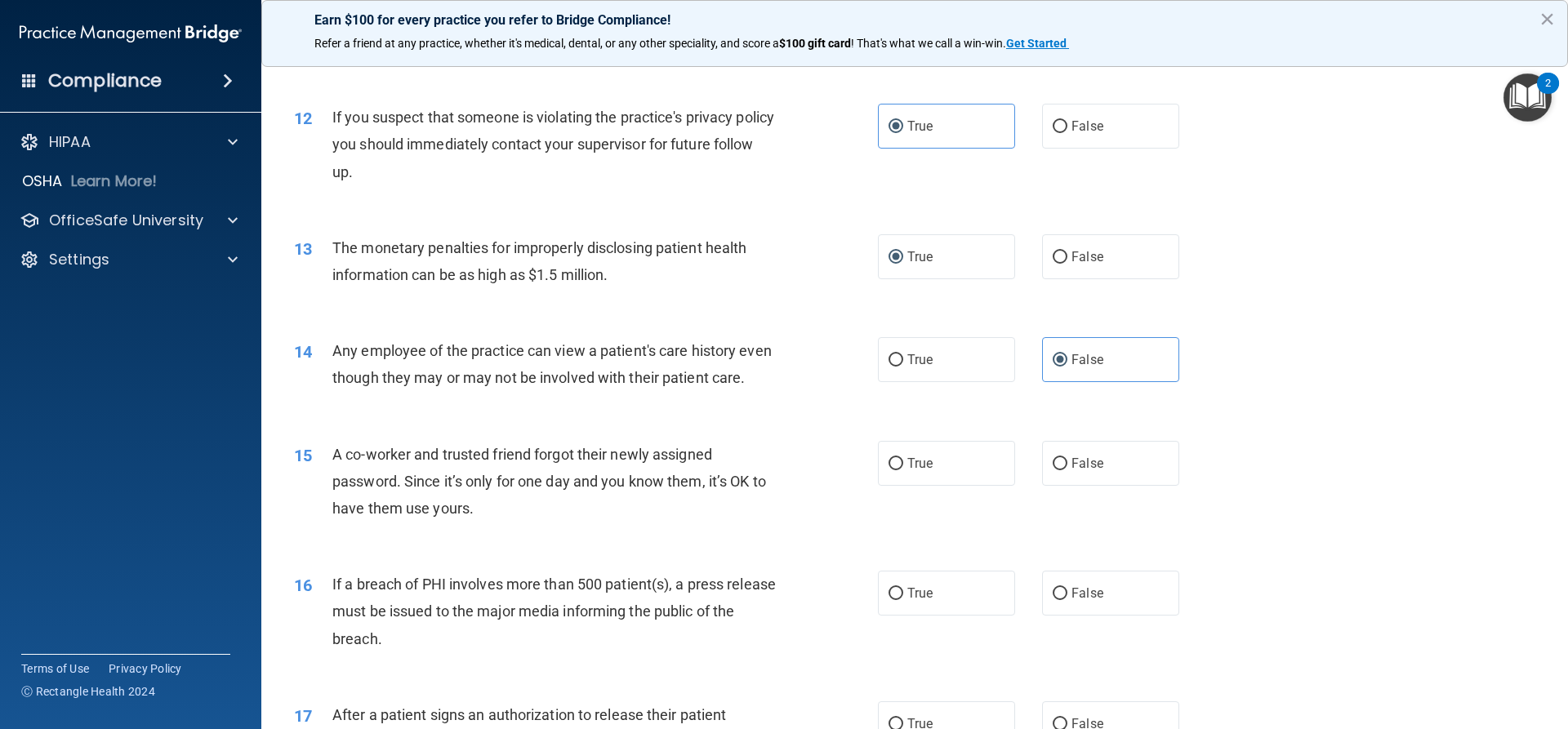
click at [1027, 456] on div "15 A co-worker and trusted friend forgot their newly assigned password. Since i…" at bounding box center [915, 485] width 1266 height 130
click at [1081, 471] on span "False" at bounding box center [1087, 463] width 32 height 15
click at [1068, 470] on input "False" at bounding box center [1059, 463] width 14 height 13
radio input "true"
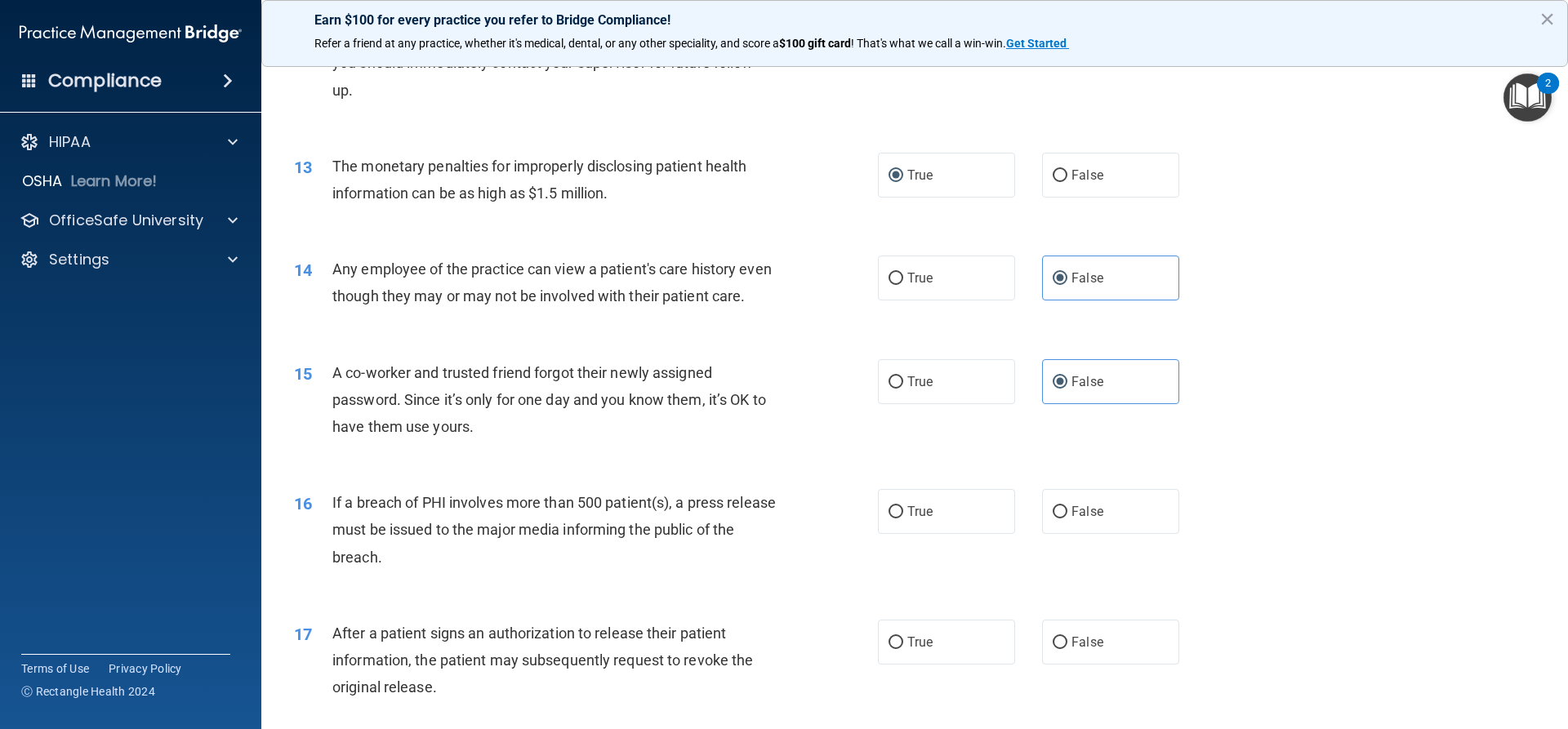
click at [938, 514] on div "16 If a breach of PHI involves more than 500 patient(s), a press release must b…" at bounding box center [915, 533] width 1266 height 130
click at [973, 530] on label "True" at bounding box center [947, 511] width 137 height 44
click at [903, 519] on input "True" at bounding box center [896, 512] width 14 height 13
radio input "true"
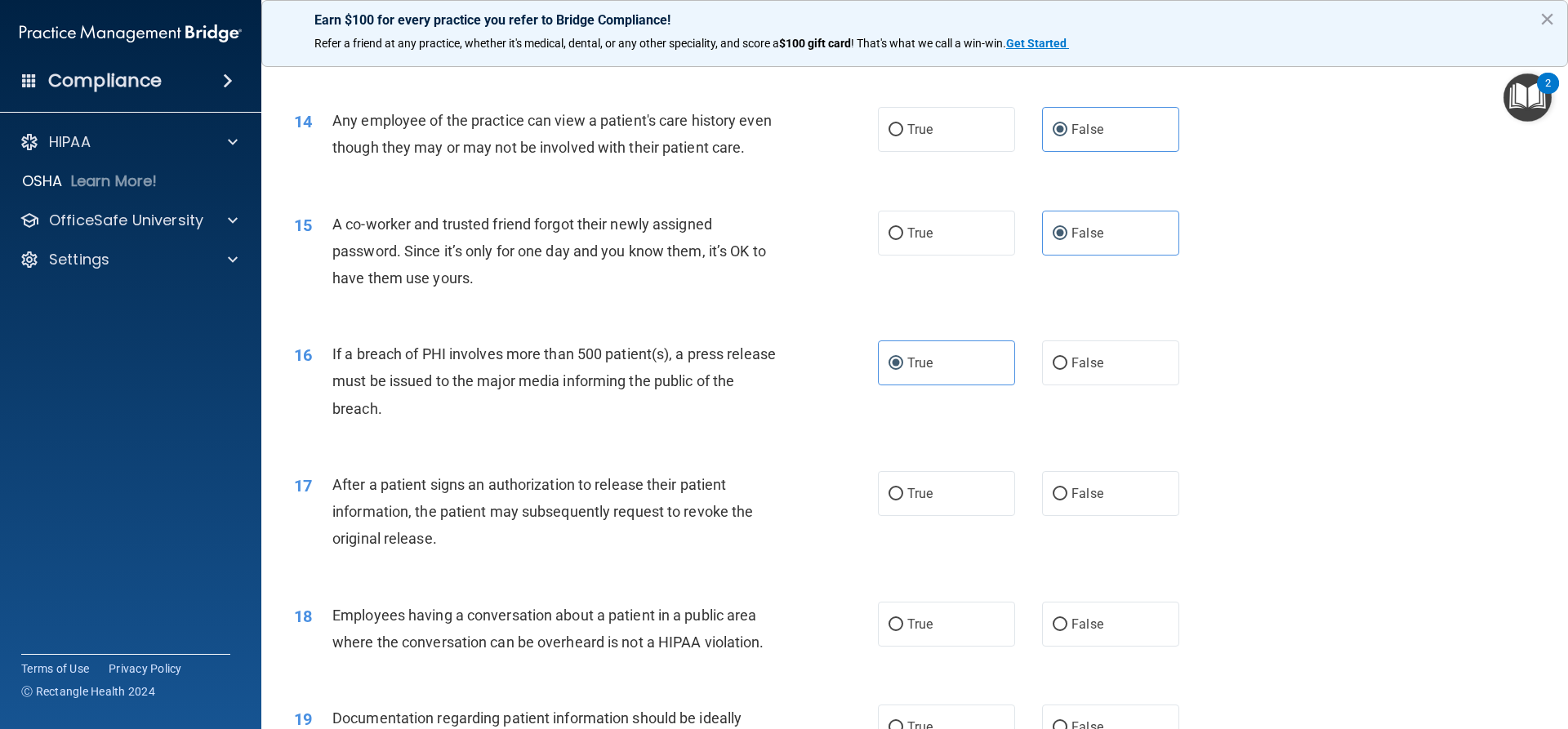
scroll to position [1551, 0]
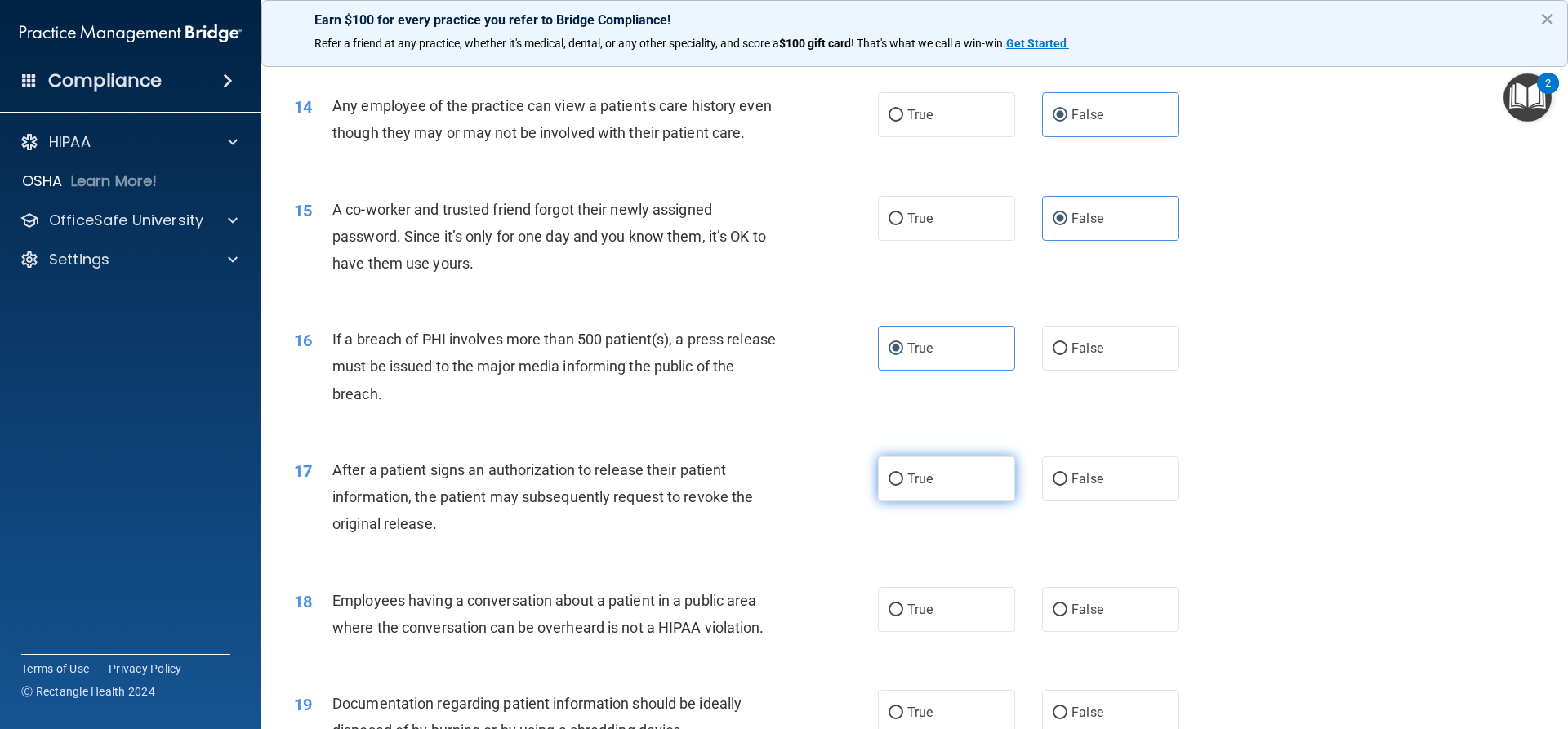
click at [895, 486] on input "True" at bounding box center [896, 479] width 14 height 13
radio input "true"
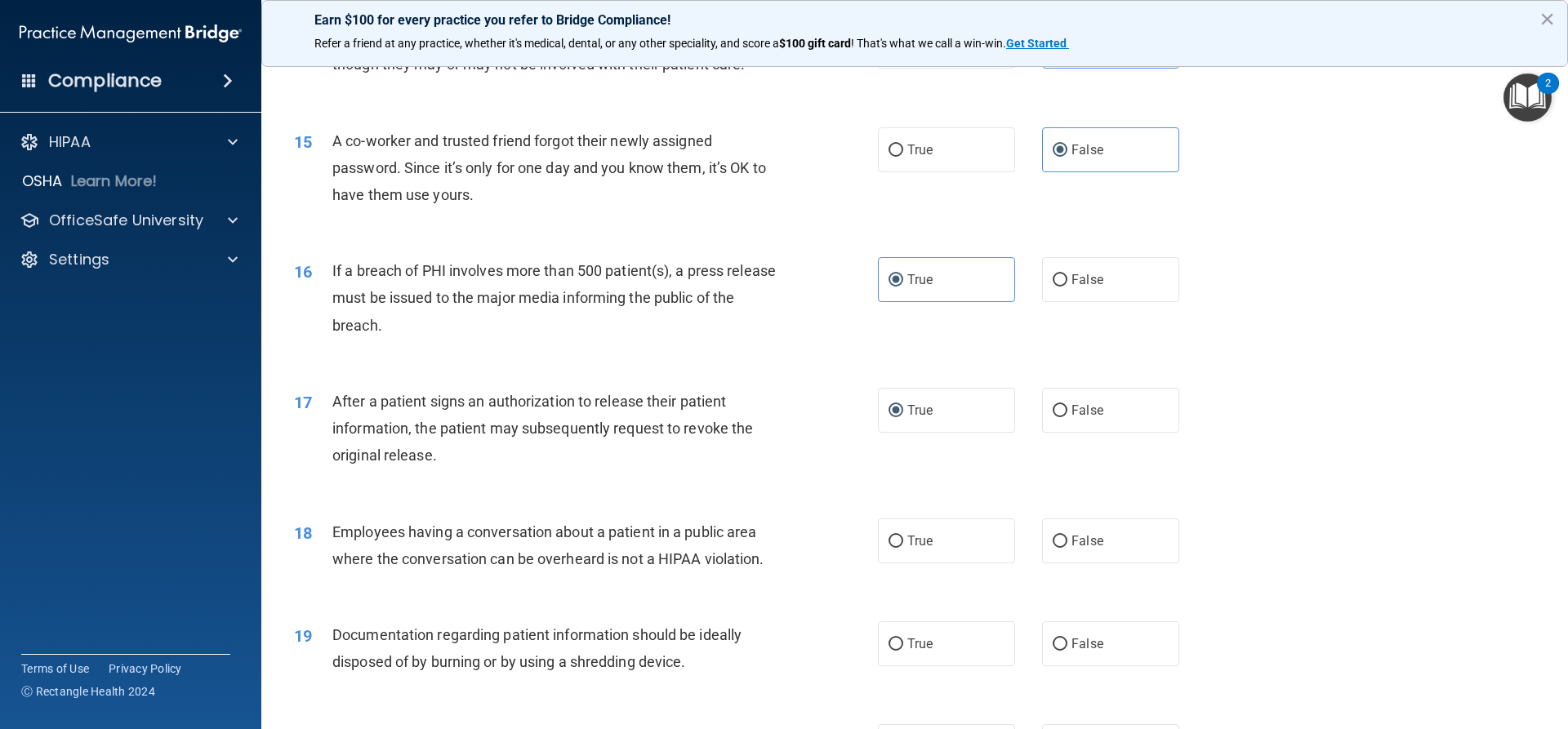
scroll to position [1714, 0]
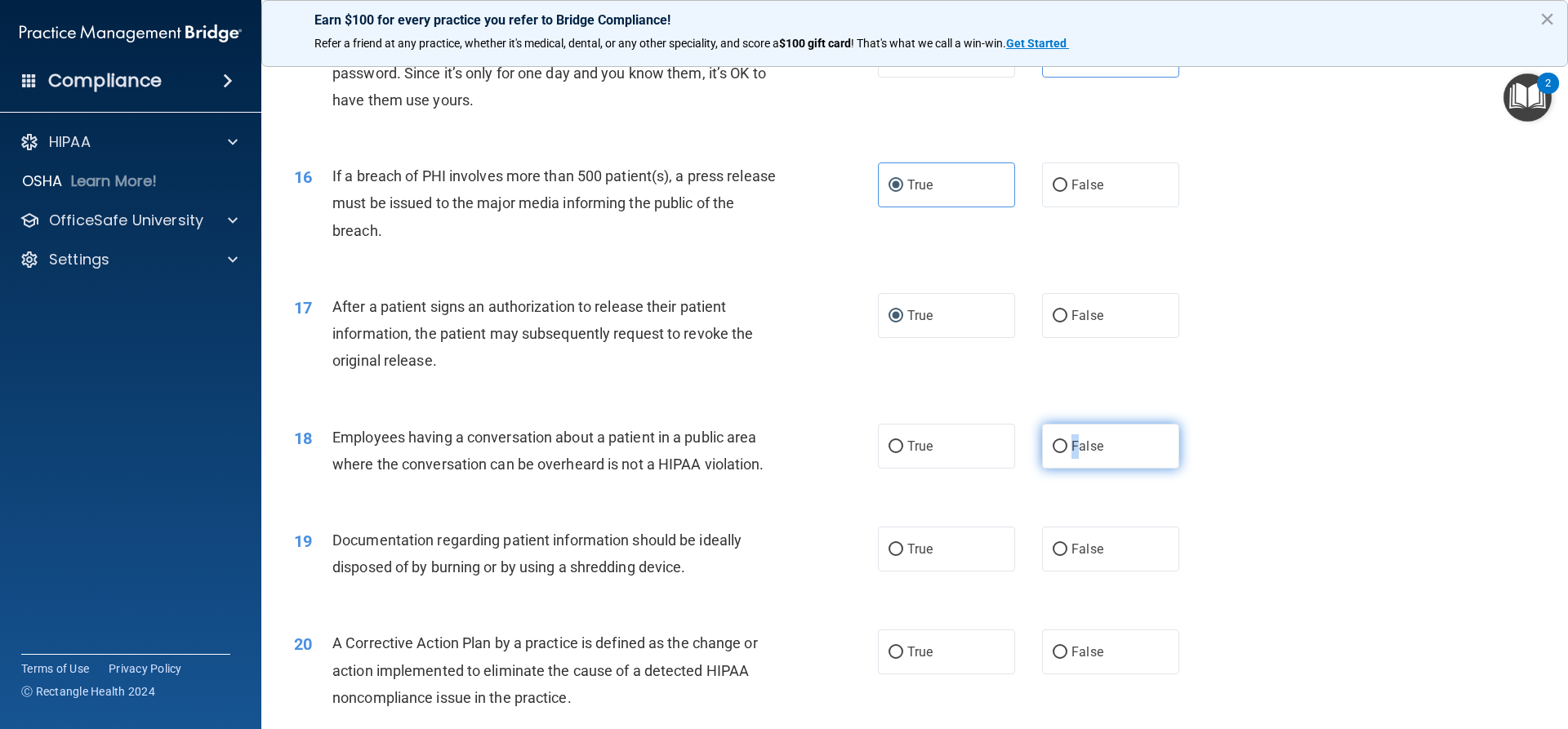
click at [1069, 454] on label "False" at bounding box center [1110, 446] width 137 height 44
click at [1071, 454] on span "False" at bounding box center [1087, 446] width 32 height 15
click at [1068, 453] on input "False" at bounding box center [1059, 446] width 14 height 13
radio input "true"
click at [960, 572] on label "True" at bounding box center [947, 548] width 137 height 44
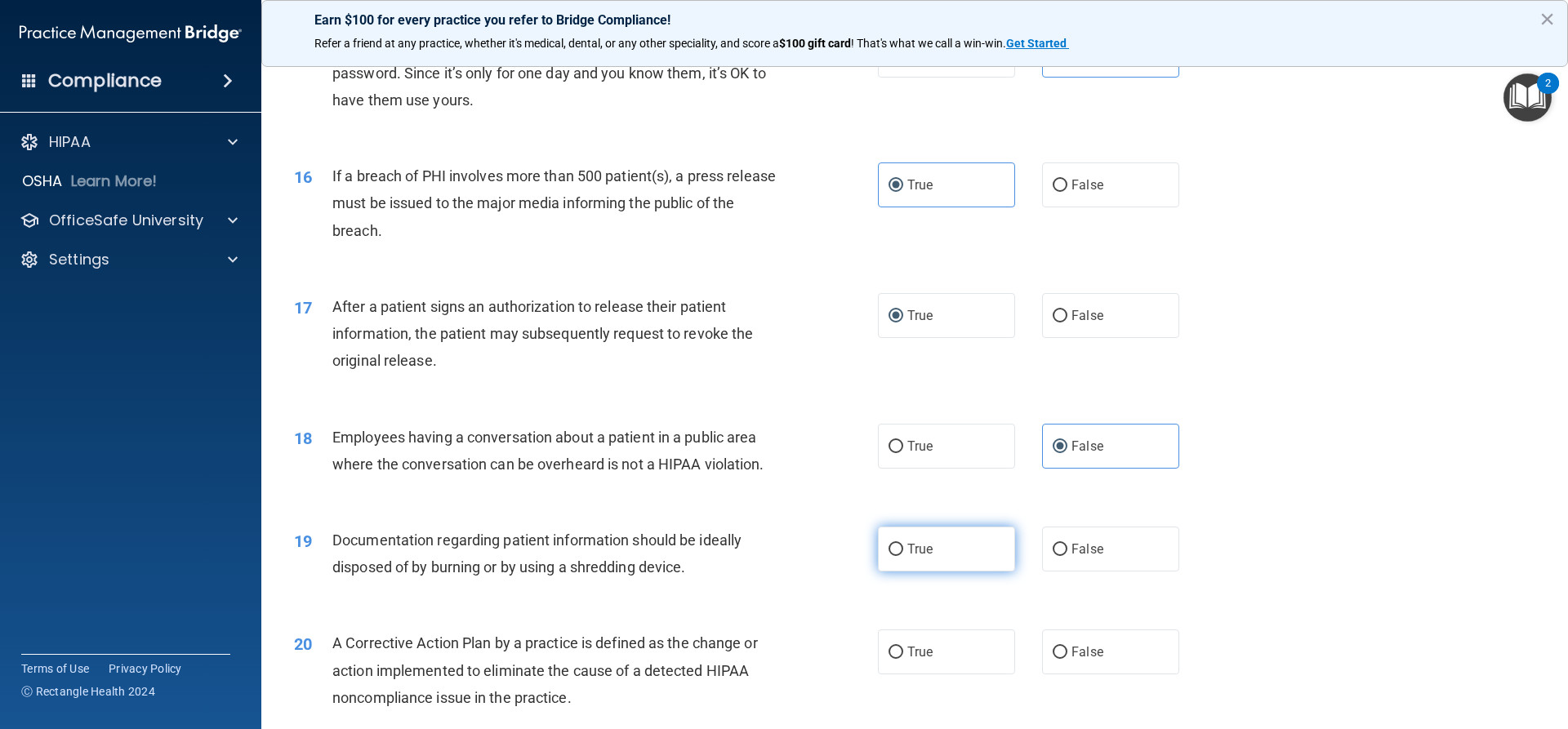
click at [903, 556] on input "True" at bounding box center [896, 549] width 14 height 13
radio input "true"
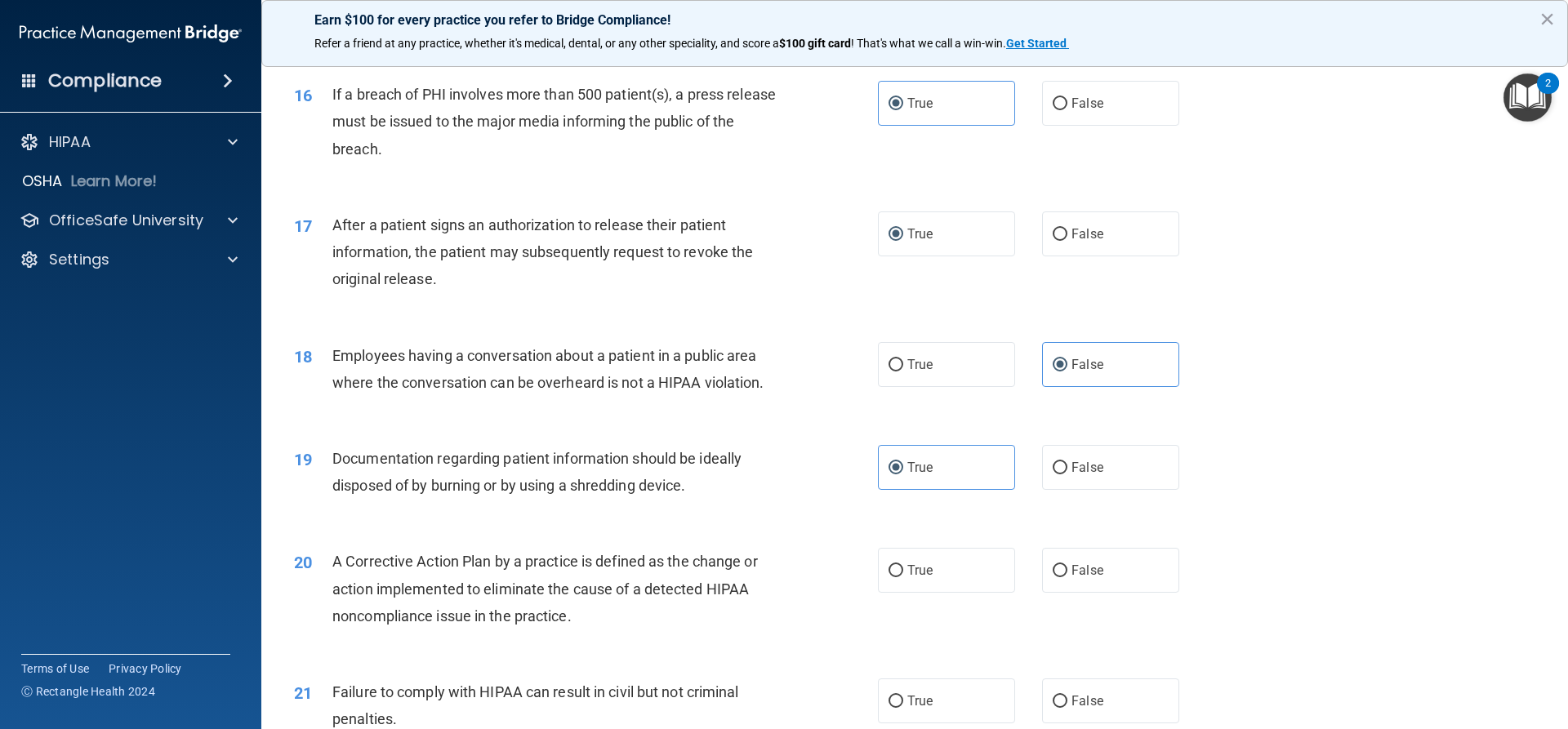
click at [934, 564] on div "20 A Corrective Action Plan by a practice is defined as the change or action im…" at bounding box center [915, 592] width 1266 height 130
click at [907, 577] on span "True" at bounding box center [920, 570] width 25 height 15
click at [903, 577] on input "True" at bounding box center [896, 571] width 14 height 13
radio input "true"
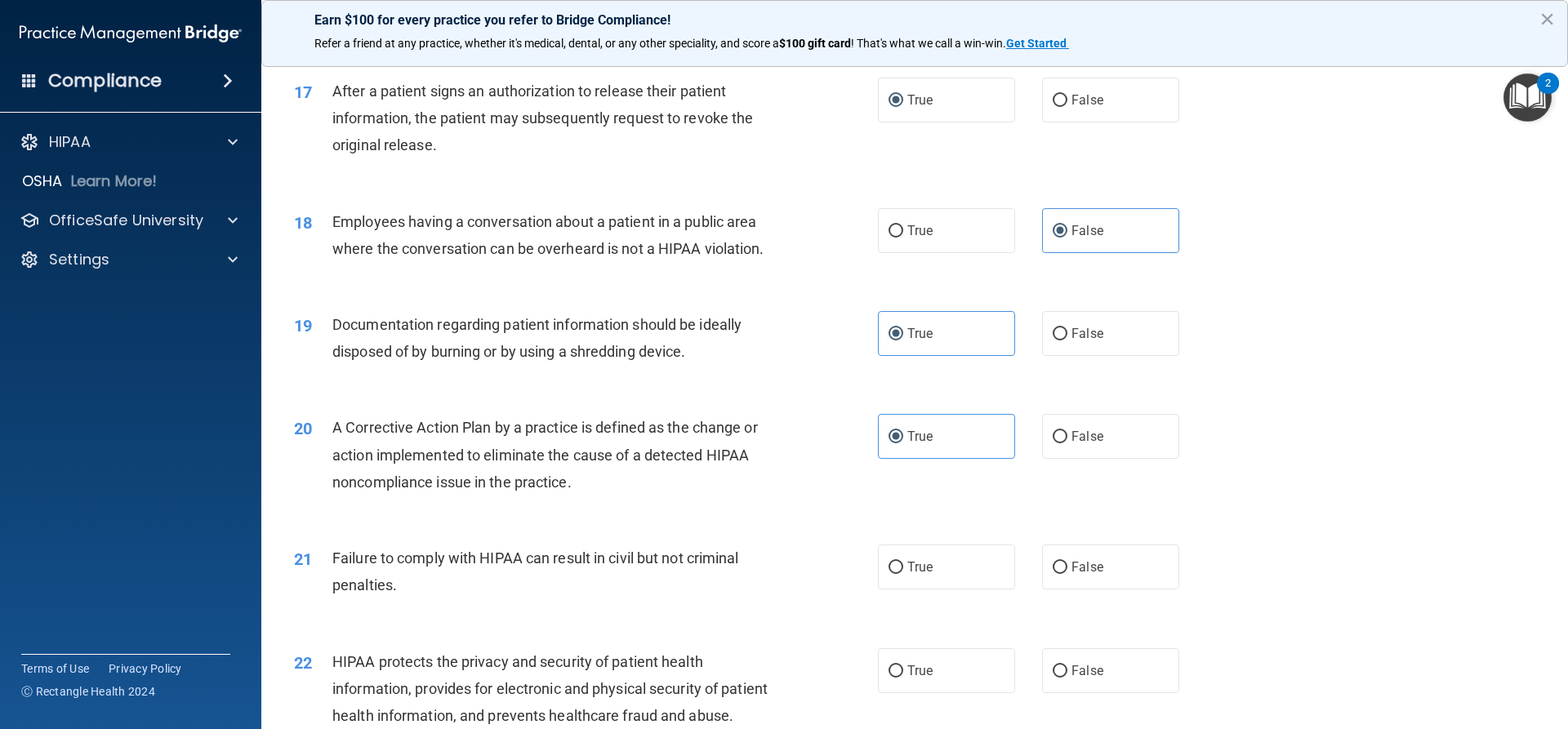
scroll to position [1959, 0]
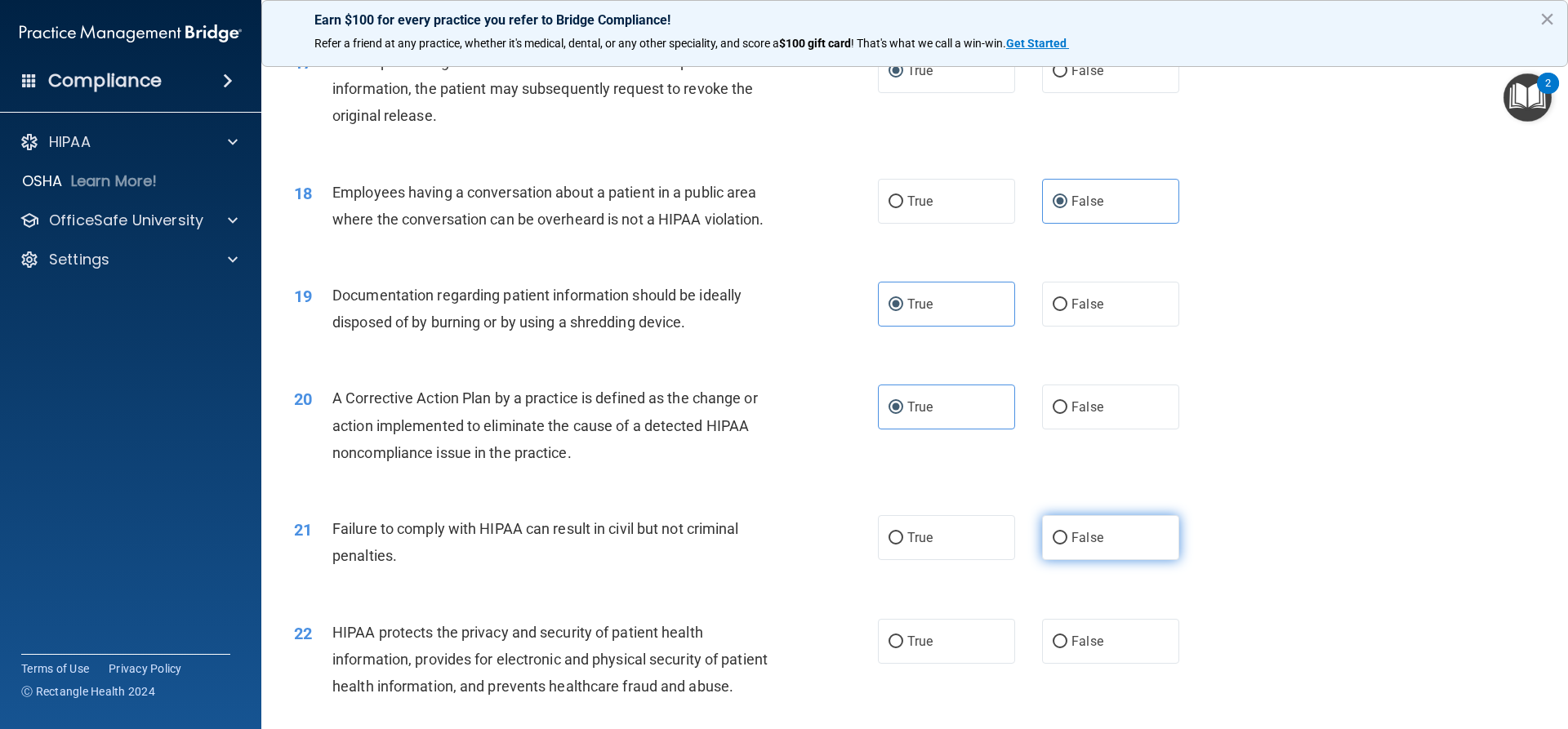
click at [1103, 556] on label "False" at bounding box center [1110, 537] width 137 height 44
click at [1068, 545] on input "False" at bounding box center [1059, 538] width 14 height 13
radio input "true"
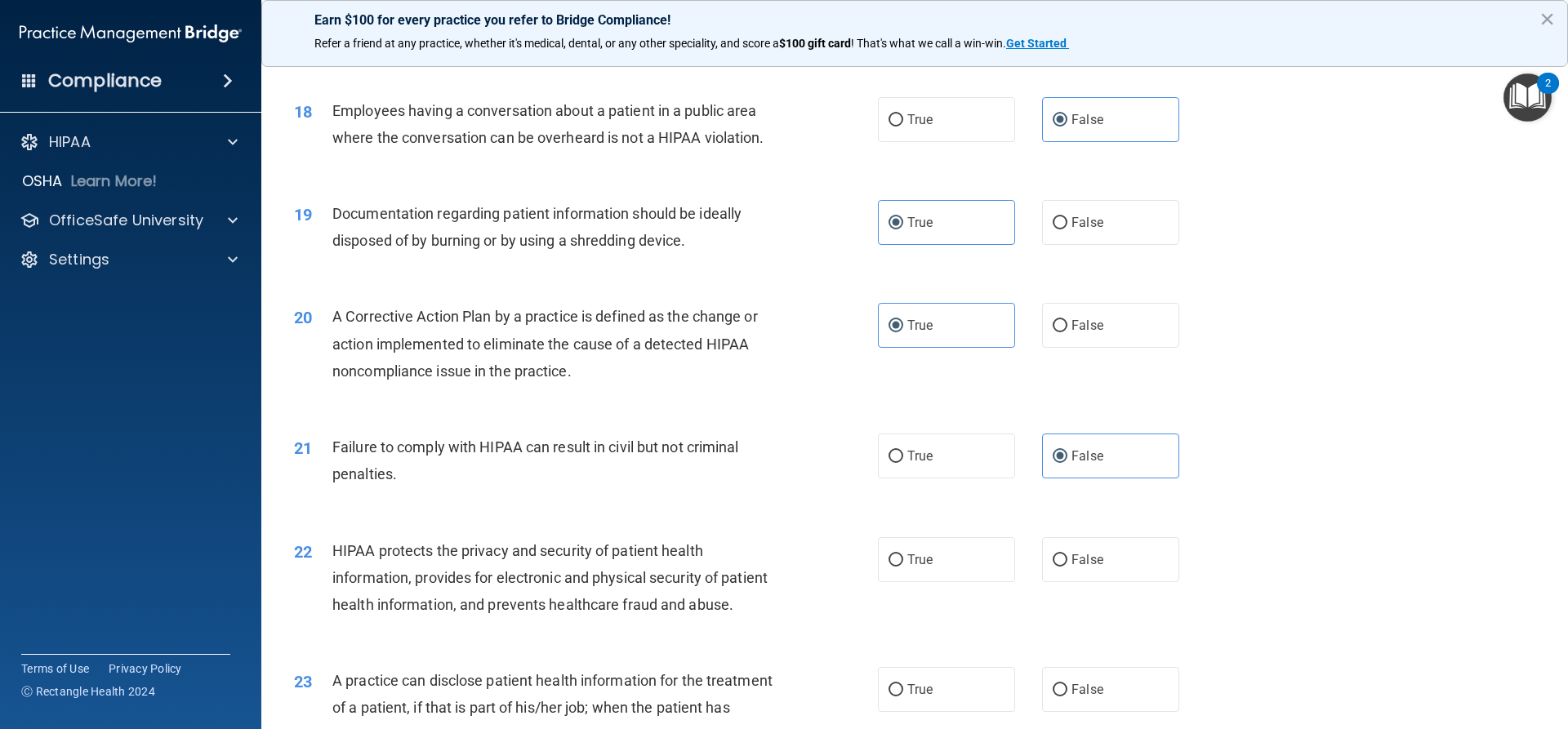
scroll to position [2122, 0]
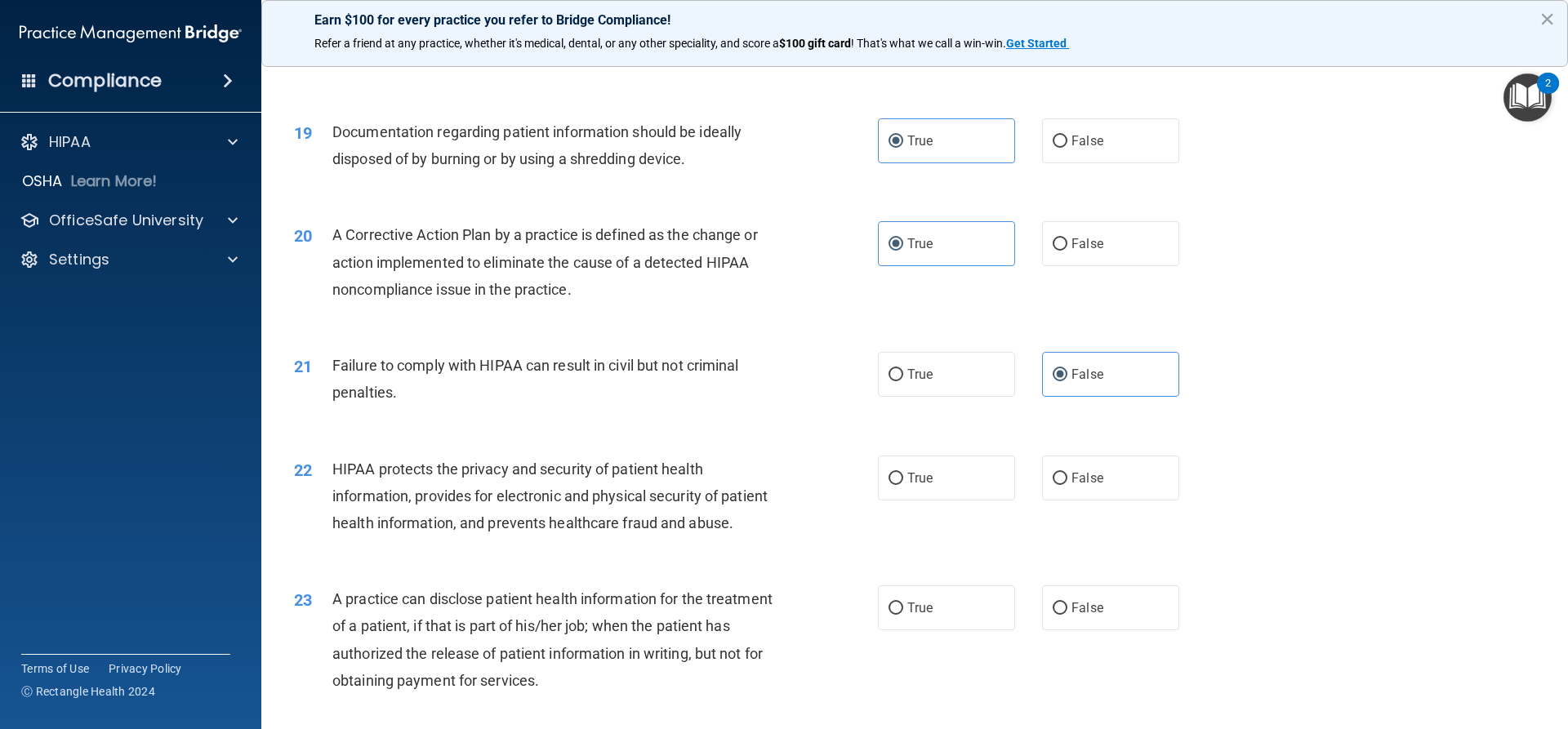
click at [895, 480] on div "22 HIPAA protects the privacy and security of patient health information, provi…" at bounding box center [915, 499] width 1266 height 130
click at [972, 500] on label "True" at bounding box center [947, 478] width 137 height 44
click at [903, 485] on input "True" at bounding box center [896, 478] width 14 height 13
radio input "true"
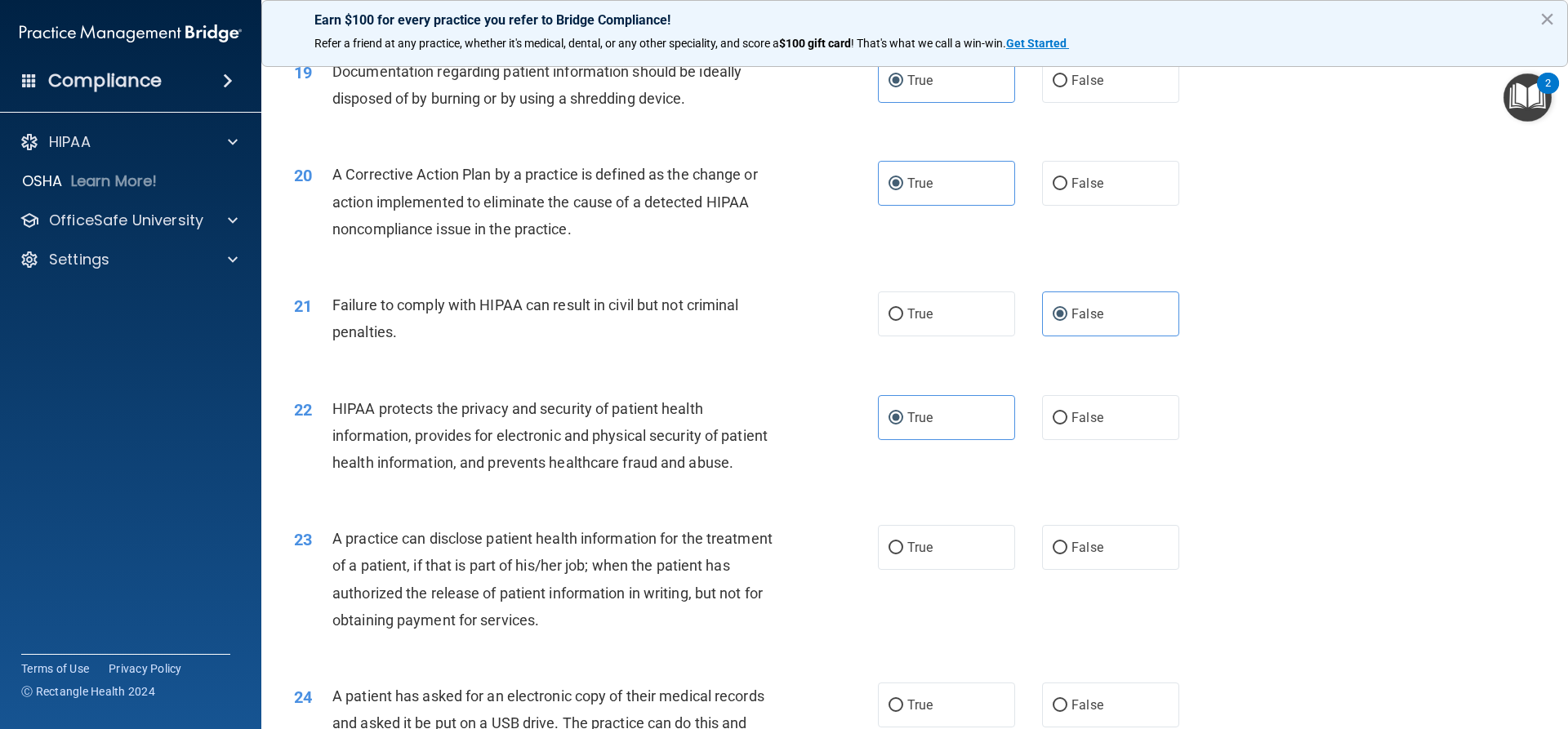
scroll to position [2367, 0]
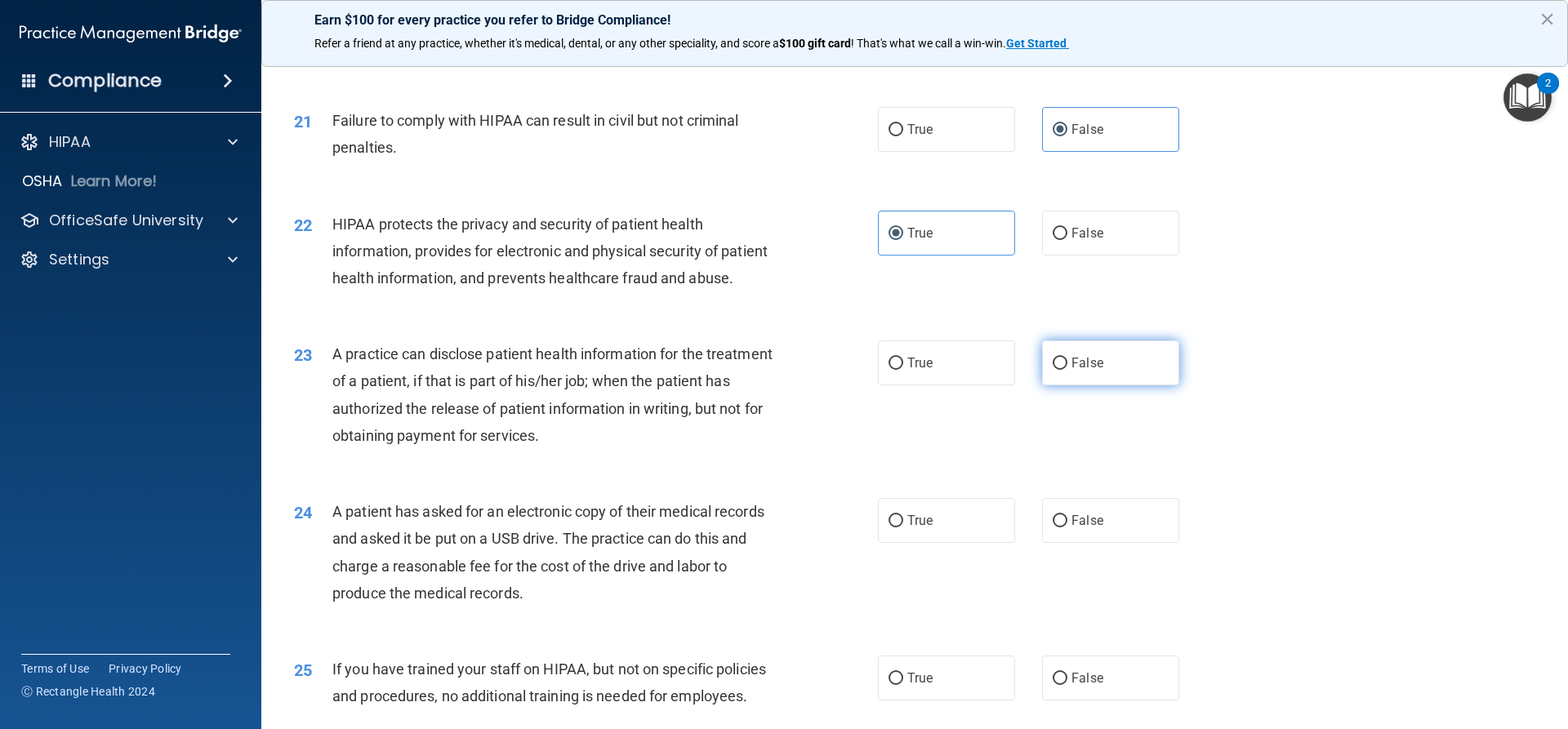
click at [1070, 385] on label "False" at bounding box center [1110, 362] width 137 height 44
click at [1068, 370] on input "False" at bounding box center [1059, 363] width 14 height 13
radio input "true"
click at [966, 543] on label "True" at bounding box center [947, 520] width 137 height 44
click at [903, 527] on input "True" at bounding box center [896, 520] width 14 height 13
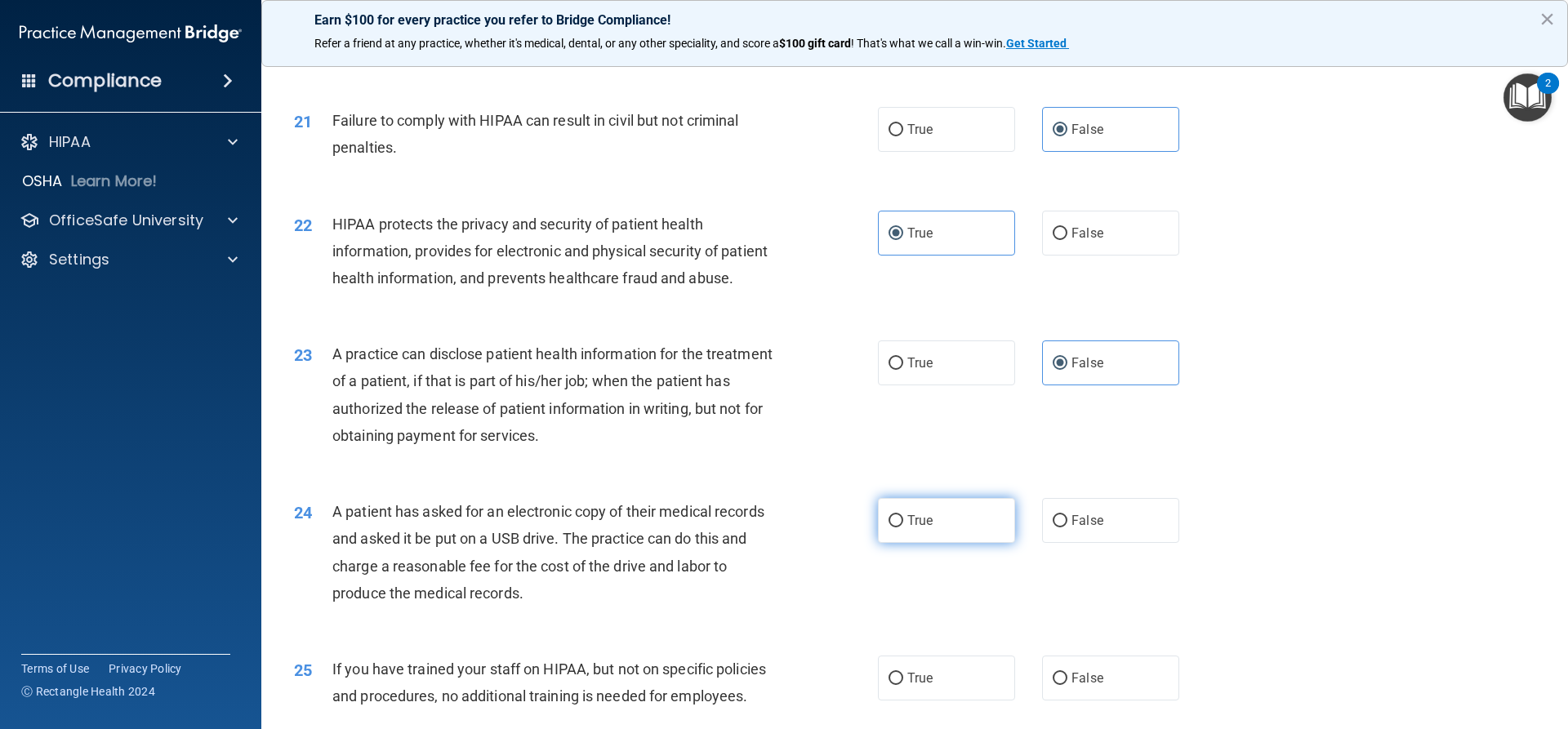
radio input "true"
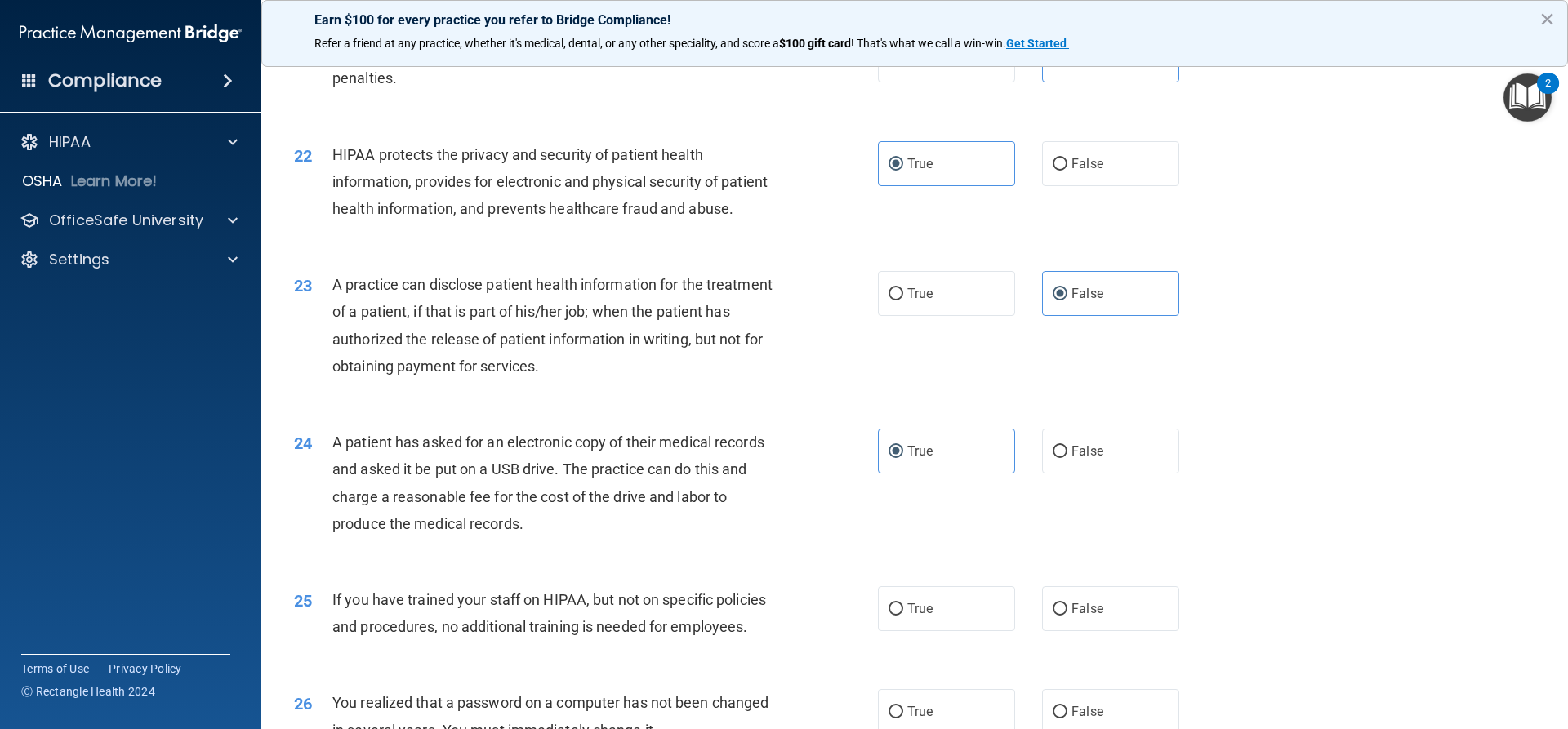
scroll to position [2530, 0]
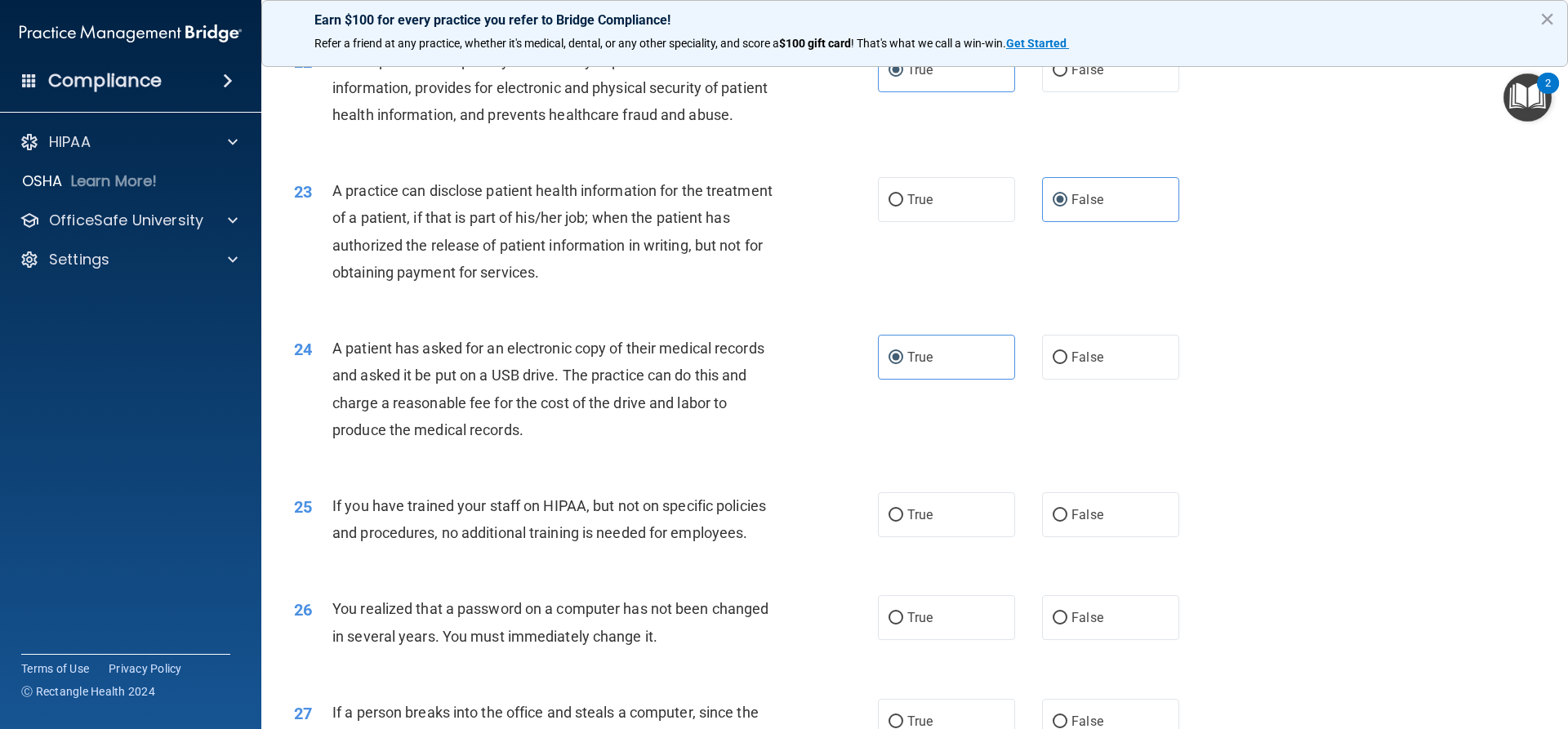
click at [1120, 540] on div "25 If you have trained your staff on HIPAA, but not on specific policies and pr…" at bounding box center [915, 523] width 1266 height 102
click at [1123, 537] on label "False" at bounding box center [1110, 515] width 137 height 44
click at [1068, 521] on input "False" at bounding box center [1059, 515] width 14 height 13
radio input "true"
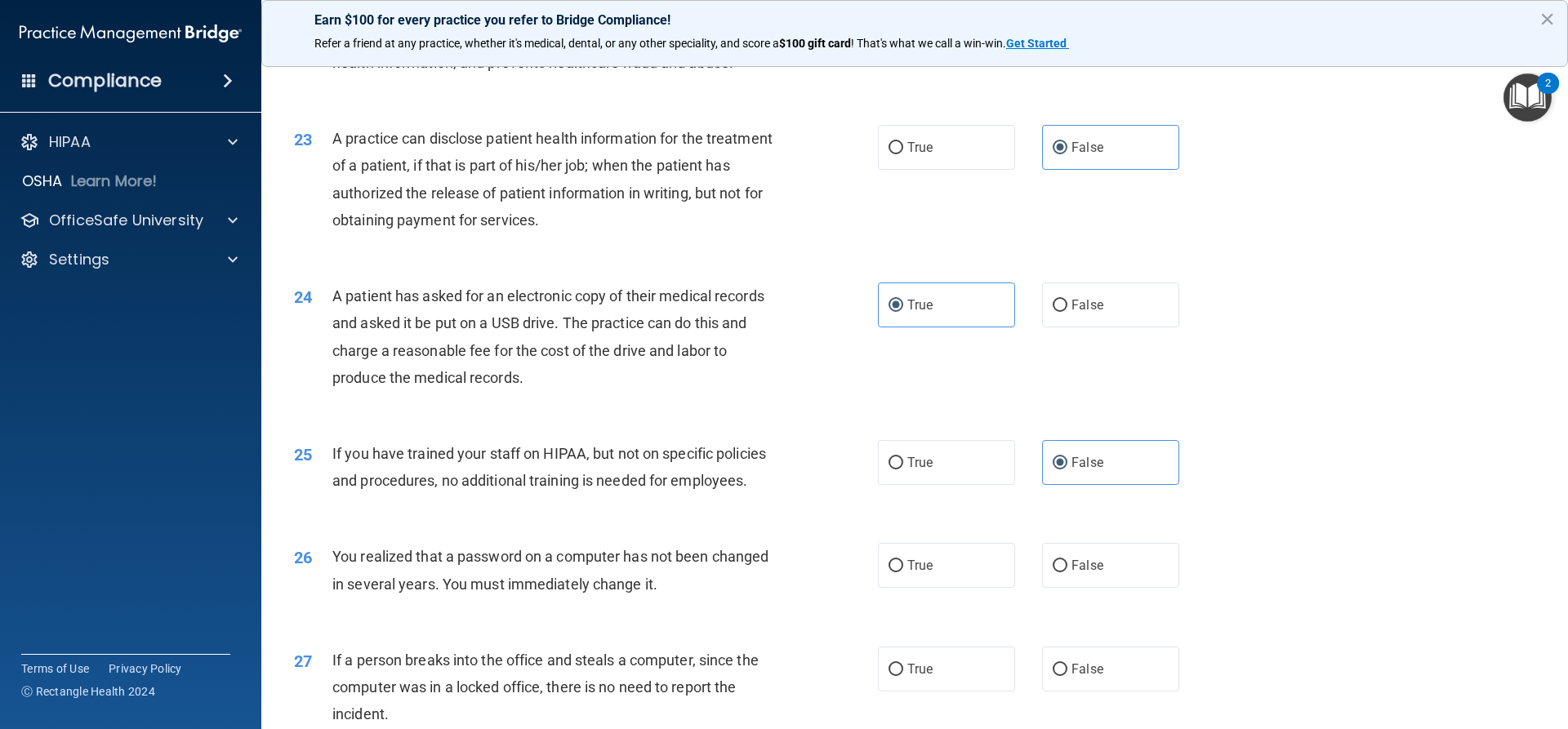
scroll to position [2612, 0]
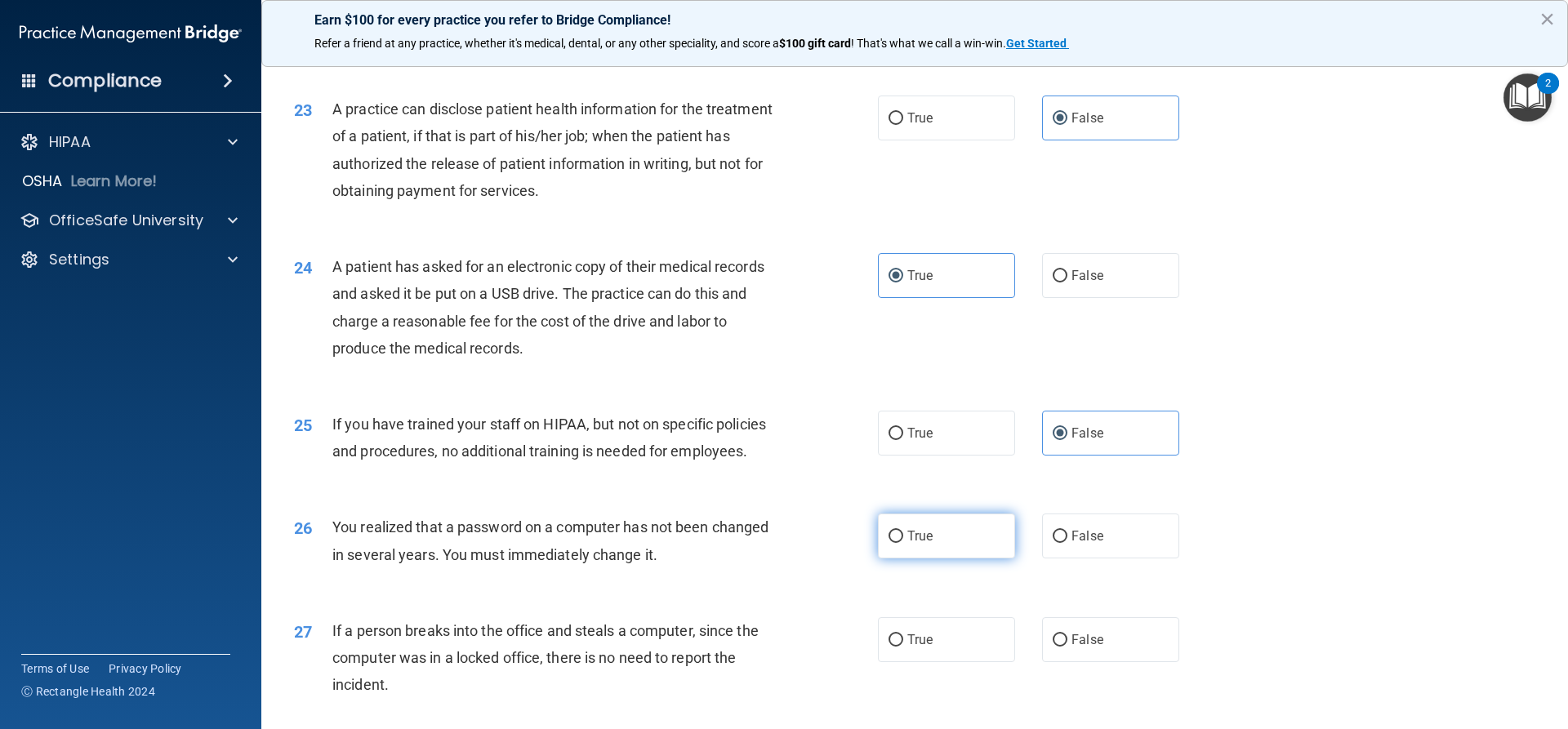
drag, startPoint x: 944, startPoint y: 601, endPoint x: 1210, endPoint y: 553, distance: 270.3
click at [945, 558] on label "True" at bounding box center [947, 536] width 137 height 44
click at [903, 543] on input "True" at bounding box center [896, 536] width 14 height 13
radio input "true"
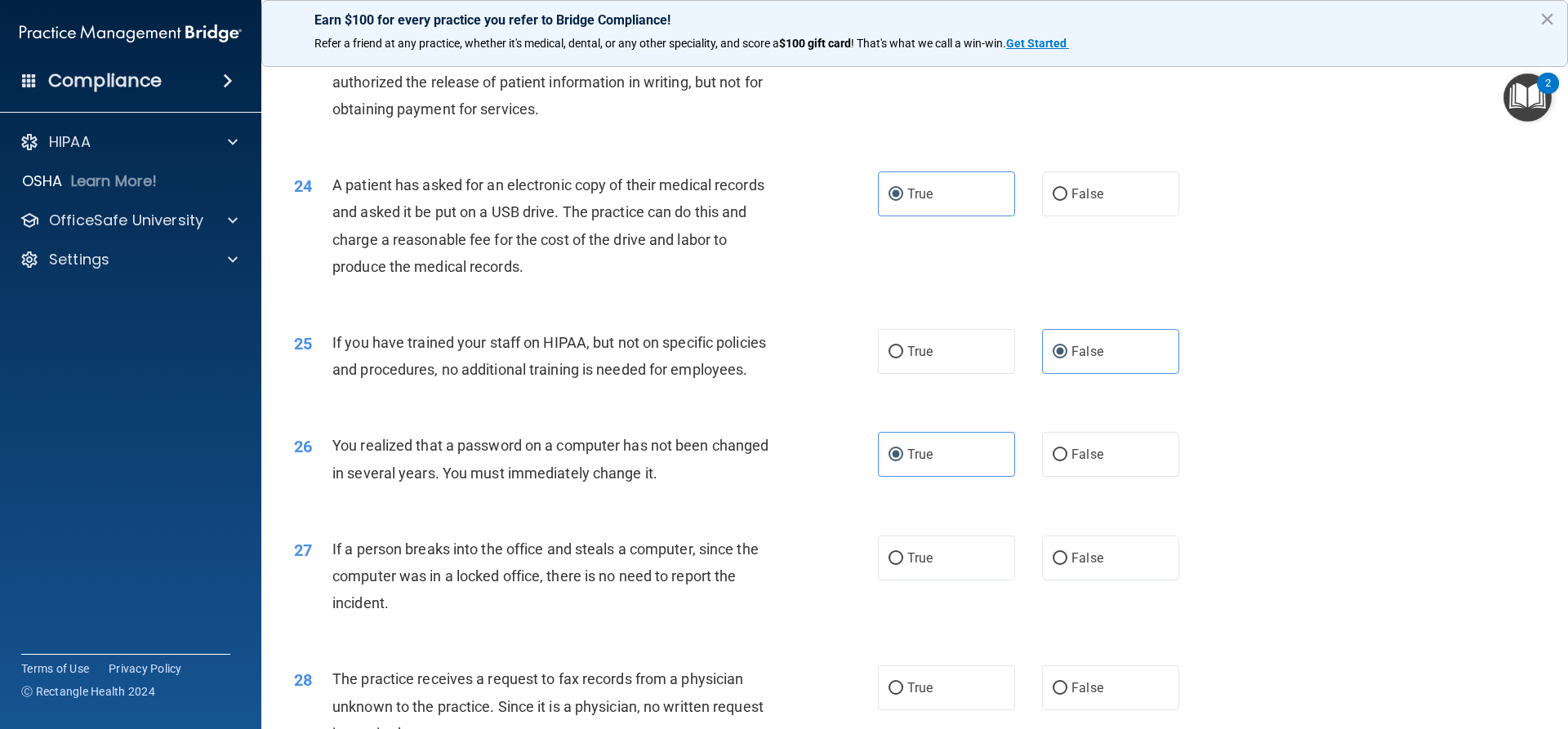
scroll to position [2775, 0]
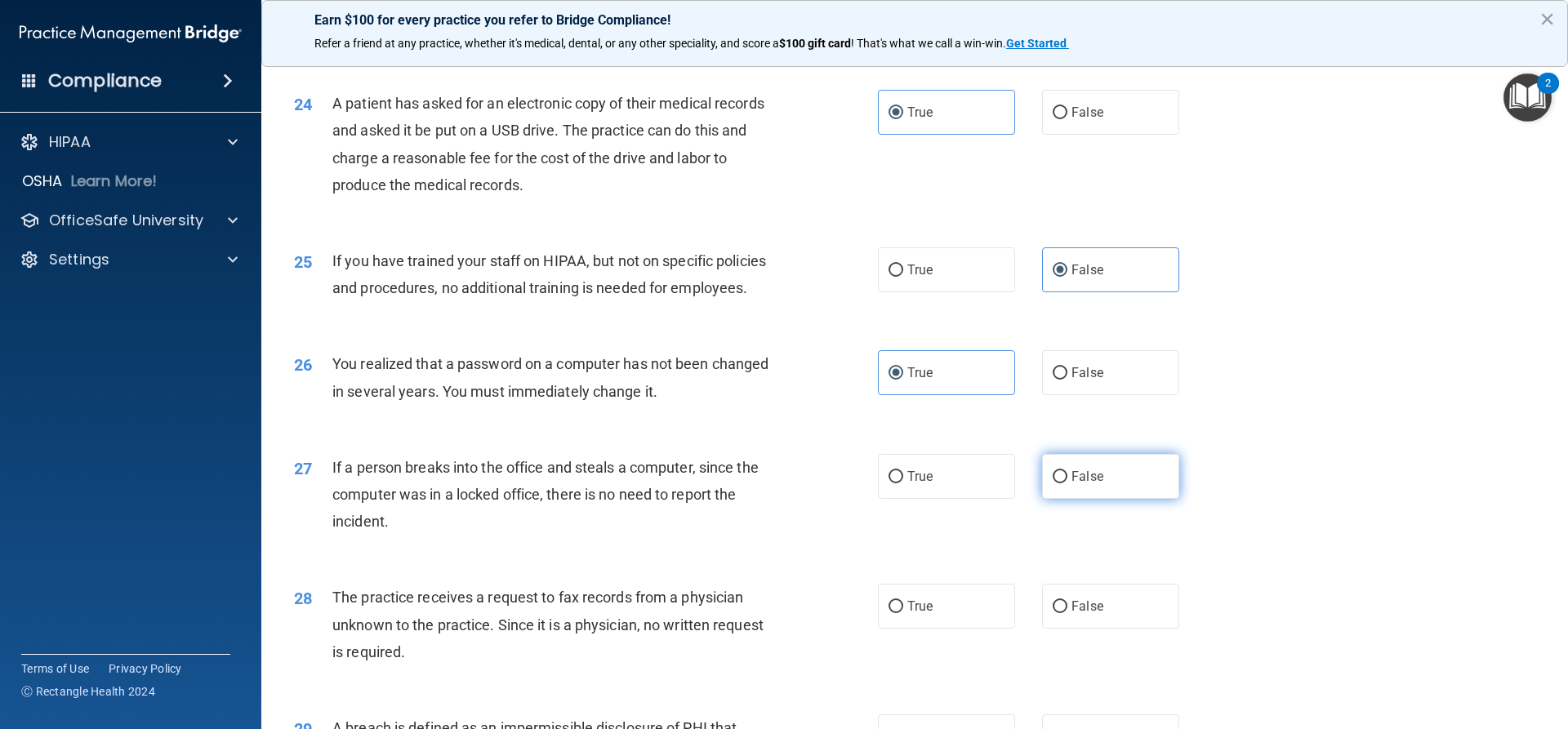
click at [1116, 498] on label "False" at bounding box center [1110, 476] width 137 height 44
click at [1068, 483] on input "False" at bounding box center [1059, 477] width 14 height 13
radio input "true"
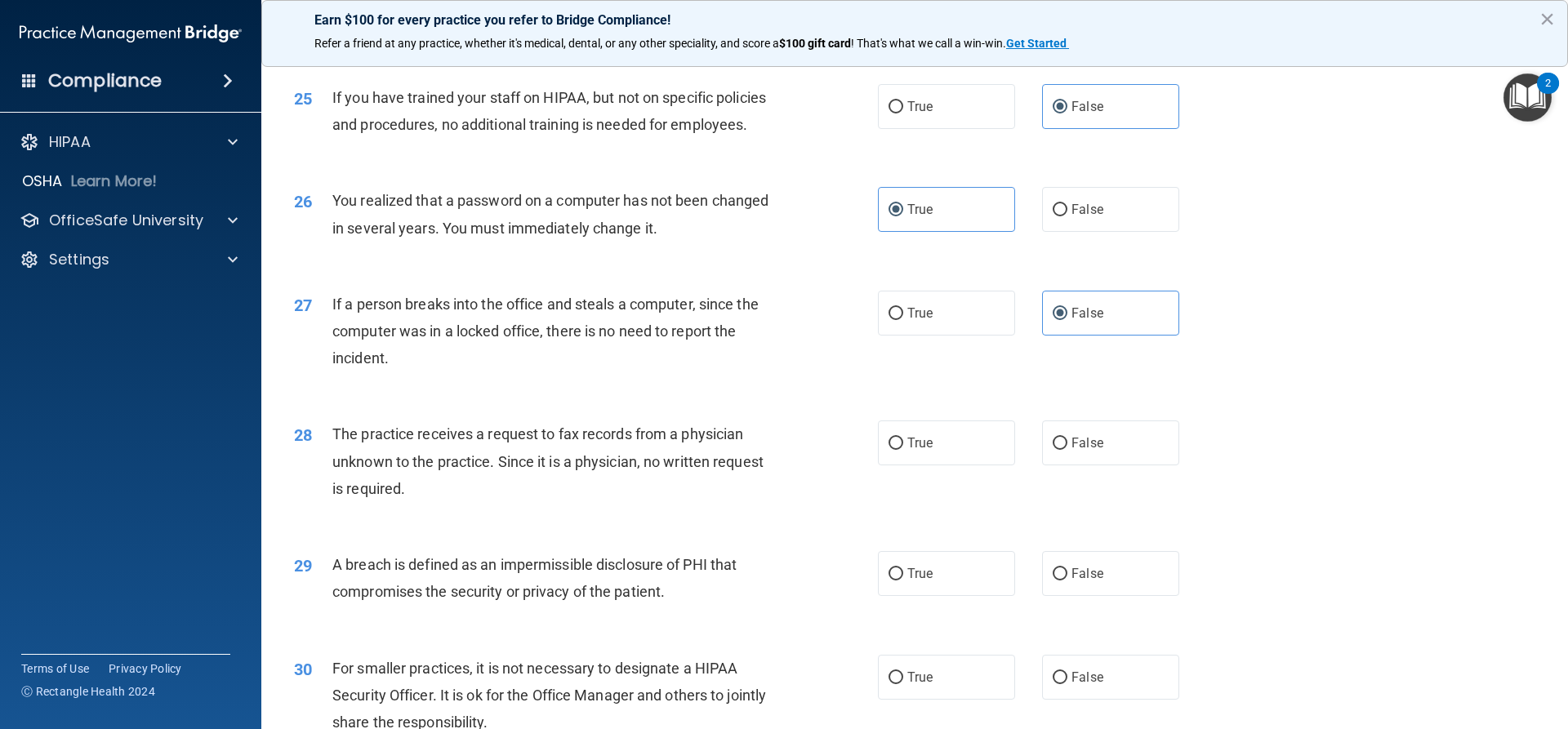
click at [1069, 470] on div "28 The practice receives a request to fax records from a physician unknown to t…" at bounding box center [915, 464] width 1266 height 130
click at [1069, 465] on label "False" at bounding box center [1110, 442] width 137 height 44
click at [1068, 450] on input "False" at bounding box center [1059, 443] width 14 height 13
radio input "true"
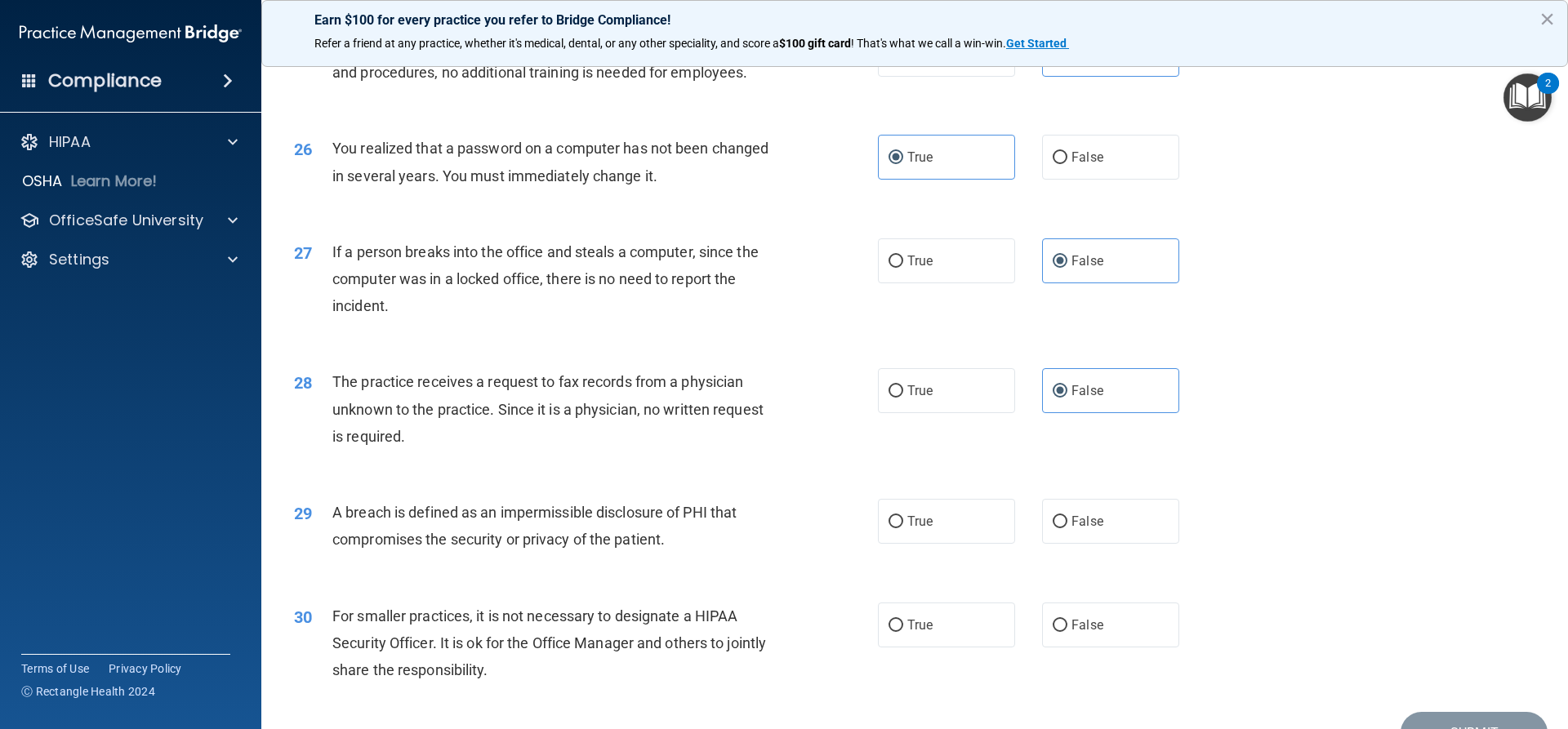
scroll to position [3019, 0]
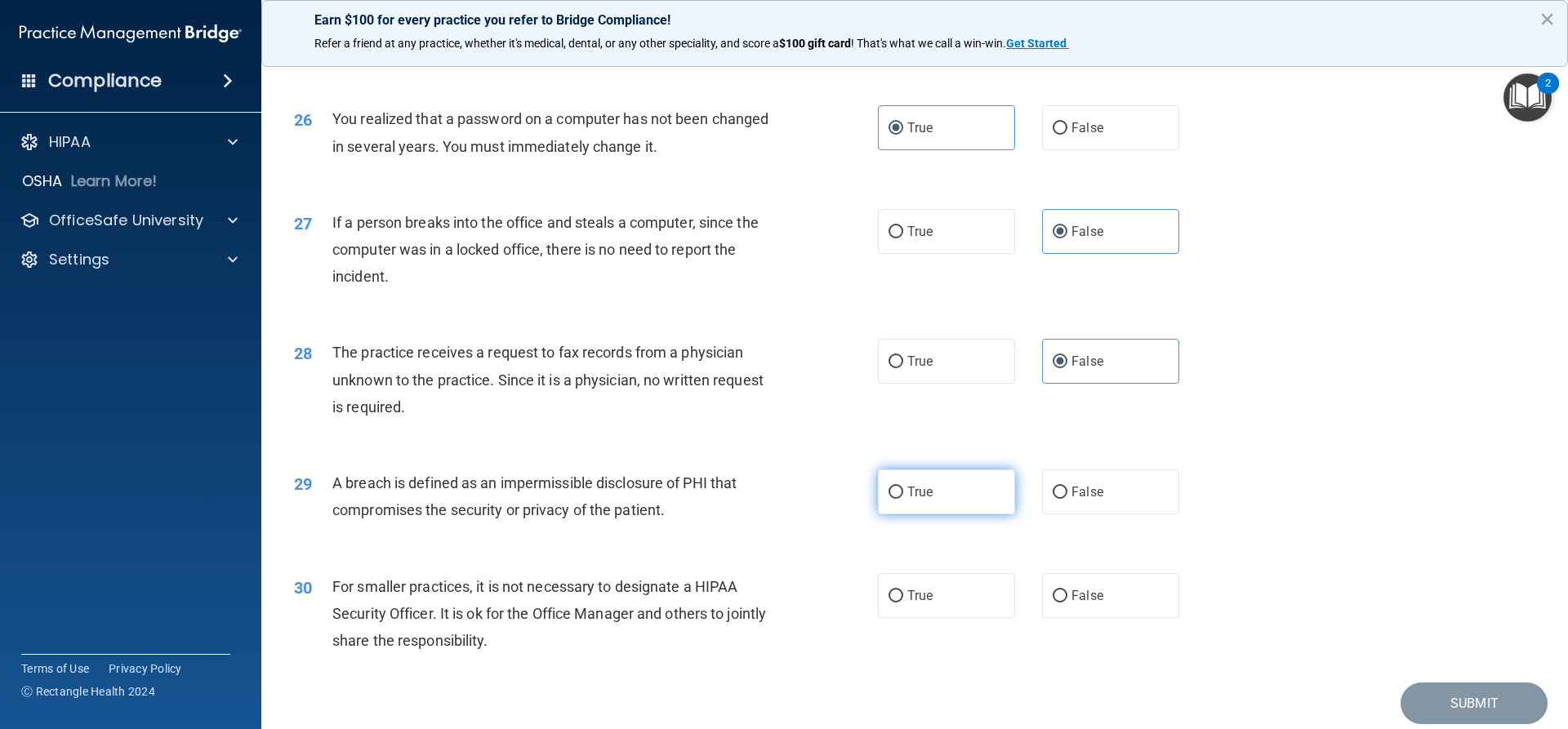
click at [889, 498] on input "True" at bounding box center [896, 492] width 14 height 13
radio input "true"
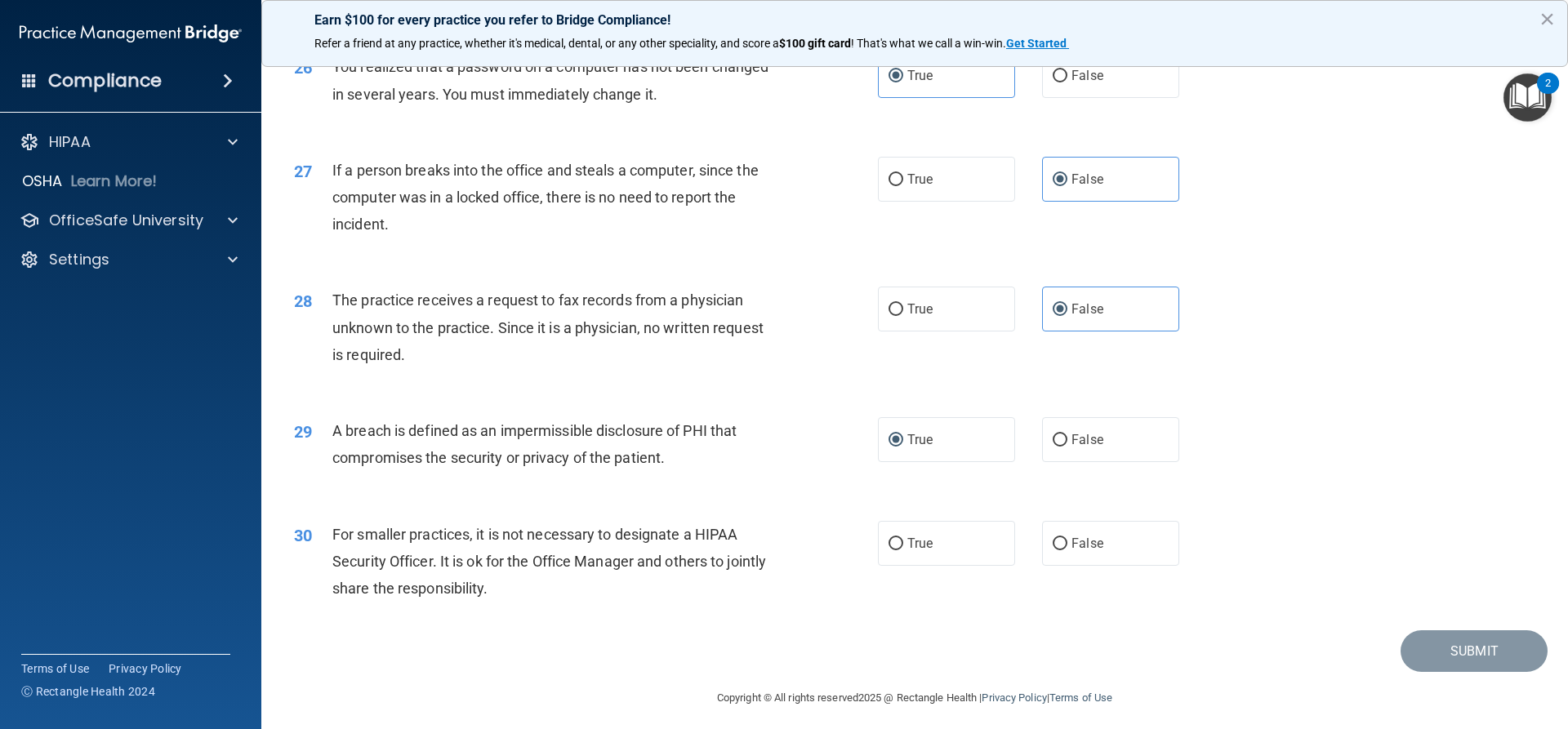
scroll to position [3134, 0]
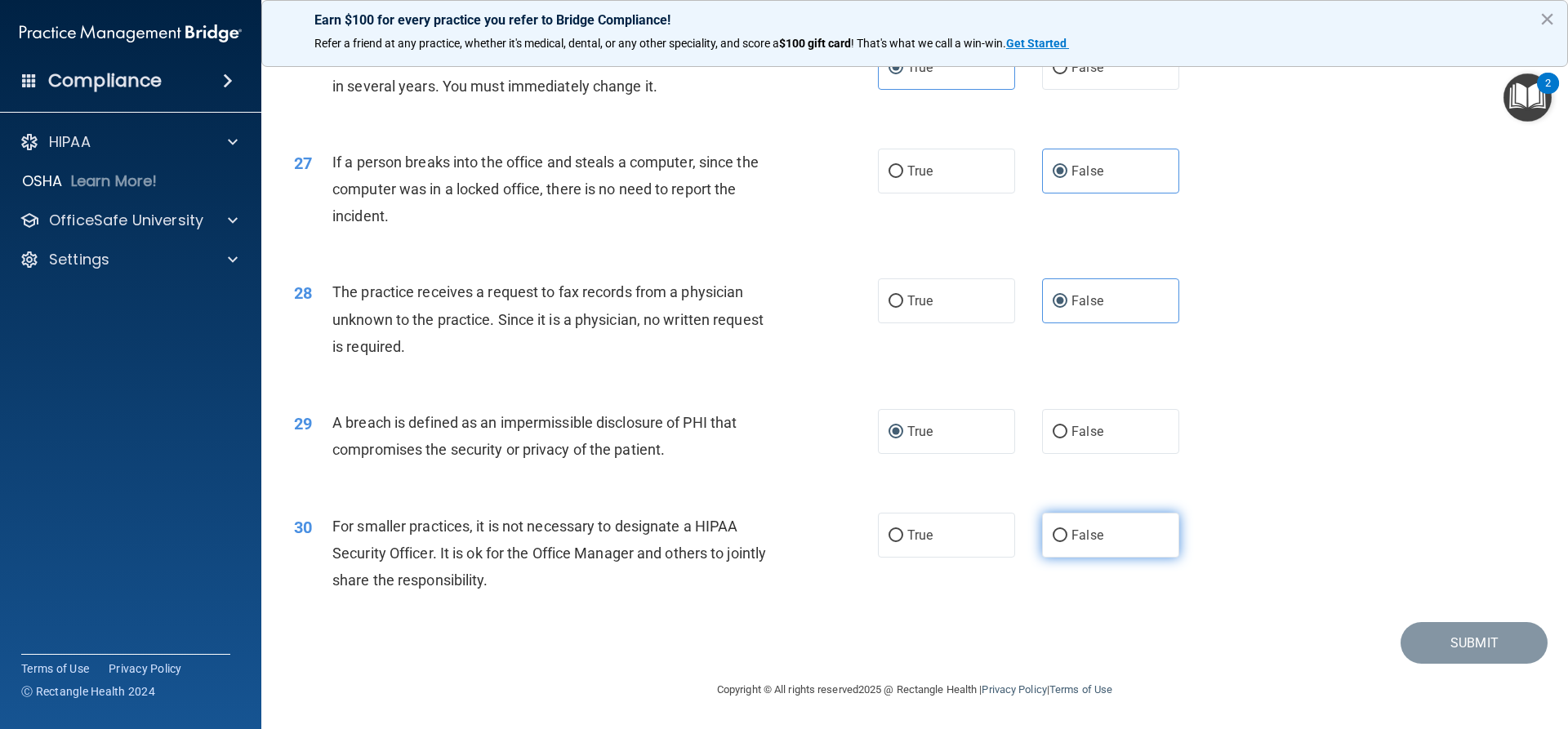
click at [1050, 547] on label "False" at bounding box center [1110, 535] width 137 height 44
click at [1052, 542] on input "False" at bounding box center [1059, 536] width 14 height 13
radio input "true"
click at [1482, 653] on button "Submit" at bounding box center [1474, 642] width 147 height 42
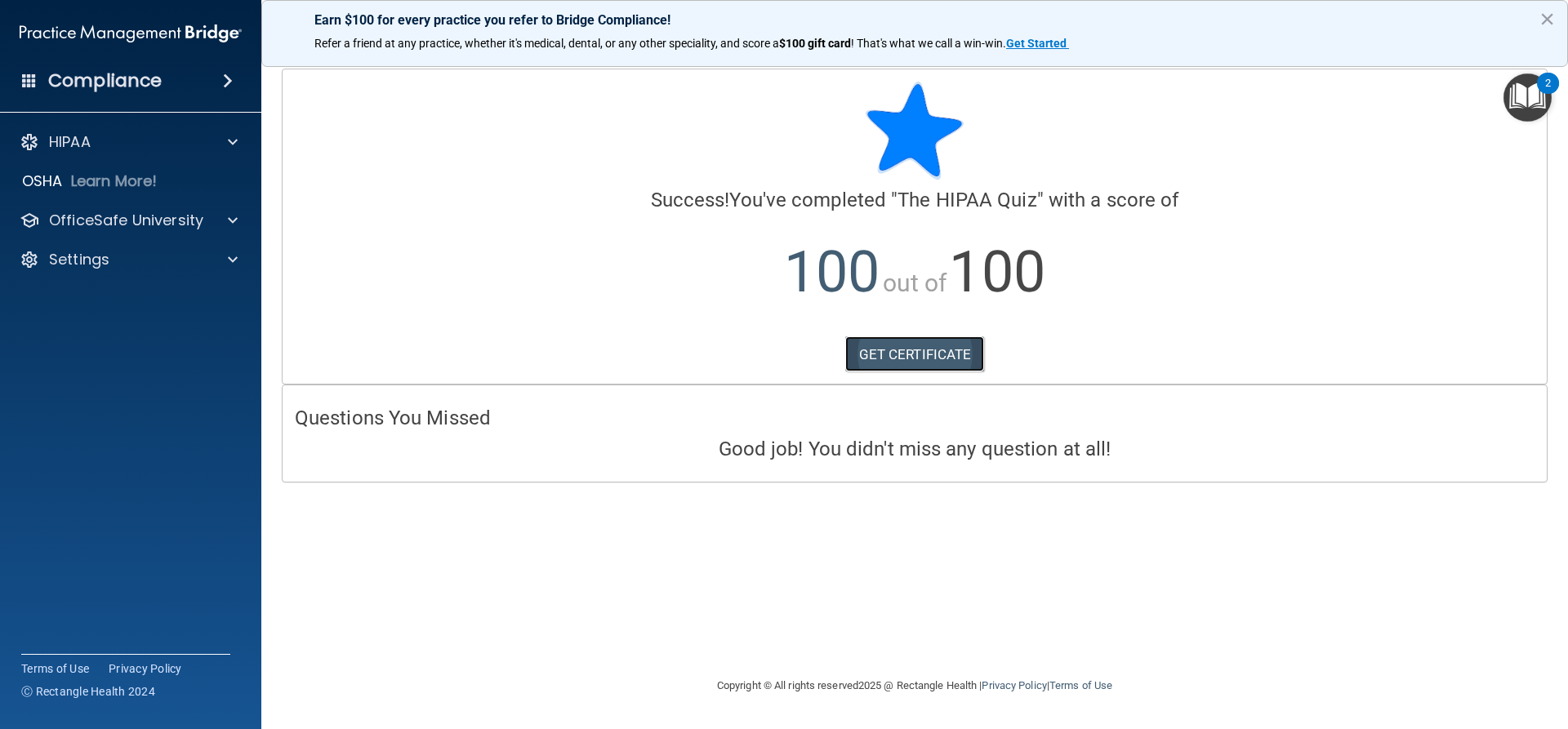
click at [938, 344] on link "GET CERTIFICATE" at bounding box center [915, 353] width 140 height 36
